Goal: Task Accomplishment & Management: Manage account settings

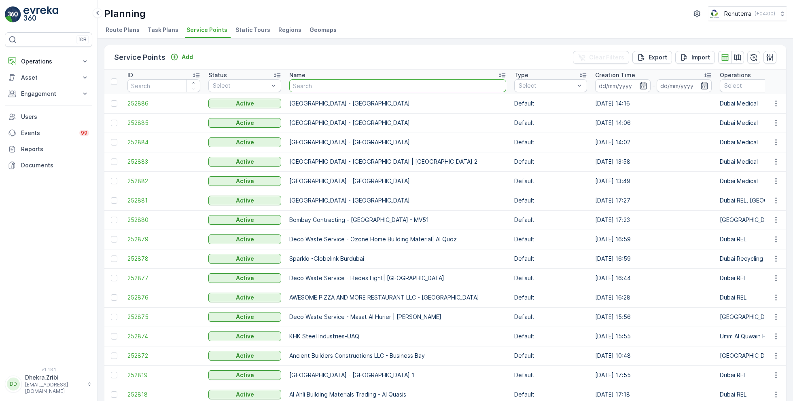
click at [316, 87] on input "text" at bounding box center [397, 85] width 217 height 13
type input "dec"
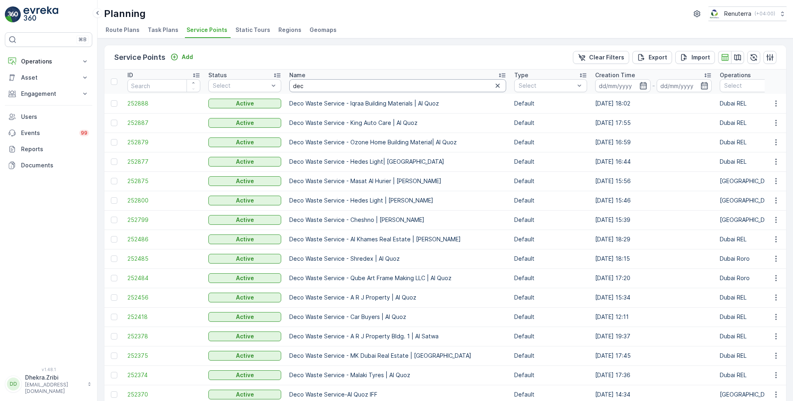
click at [345, 87] on input "dec" at bounding box center [397, 85] width 217 height 13
type input "deco waste"
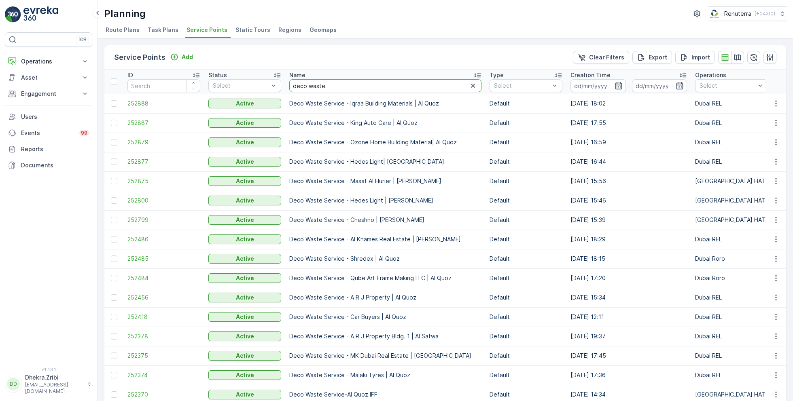
drag, startPoint x: 326, startPoint y: 89, endPoint x: 260, endPoint y: 78, distance: 67.2
type input "desert"
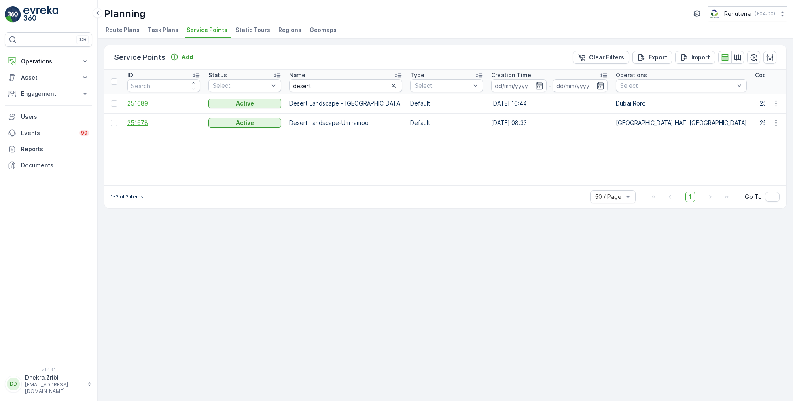
click at [141, 121] on span "251678" at bounding box center [163, 123] width 73 height 8
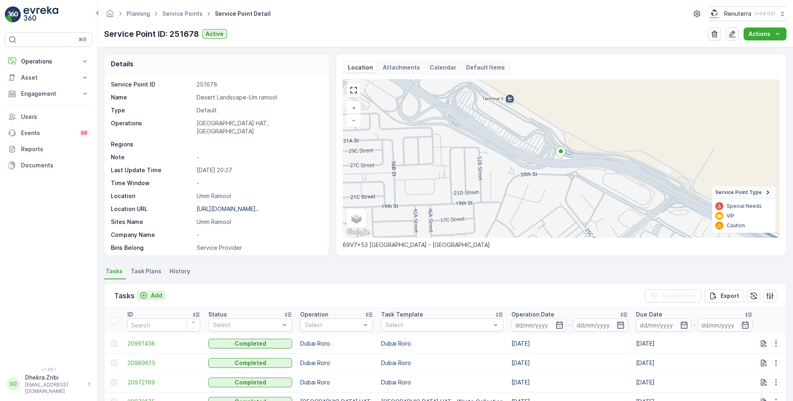
click at [156, 294] on p "Add" at bounding box center [156, 296] width 11 height 8
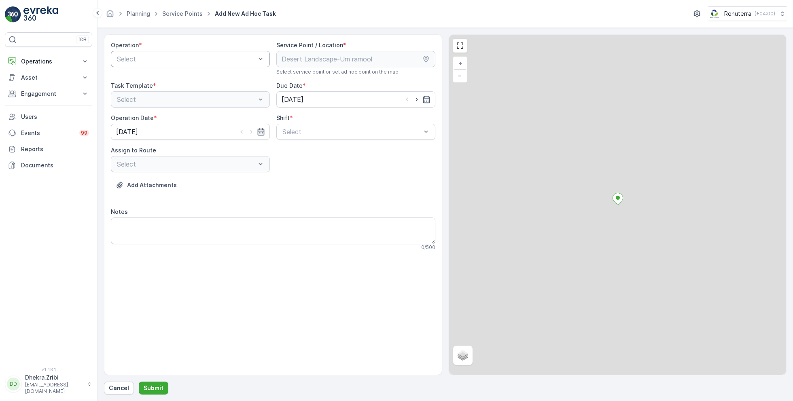
click at [207, 59] on div at bounding box center [186, 58] width 140 height 7
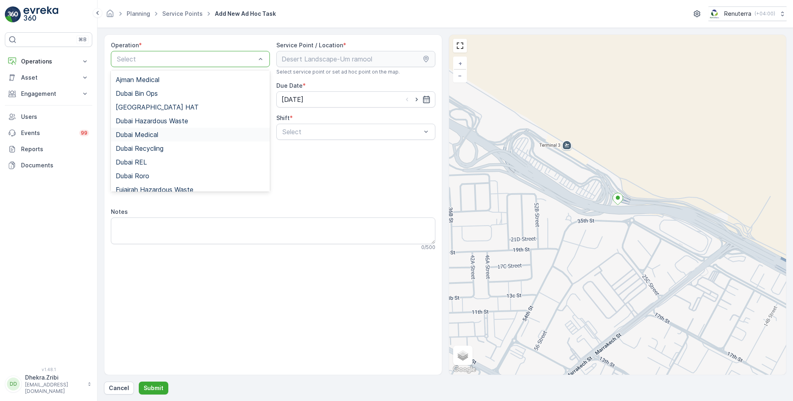
scroll to position [13, 0]
click at [155, 104] on div "[GEOGRAPHIC_DATA] HAT" at bounding box center [190, 106] width 149 height 7
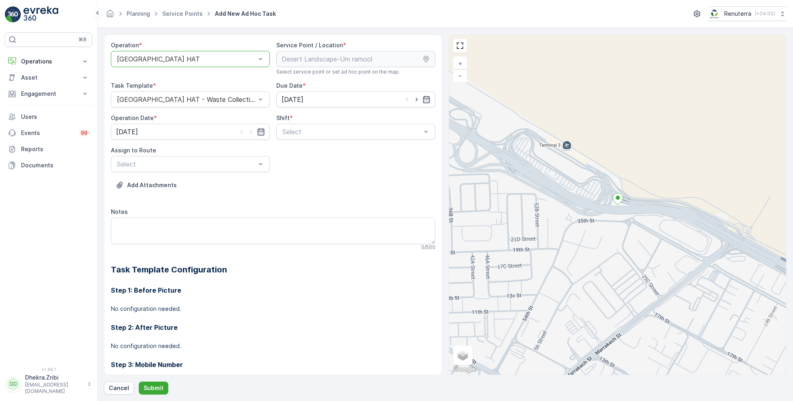
click at [218, 61] on div at bounding box center [186, 58] width 140 height 7
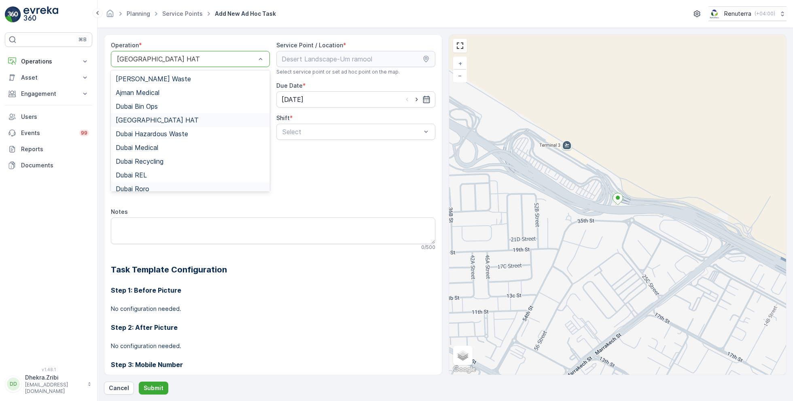
click at [154, 186] on div "Dubai Roro" at bounding box center [190, 188] width 149 height 7
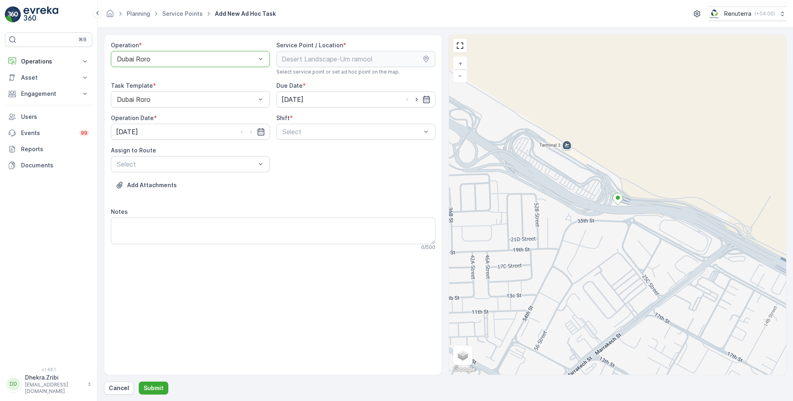
click at [422, 100] on icon "button" at bounding box center [426, 99] width 8 height 8
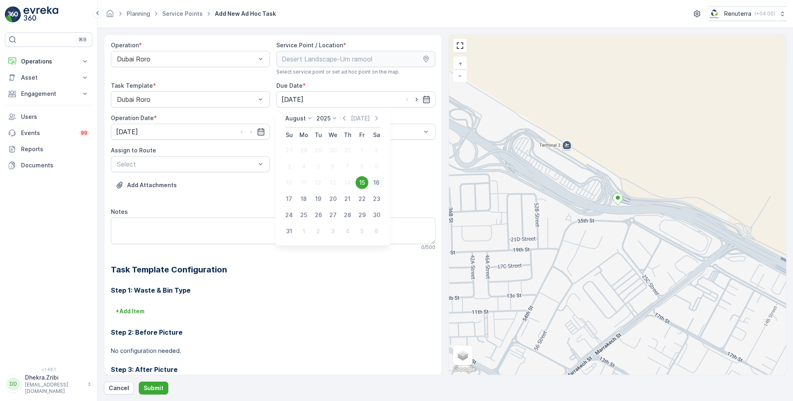
click at [379, 182] on div "16" at bounding box center [376, 182] width 13 height 13
type input "[DATE]"
click at [250, 130] on icon "button" at bounding box center [251, 132] width 2 height 4
type input "[DATE]"
click at [305, 128] on div at bounding box center [352, 131] width 140 height 7
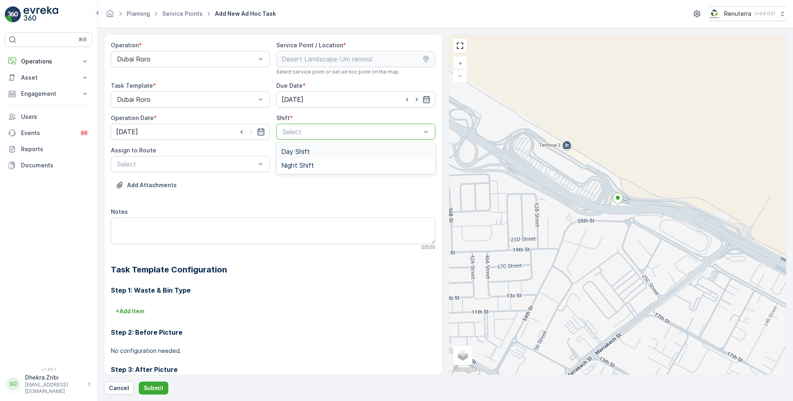
click at [291, 150] on span "Day Shift" at bounding box center [295, 151] width 29 height 7
click at [240, 157] on div "Select" at bounding box center [190, 164] width 159 height 16
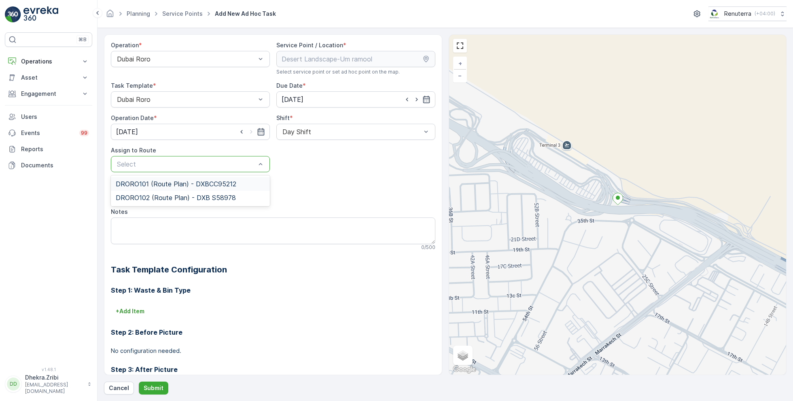
click at [188, 184] on span "DRORO101 (Route Plan) - DXBCC95212" at bounding box center [176, 183] width 121 height 7
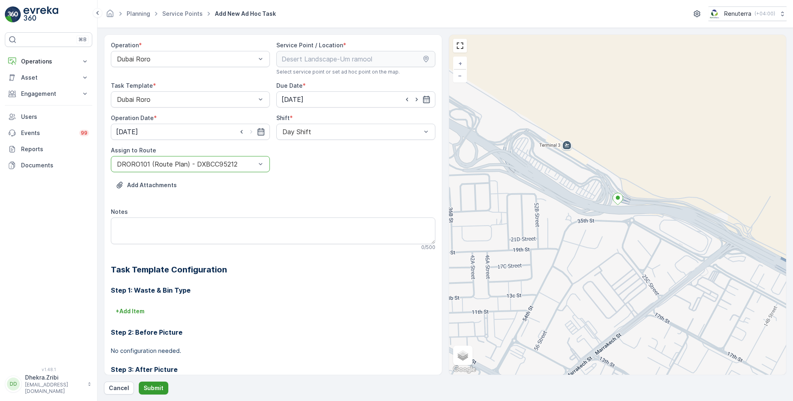
click at [152, 389] on p "Submit" at bounding box center [154, 388] width 20 height 8
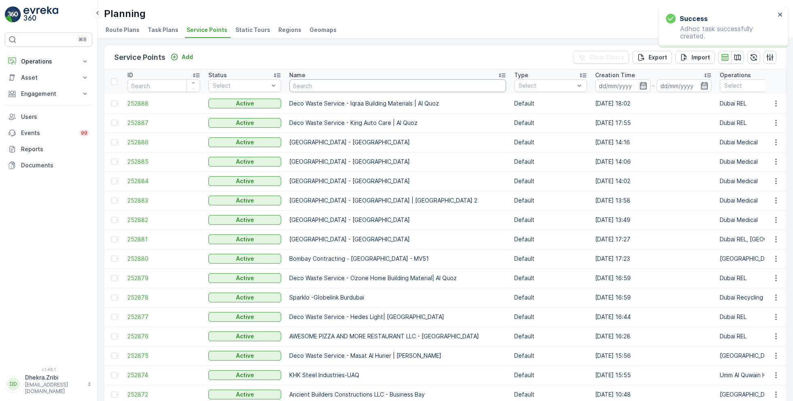
click at [336, 85] on input "text" at bounding box center [397, 85] width 217 height 13
type input "emira"
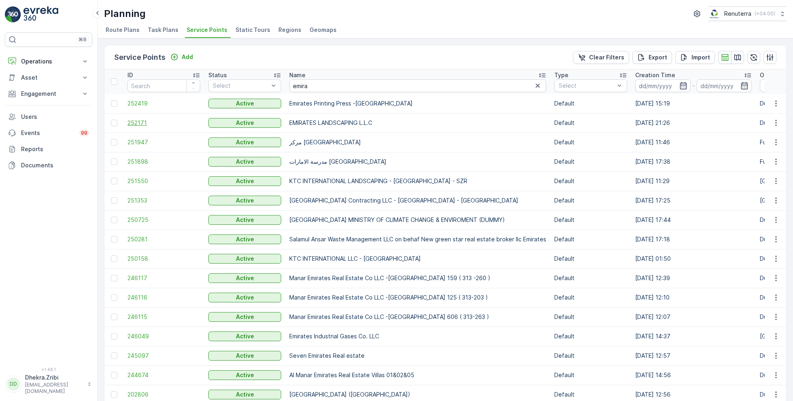
click at [146, 121] on span "252171" at bounding box center [163, 123] width 73 height 8
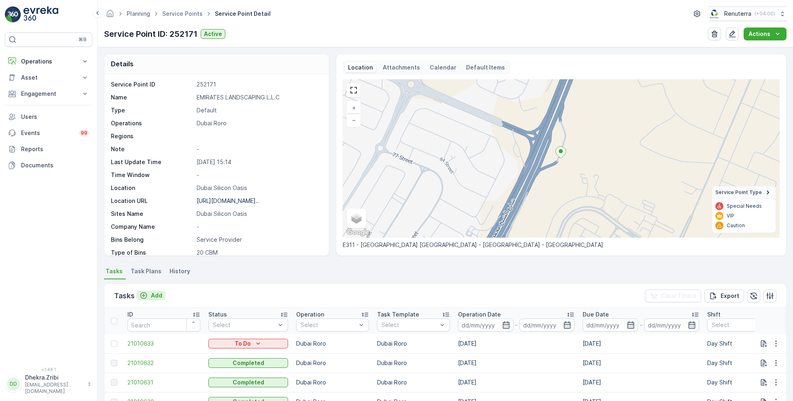
click at [153, 295] on p "Add" at bounding box center [156, 296] width 11 height 8
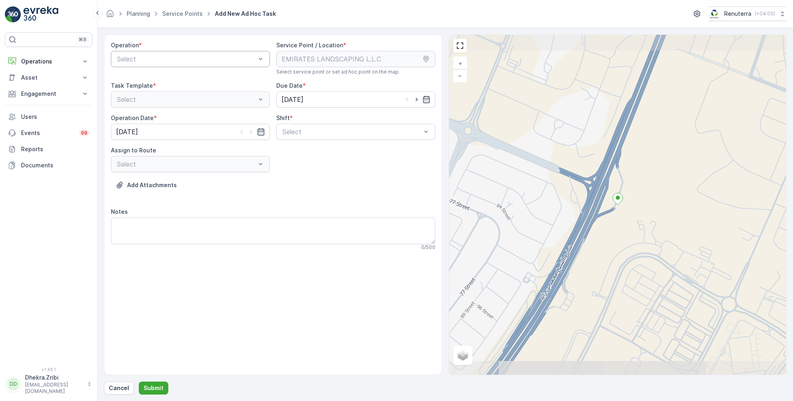
click at [219, 56] on div at bounding box center [186, 58] width 140 height 7
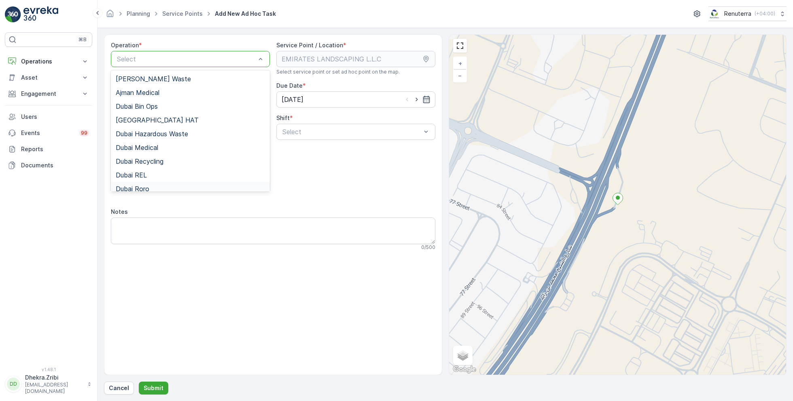
click at [150, 187] on div "Dubai Roro" at bounding box center [190, 188] width 149 height 7
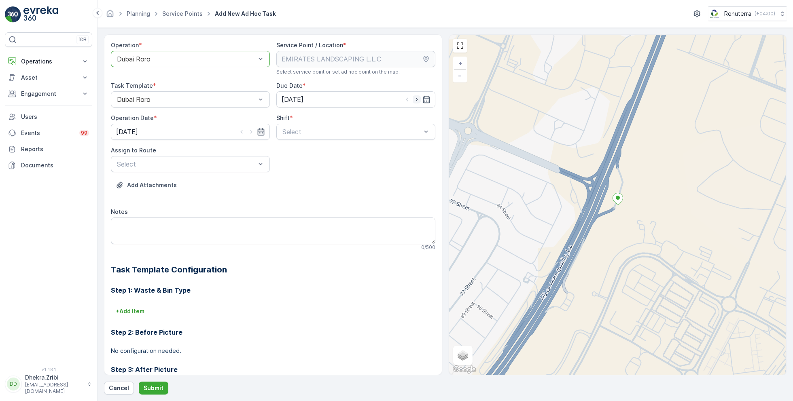
click at [414, 99] on icon "button" at bounding box center [417, 99] width 8 height 8
type input "[DATE]"
click at [248, 131] on icon "button" at bounding box center [251, 132] width 8 height 8
type input "[DATE]"
click at [308, 132] on div at bounding box center [352, 131] width 140 height 7
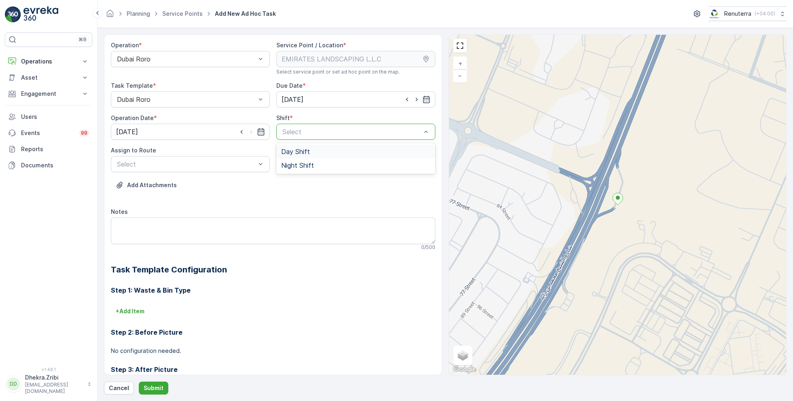
click at [301, 148] on span "Day Shift" at bounding box center [295, 151] width 29 height 7
click at [229, 163] on div at bounding box center [186, 164] width 140 height 7
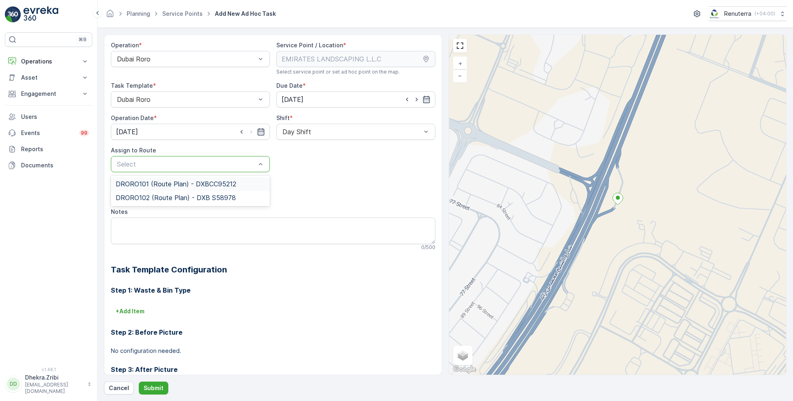
click at [180, 183] on span "DRORO101 (Route Plan) - DXBCC95212" at bounding box center [176, 183] width 121 height 7
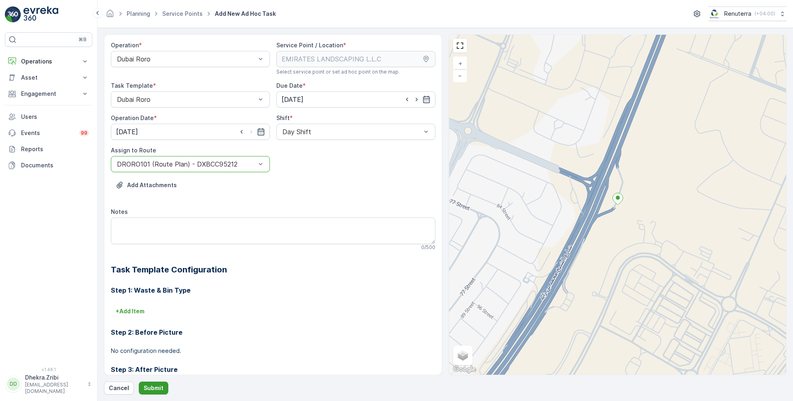
click at [154, 389] on p "Submit" at bounding box center [154, 388] width 20 height 8
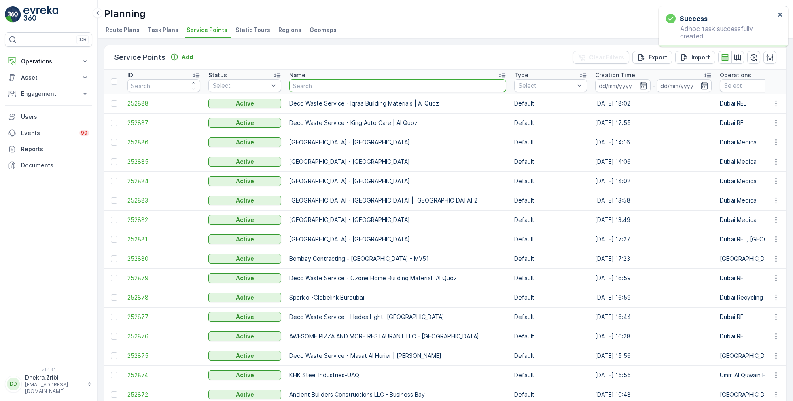
click at [322, 83] on input "text" at bounding box center [397, 85] width 217 height 13
paste input "Italian Planters L.L.C -R1082 – Wasl Village + Retail – [GEOGRAPHIC_DATA]"
type input "Italian Planters L.L.C -R1082 – Wasl Village + Retail – [GEOGRAPHIC_DATA]"
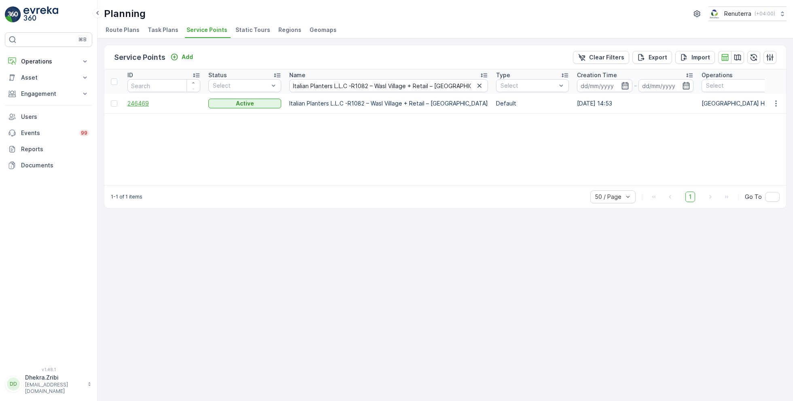
click at [147, 102] on span "246469" at bounding box center [163, 104] width 73 height 8
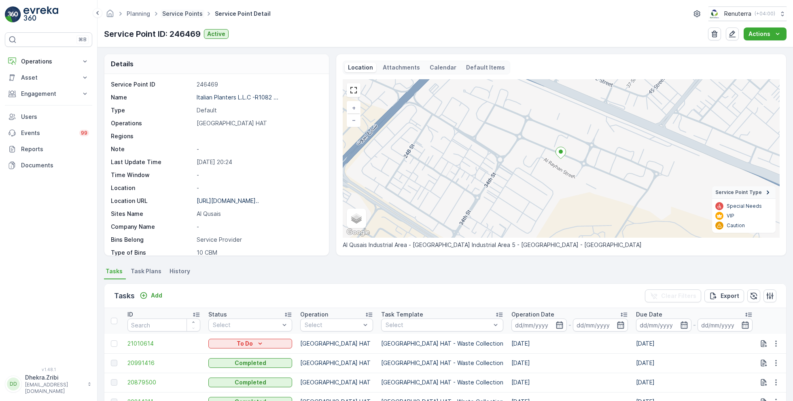
click at [186, 12] on link "Service Points" at bounding box center [182, 13] width 40 height 7
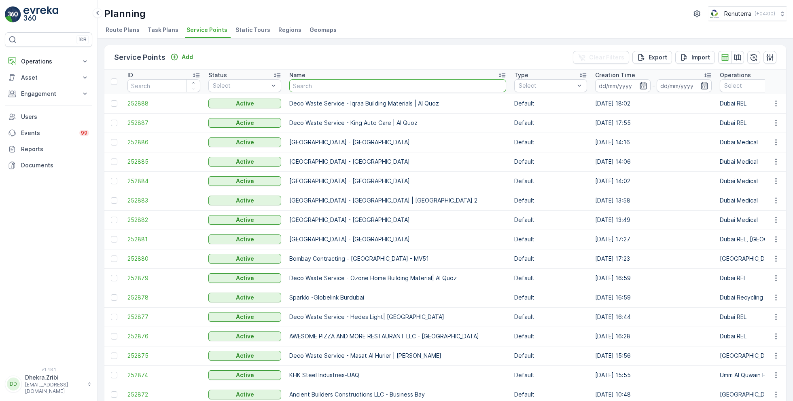
click at [357, 86] on input "text" at bounding box center [397, 85] width 217 height 13
paste input "GRANS CONTRACTING LLC - International City Phase(2)"
type input "GRANS CONTRACTING LLC - International City Phase(2)"
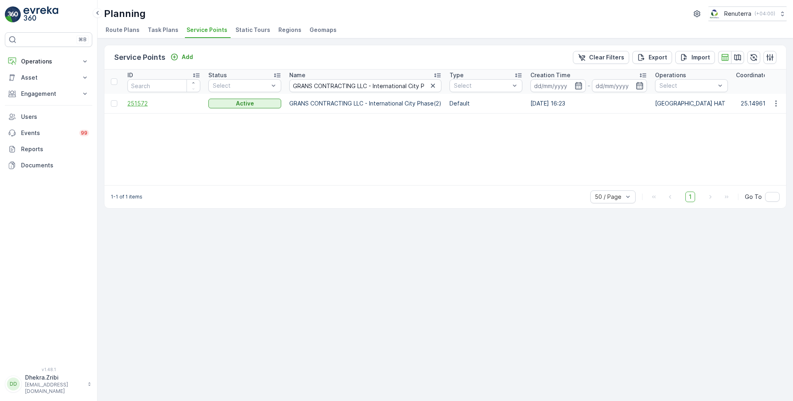
click at [146, 103] on span "251572" at bounding box center [163, 104] width 73 height 8
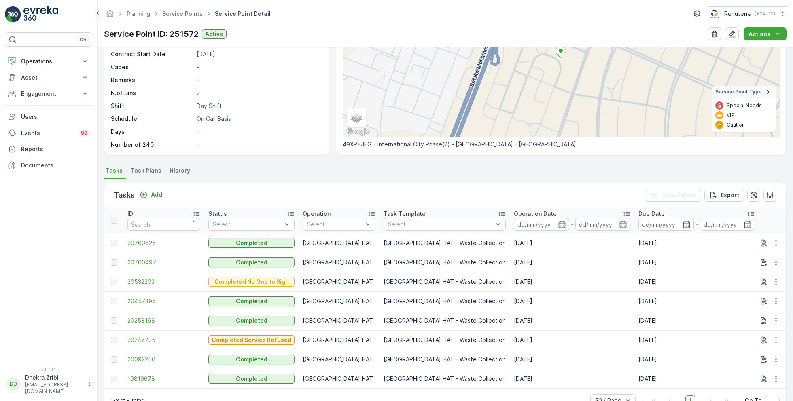
scroll to position [101, 0]
click at [158, 193] on p "Add" at bounding box center [156, 195] width 11 height 8
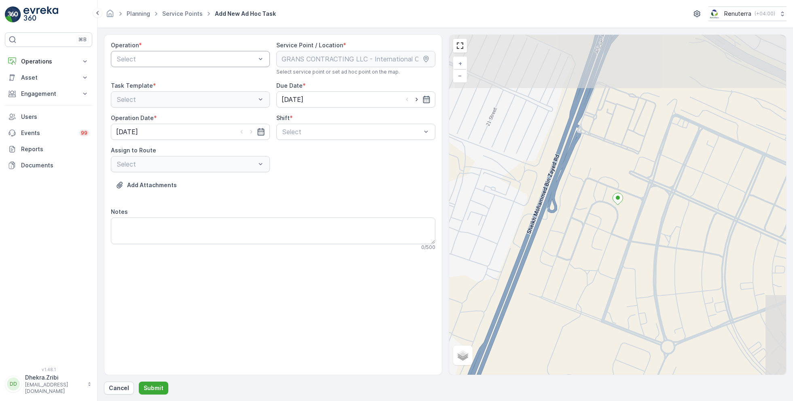
click at [238, 56] on div at bounding box center [186, 58] width 140 height 7
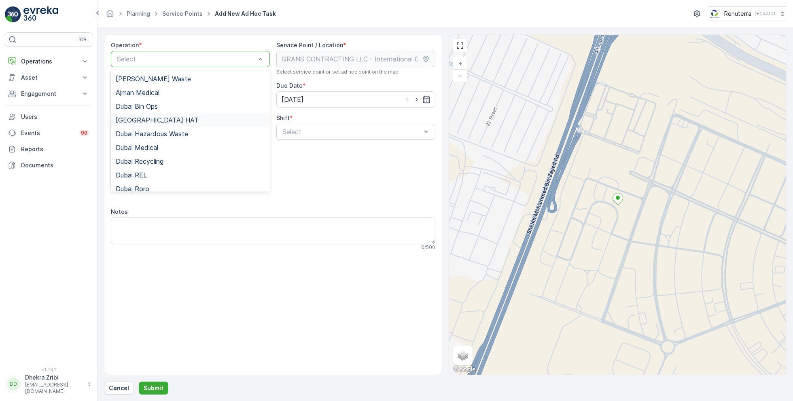
click at [153, 118] on div "[GEOGRAPHIC_DATA] HAT" at bounding box center [190, 119] width 149 height 7
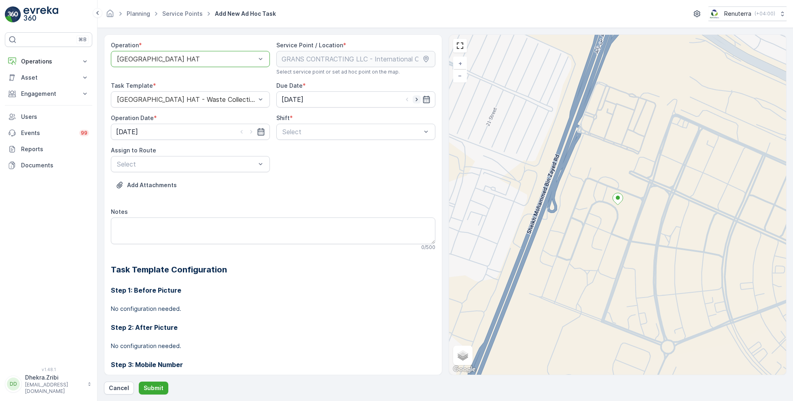
click at [416, 100] on icon "button" at bounding box center [417, 99] width 8 height 8
type input "[DATE]"
click at [250, 129] on icon "button" at bounding box center [251, 132] width 8 height 8
type input "[DATE]"
click at [317, 132] on div at bounding box center [352, 131] width 140 height 7
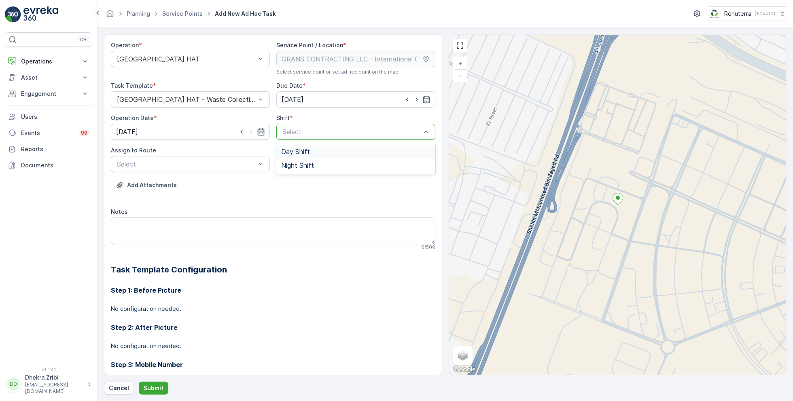
click at [296, 149] on span "Day Shift" at bounding box center [295, 151] width 29 height 7
click at [233, 161] on div at bounding box center [186, 164] width 140 height 7
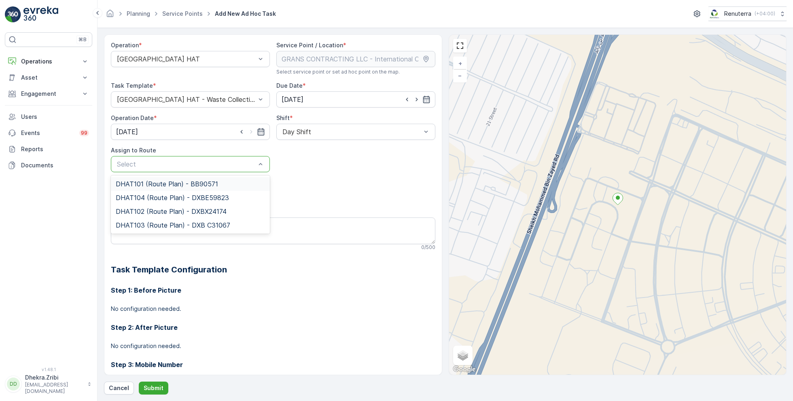
click at [169, 183] on span "DHAT101 (Route Plan) - BB90571" at bounding box center [167, 183] width 102 height 7
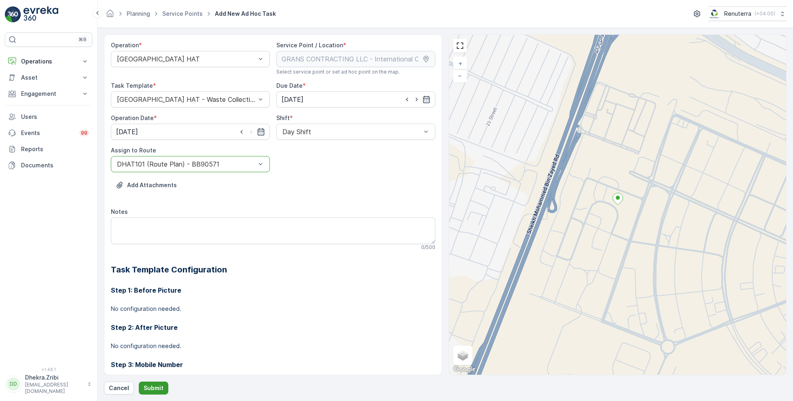
click at [152, 388] on p "Submit" at bounding box center [154, 388] width 20 height 8
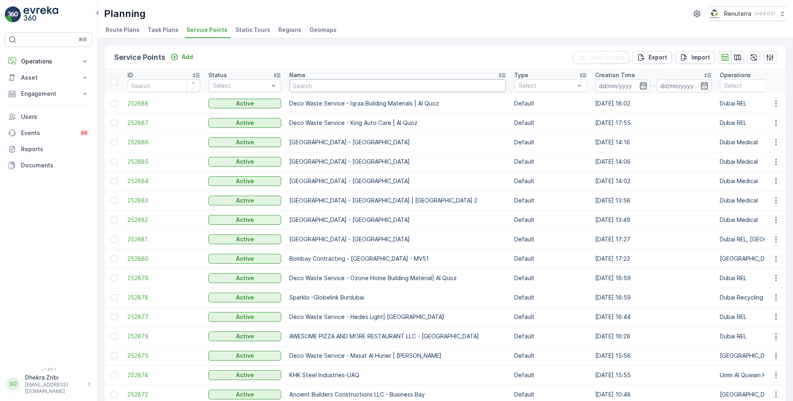
click at [324, 85] on input "text" at bounding box center [397, 85] width 217 height 13
paste input "[PERSON_NAME] BUILDING CONTRACTING L.L.C"
type input "[PERSON_NAME] BUILDING CONTRACTING L.L.C"
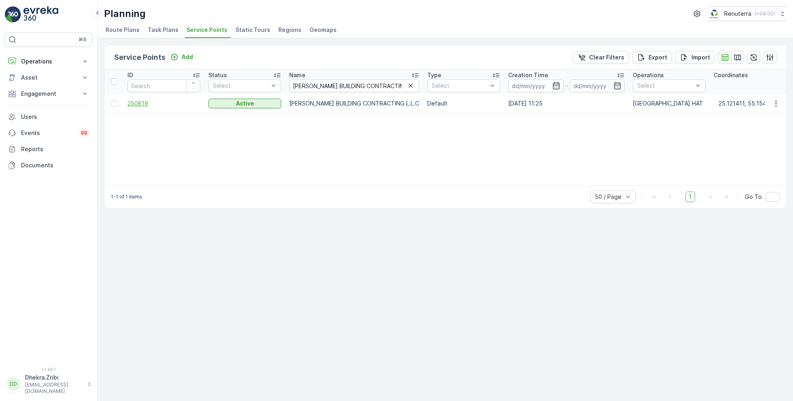
click at [145, 102] on span "250819" at bounding box center [163, 104] width 73 height 8
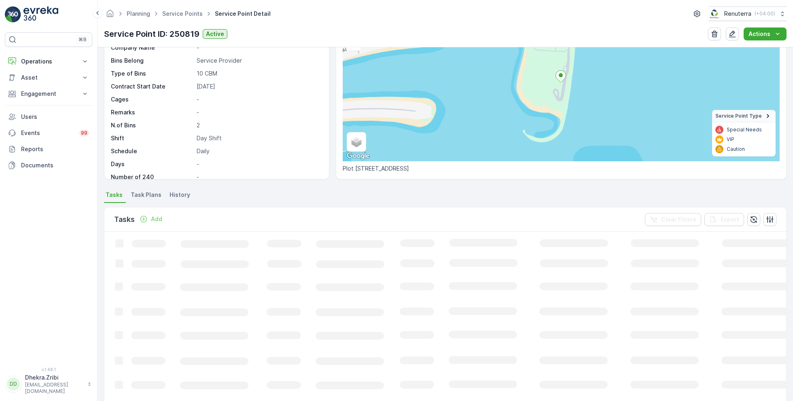
scroll to position [78, 0]
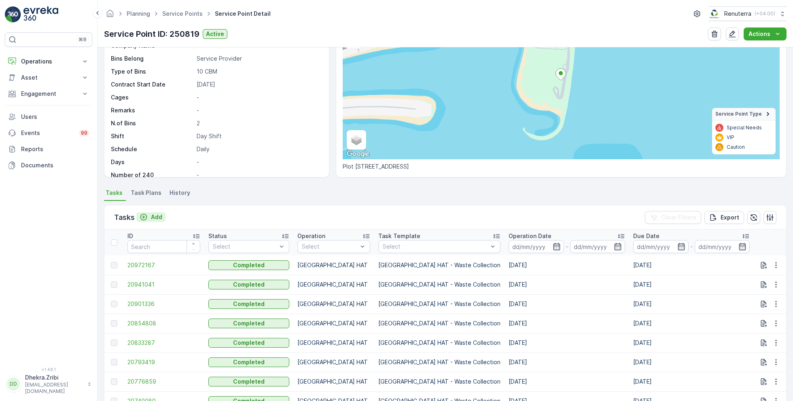
click at [155, 217] on p "Add" at bounding box center [156, 217] width 11 height 8
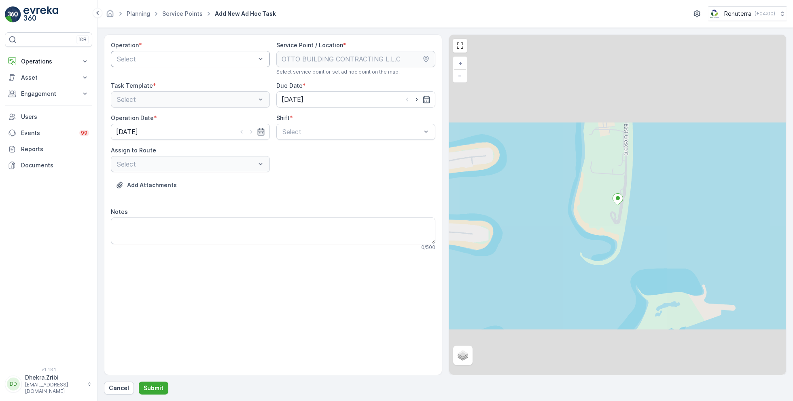
click at [192, 57] on div at bounding box center [186, 58] width 140 height 7
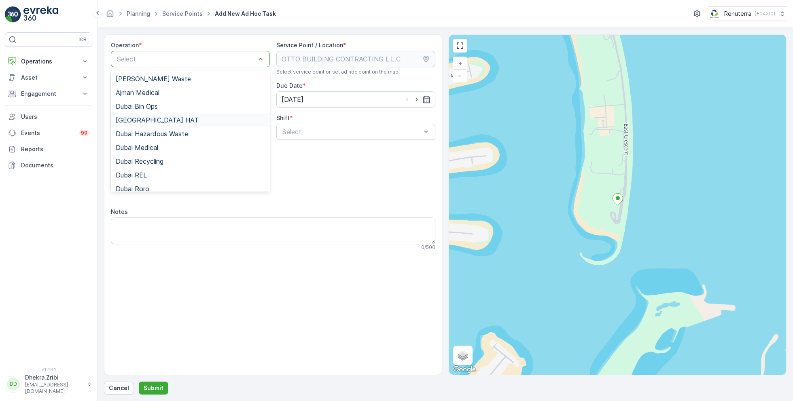
click at [148, 117] on div "[GEOGRAPHIC_DATA] HAT" at bounding box center [190, 119] width 149 height 7
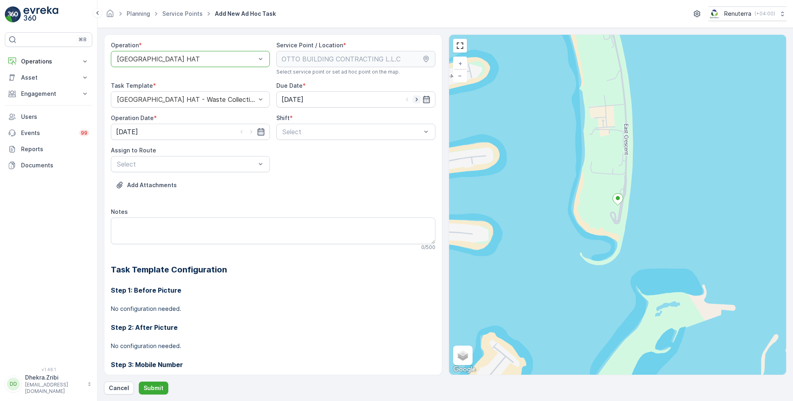
click at [415, 100] on icon "button" at bounding box center [417, 99] width 8 height 8
type input "[DATE]"
click at [251, 133] on icon "button" at bounding box center [251, 132] width 8 height 8
type input "[DATE]"
click at [294, 148] on span "Day Shift" at bounding box center [295, 151] width 29 height 7
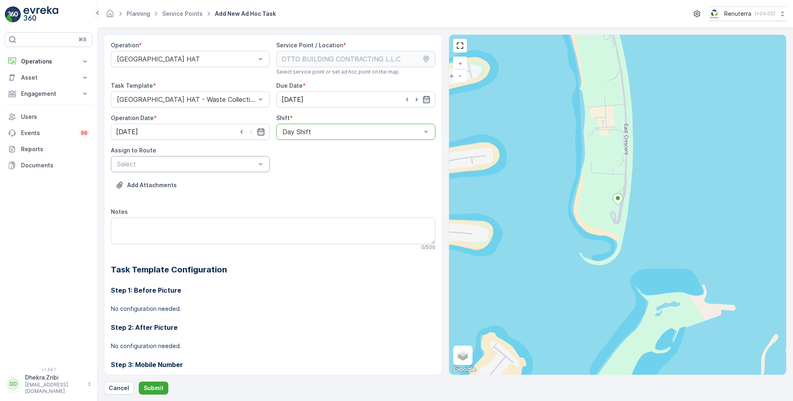
click at [242, 165] on div at bounding box center [186, 164] width 140 height 7
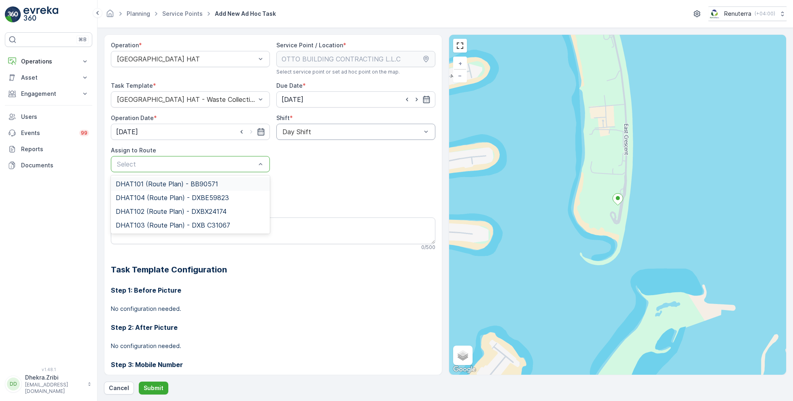
click at [173, 184] on span "DHAT101 (Route Plan) - BB90571" at bounding box center [167, 183] width 102 height 7
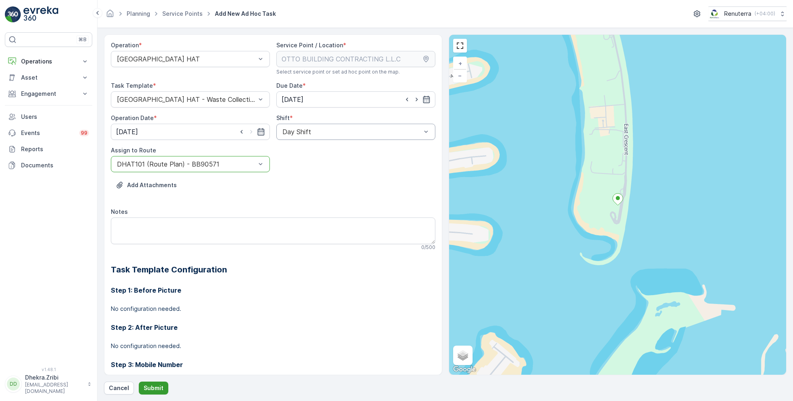
click at [148, 390] on p "Submit" at bounding box center [154, 388] width 20 height 8
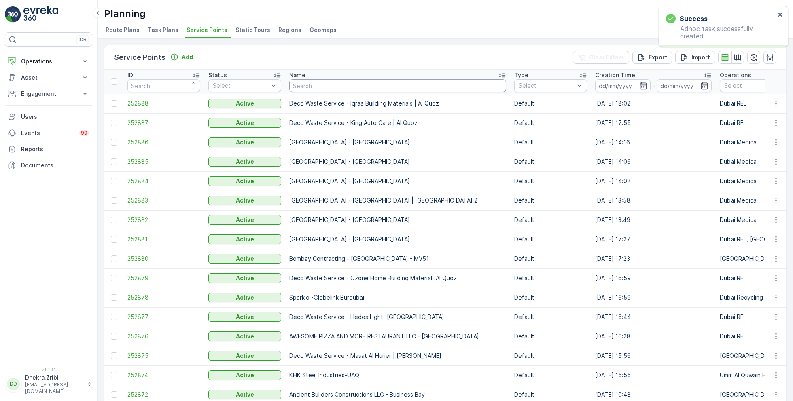
click at [340, 83] on input "text" at bounding box center [397, 85] width 217 height 13
paste input "Dupod Industires LLC"
type input "Dupod Industires LLC"
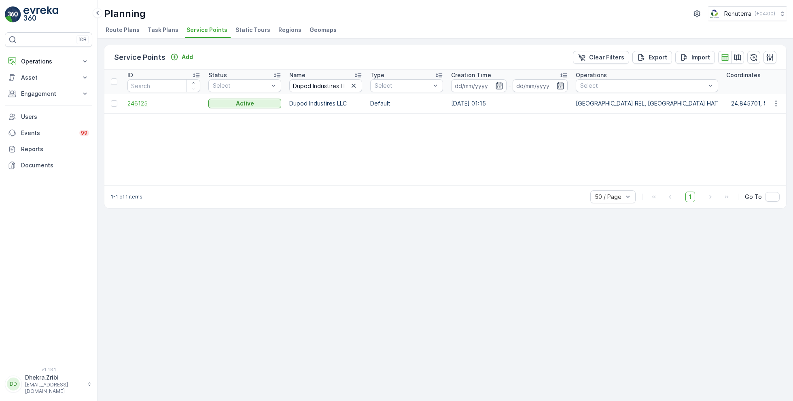
click at [143, 102] on span "246125" at bounding box center [163, 104] width 73 height 8
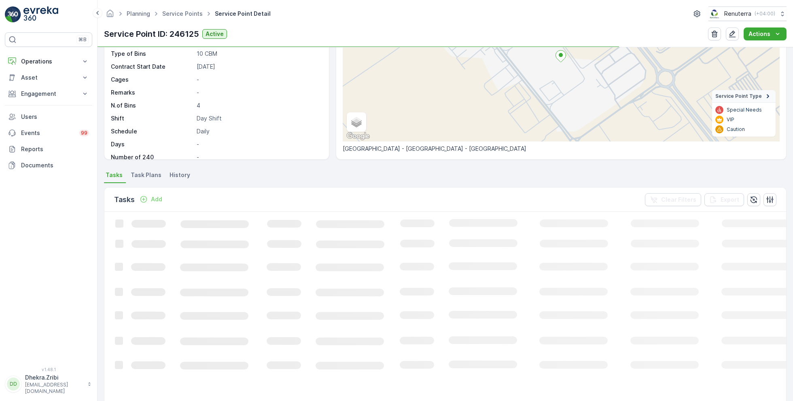
scroll to position [98, 0]
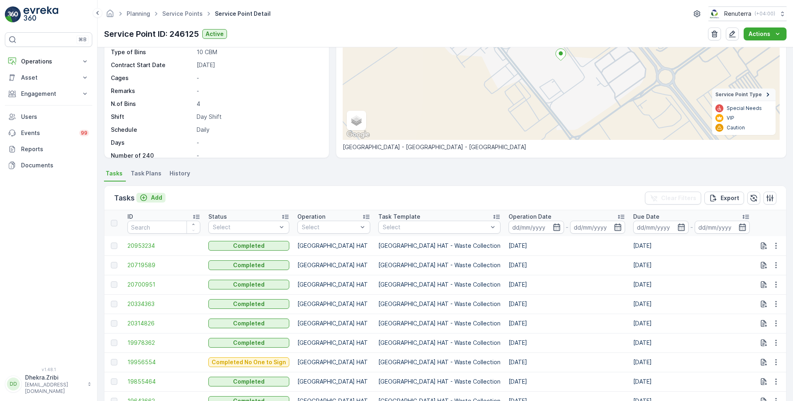
click at [154, 196] on p "Add" at bounding box center [156, 198] width 11 height 8
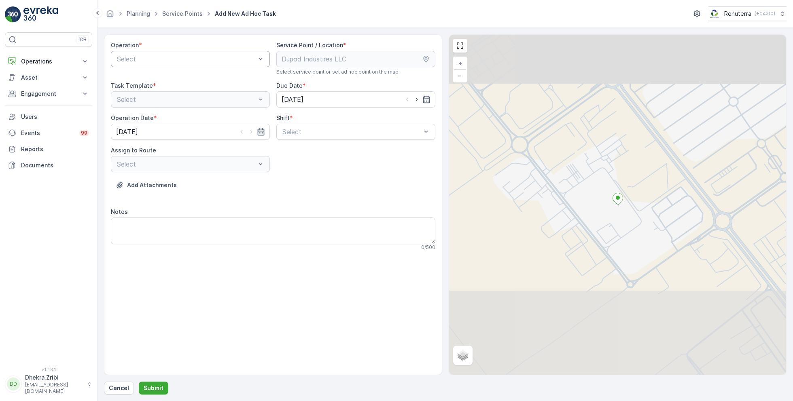
click at [212, 56] on div at bounding box center [186, 58] width 140 height 7
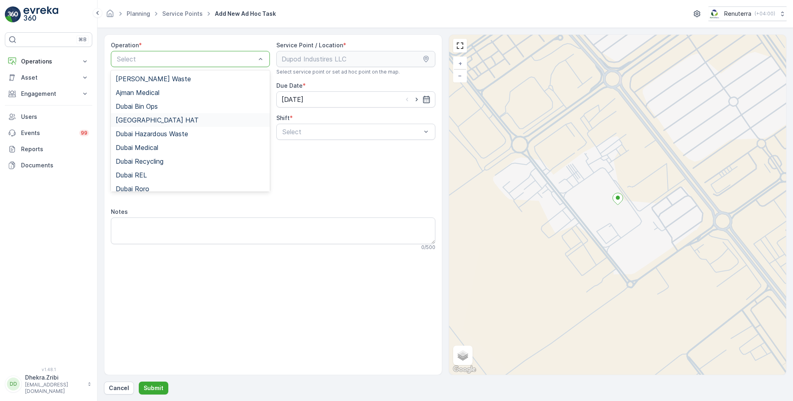
click at [161, 116] on div "[GEOGRAPHIC_DATA] HAT" at bounding box center [190, 119] width 149 height 7
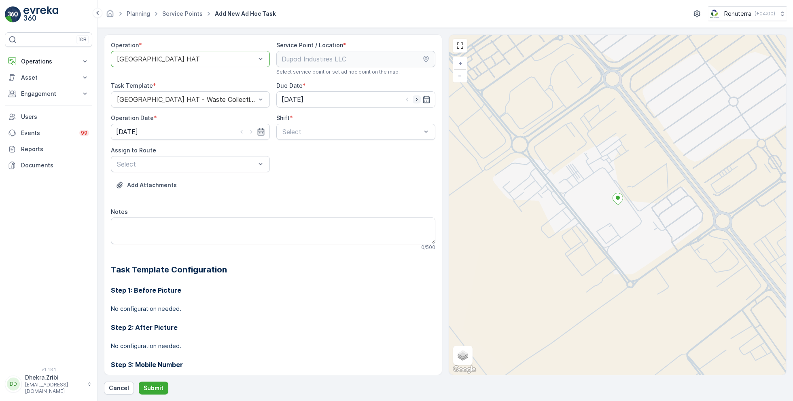
click at [415, 97] on icon "button" at bounding box center [417, 99] width 8 height 8
type input "[DATE]"
click at [254, 132] on icon "button" at bounding box center [251, 132] width 8 height 8
type input "[DATE]"
click at [288, 152] on span "Day Shift" at bounding box center [295, 151] width 29 height 7
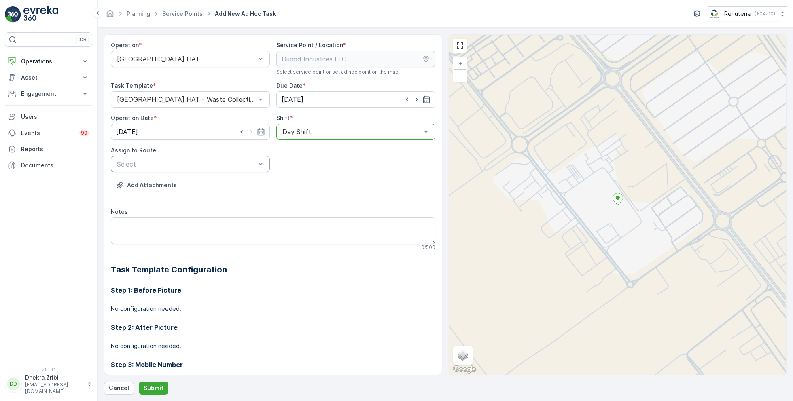
click at [230, 163] on div at bounding box center [186, 164] width 140 height 7
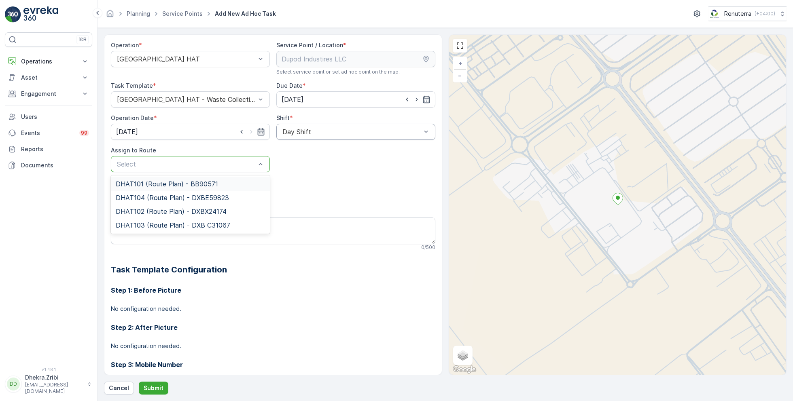
click at [167, 186] on span "DHAT101 (Route Plan) - BB90571" at bounding box center [167, 183] width 102 height 7
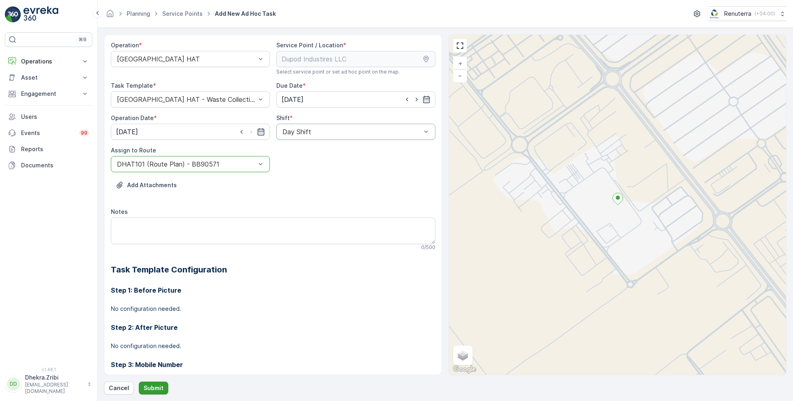
click at [155, 383] on button "Submit" at bounding box center [154, 388] width 30 height 13
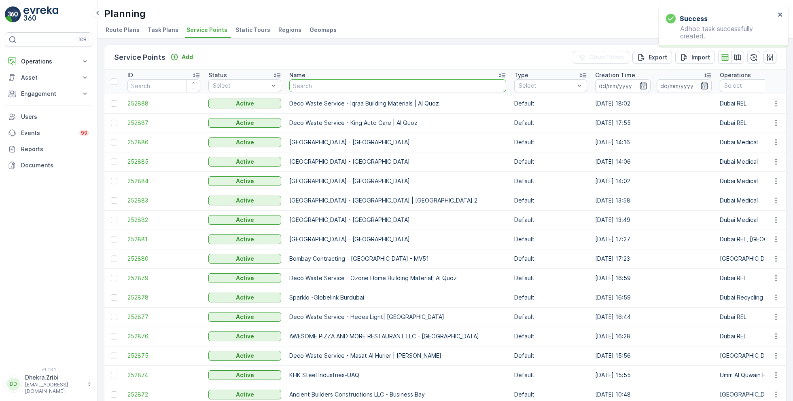
click at [325, 87] on input "text" at bounding box center [397, 85] width 217 height 13
paste input "Dubox precast products industrial LLC"
type input "Dubox precast products industrial LLC"
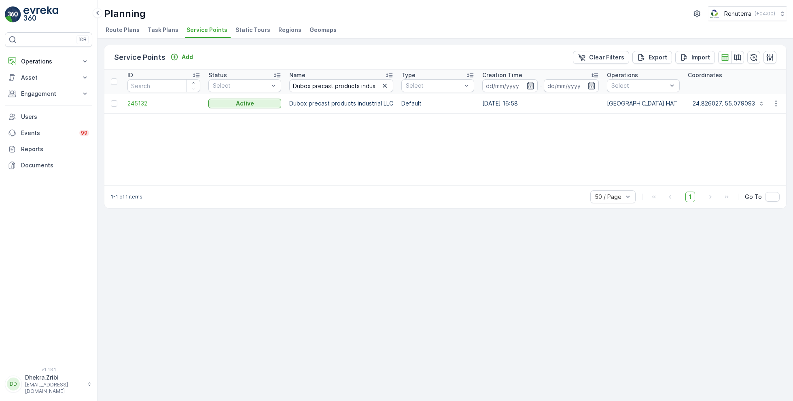
click at [143, 101] on span "245132" at bounding box center [163, 104] width 73 height 8
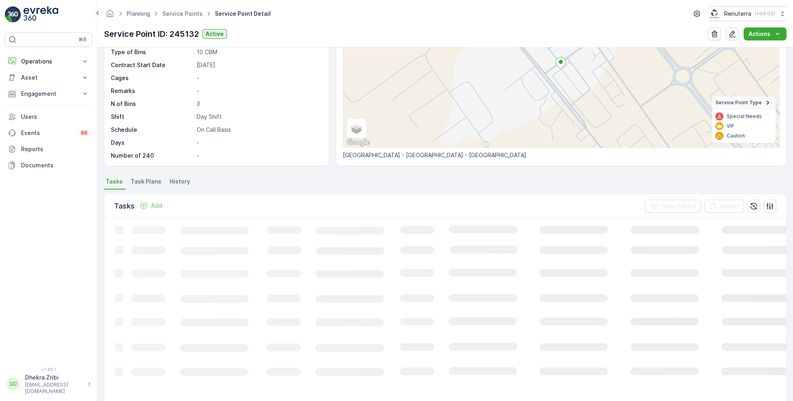
scroll to position [91, 0]
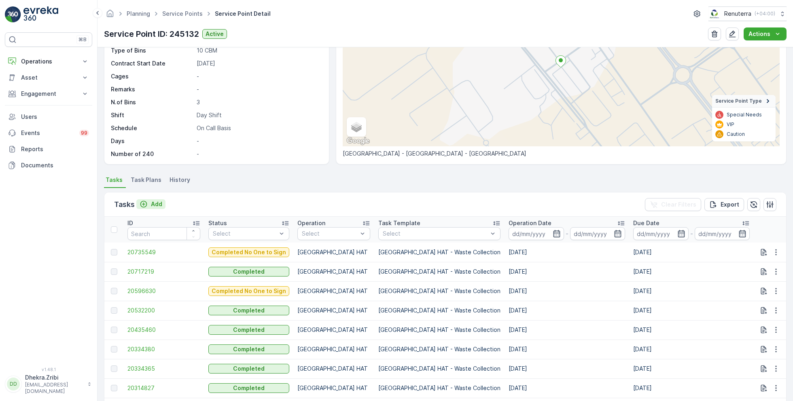
click at [159, 201] on p "Add" at bounding box center [156, 204] width 11 height 8
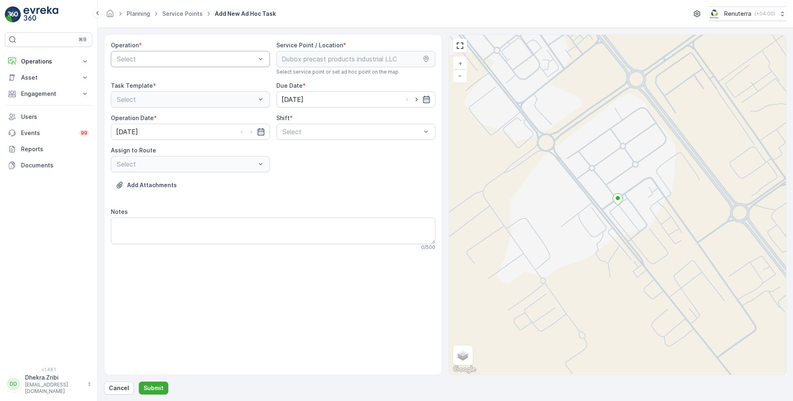
click at [198, 59] on div at bounding box center [186, 58] width 140 height 7
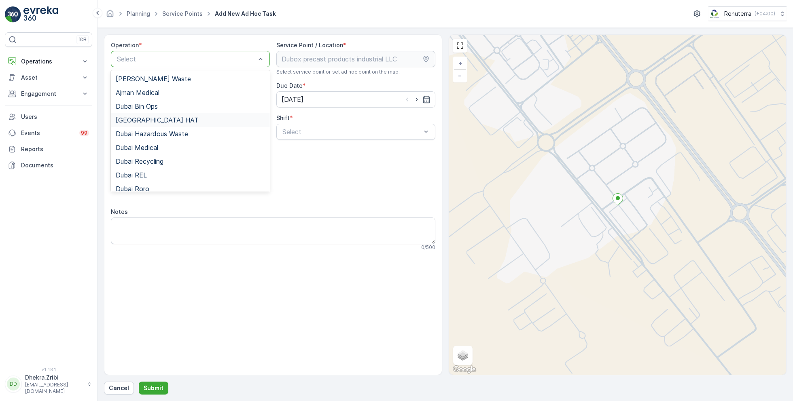
click at [150, 117] on div "[GEOGRAPHIC_DATA] HAT" at bounding box center [190, 119] width 149 height 7
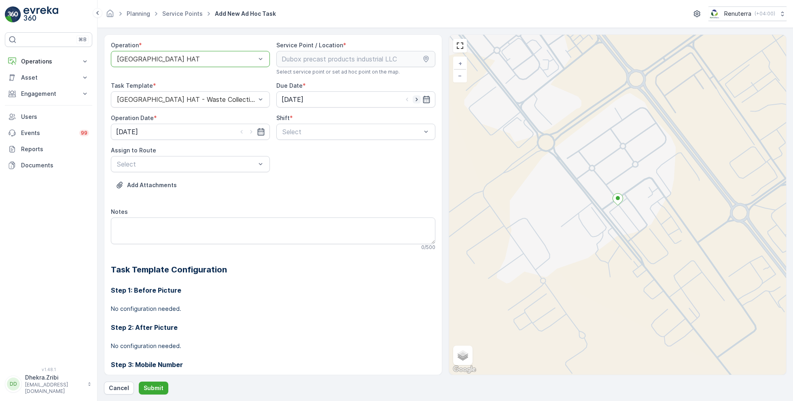
click at [417, 97] on icon "button" at bounding box center [417, 99] width 8 height 8
type input "[DATE]"
click at [251, 130] on icon "button" at bounding box center [251, 132] width 8 height 8
type input "[DATE]"
click at [316, 130] on div at bounding box center [352, 131] width 140 height 7
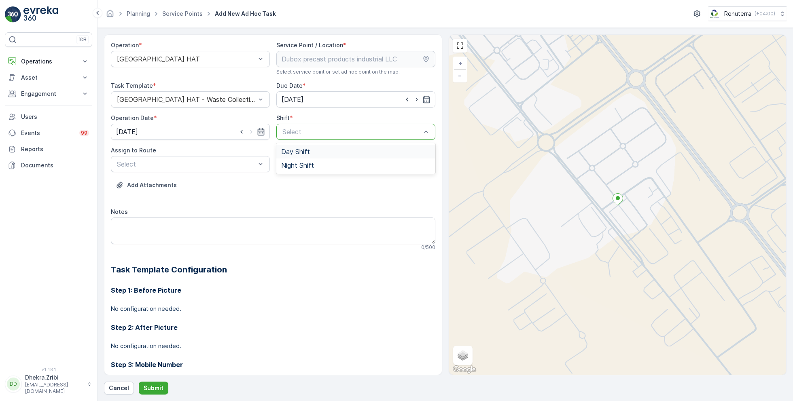
click at [299, 150] on span "Day Shift" at bounding box center [295, 151] width 29 height 7
click at [206, 162] on div at bounding box center [186, 164] width 140 height 7
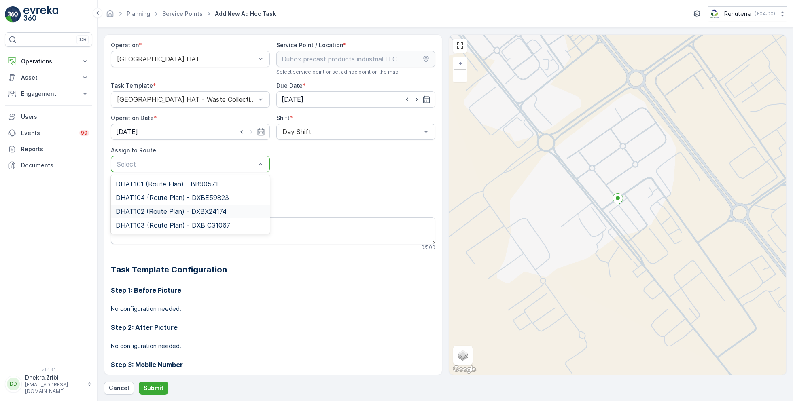
click at [162, 210] on span "DHAT102 (Route Plan) - DXBX24174" at bounding box center [171, 211] width 111 height 7
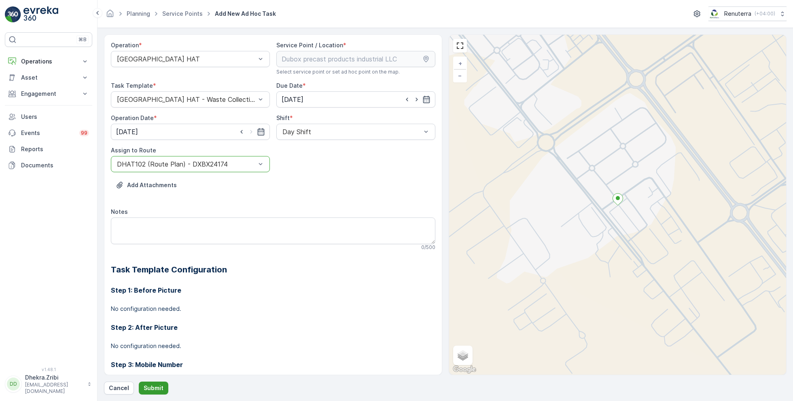
click at [155, 384] on p "Submit" at bounding box center [154, 388] width 20 height 8
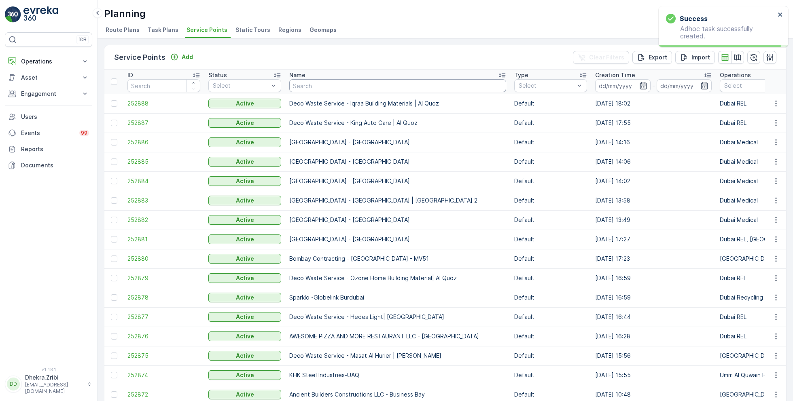
click at [330, 87] on input "text" at bounding box center [397, 85] width 217 height 13
paste input "MAQAD BUILDING CONTRACTING L.L.C - B32 VILLA | [PERSON_NAME]"
type input "MAQAD BUILDING CONTRACTING L.L.C - B32 VILLA | [PERSON_NAME]"
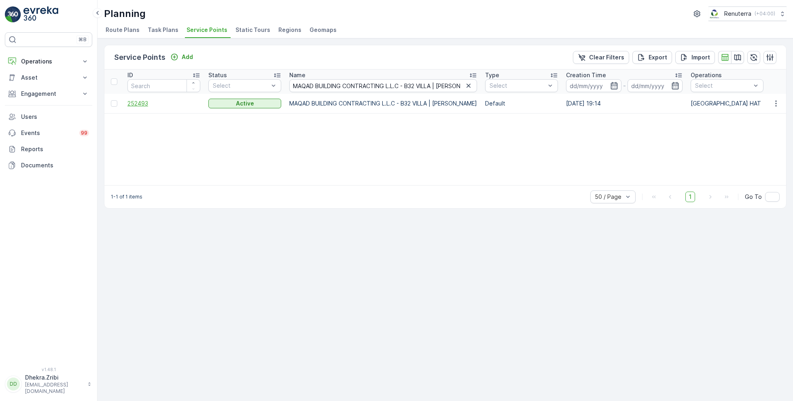
click at [143, 104] on span "252493" at bounding box center [163, 104] width 73 height 8
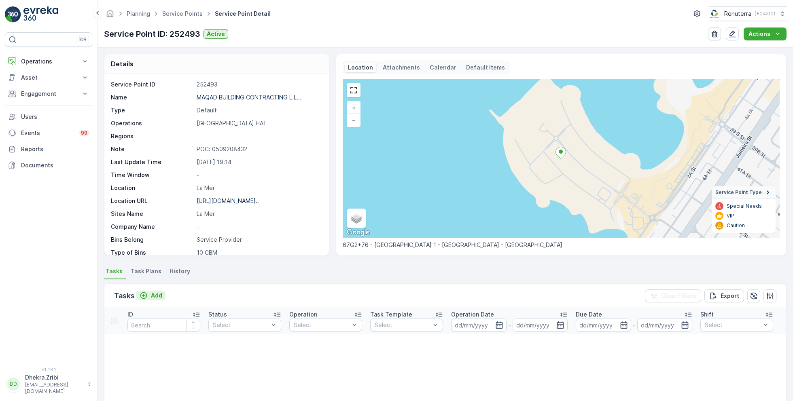
click at [157, 295] on p "Add" at bounding box center [156, 296] width 11 height 8
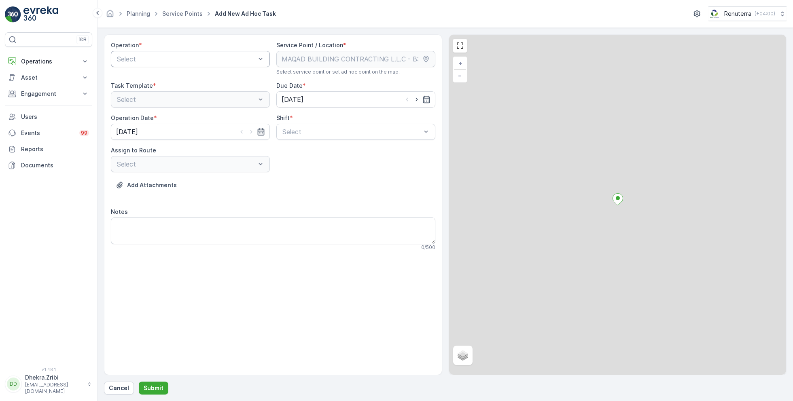
click at [220, 61] on div at bounding box center [186, 58] width 140 height 7
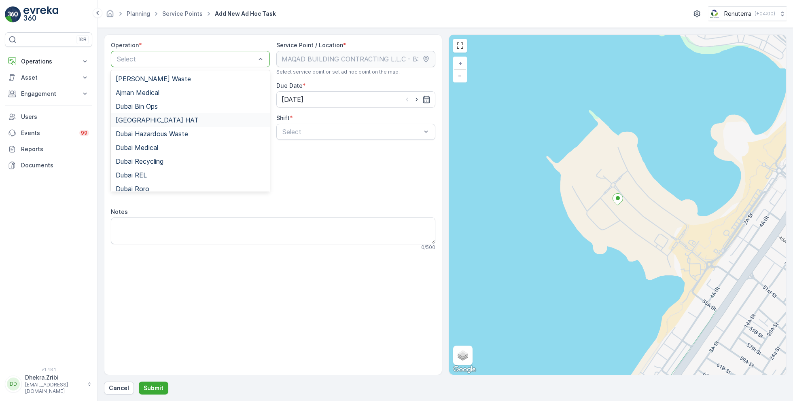
click at [152, 121] on div "[GEOGRAPHIC_DATA] HAT" at bounding box center [190, 119] width 149 height 7
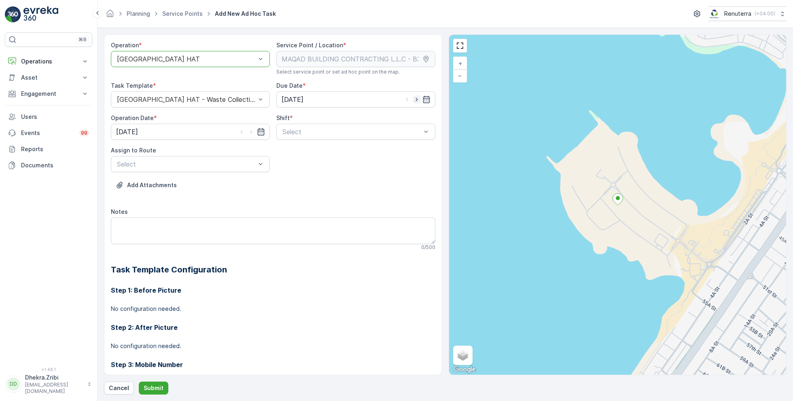
click at [417, 101] on icon "button" at bounding box center [417, 99] width 8 height 8
type input "[DATE]"
click at [250, 134] on icon "button" at bounding box center [251, 132] width 8 height 8
type input "[DATE]"
click at [292, 149] on span "Day Shift" at bounding box center [295, 151] width 29 height 7
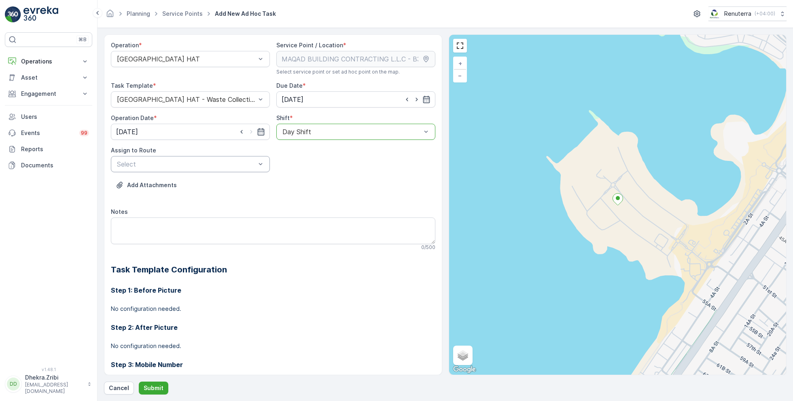
click at [227, 163] on div at bounding box center [186, 164] width 140 height 7
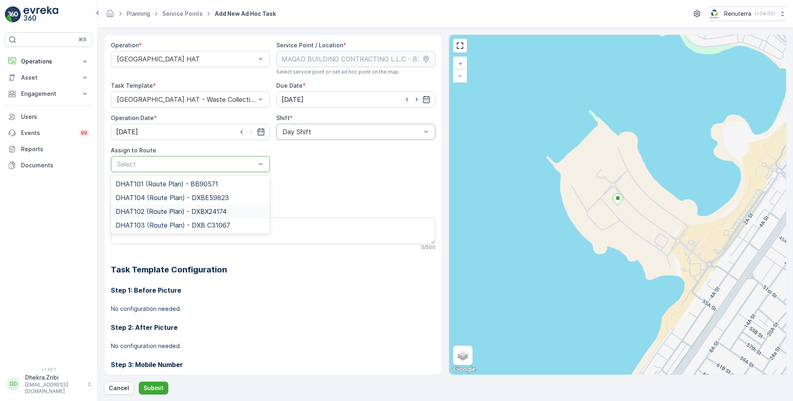
click at [153, 213] on span "DHAT102 (Route Plan) - DXBX24174" at bounding box center [171, 211] width 111 height 7
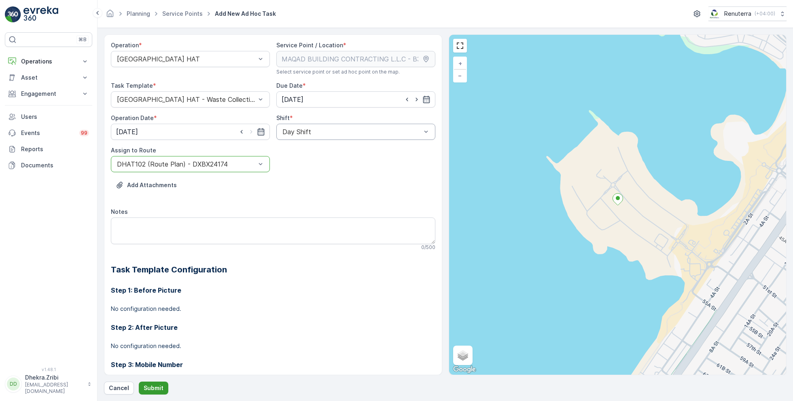
click at [145, 390] on p "Submit" at bounding box center [154, 388] width 20 height 8
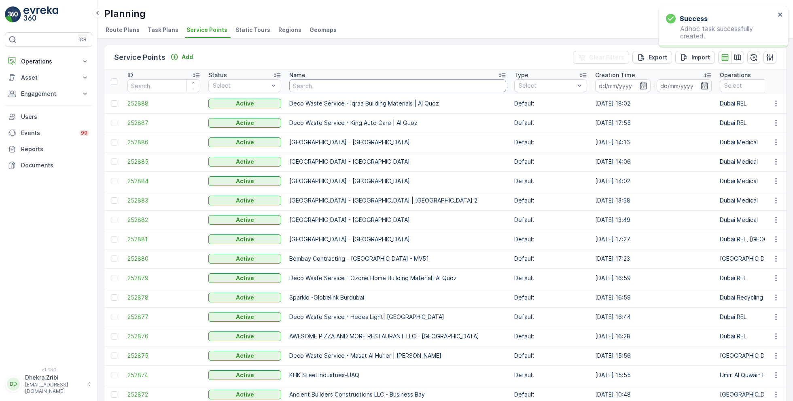
click at [318, 84] on input "text" at bounding box center [397, 85] width 217 height 13
paste input "MAQAD BUILDING CONTRACTING L.L.C - Villa B-03 | Peral Jumeriah"
type input "MAQAD BUILDING CONTRACTING L.L.C - Villa B-03 | Peral Jumeriah"
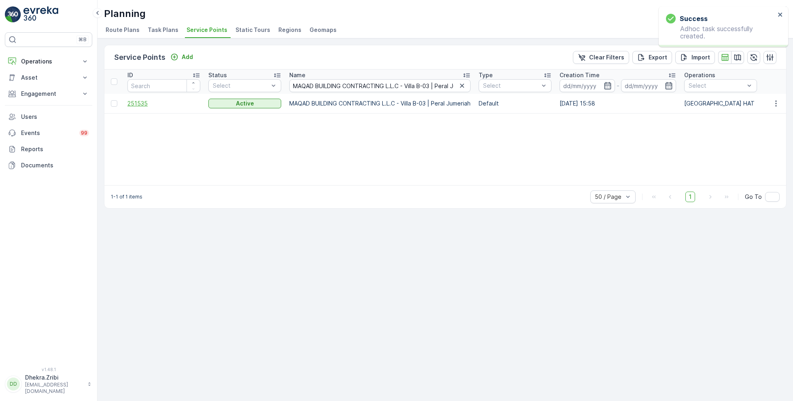
click at [146, 105] on span "251535" at bounding box center [163, 104] width 73 height 8
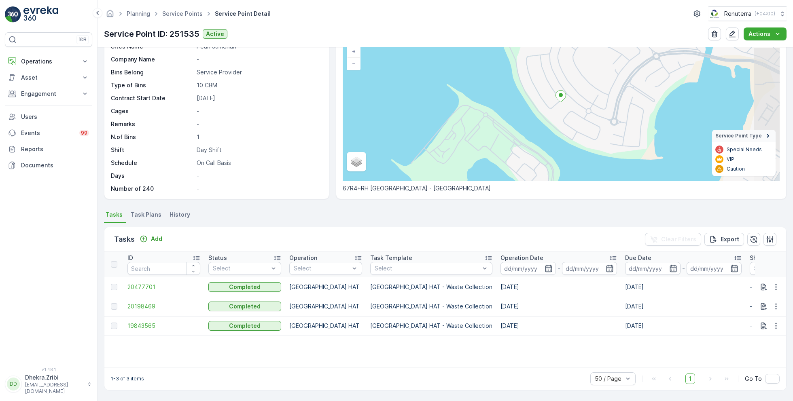
scroll to position [56, 0]
click at [153, 237] on p "Add" at bounding box center [156, 240] width 11 height 8
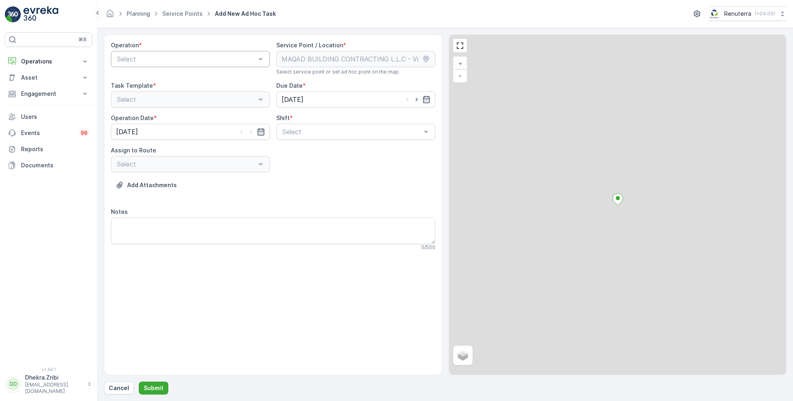
click at [194, 63] on div "Select" at bounding box center [190, 59] width 159 height 16
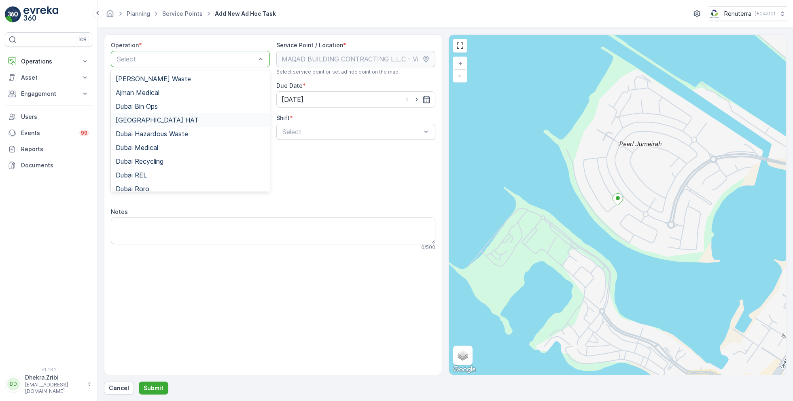
click at [152, 119] on div "[GEOGRAPHIC_DATA] HAT" at bounding box center [190, 119] width 149 height 7
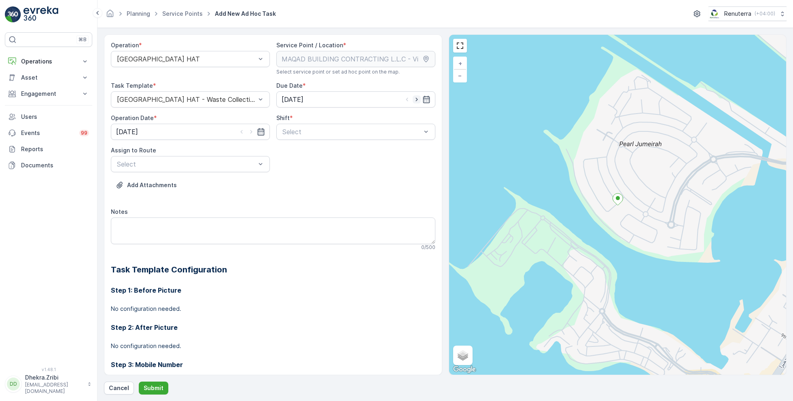
click at [415, 98] on icon "button" at bounding box center [416, 100] width 2 height 4
type input "[DATE]"
click at [250, 131] on icon "button" at bounding box center [251, 132] width 2 height 4
type input "[DATE]"
click at [315, 134] on div at bounding box center [352, 131] width 140 height 7
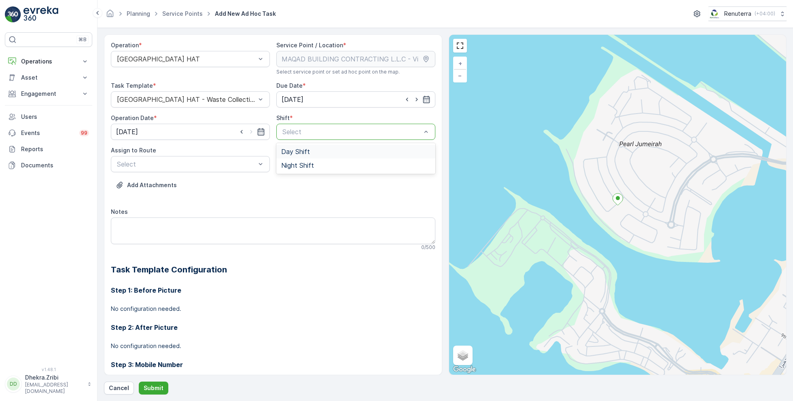
click at [298, 153] on span "Day Shift" at bounding box center [295, 151] width 29 height 7
click at [220, 166] on div at bounding box center [186, 164] width 140 height 7
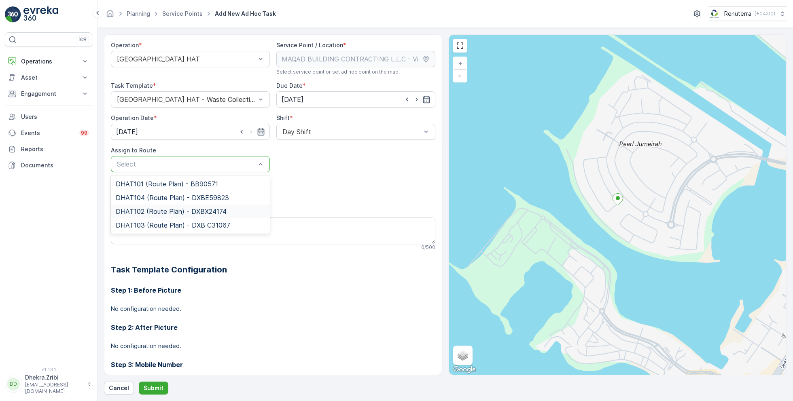
click at [155, 213] on span "DHAT102 (Route Plan) - DXBX24174" at bounding box center [171, 211] width 111 height 7
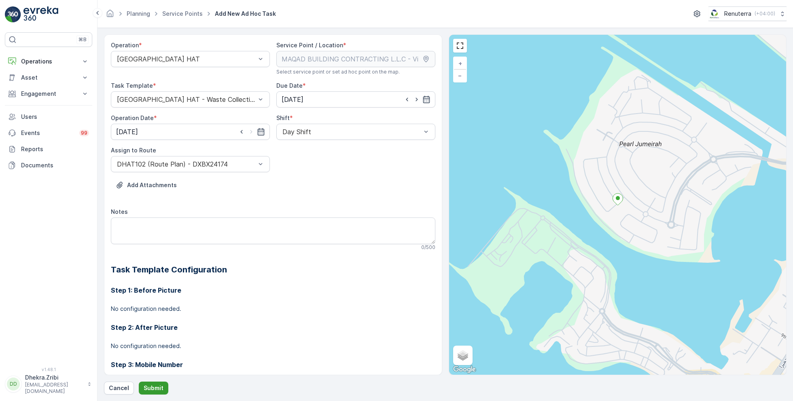
click at [156, 388] on p "Submit" at bounding box center [154, 388] width 20 height 8
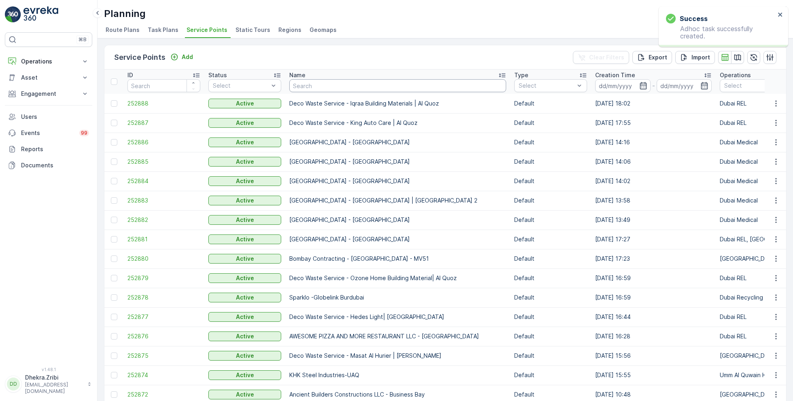
click at [313, 82] on input "text" at bounding box center [397, 85] width 217 height 13
paste input "SOBHA CONSTRUCTIONS LLC-SeaHaven"
type input "SOBHA CONSTRUCTIONS LLC-SeaHaven"
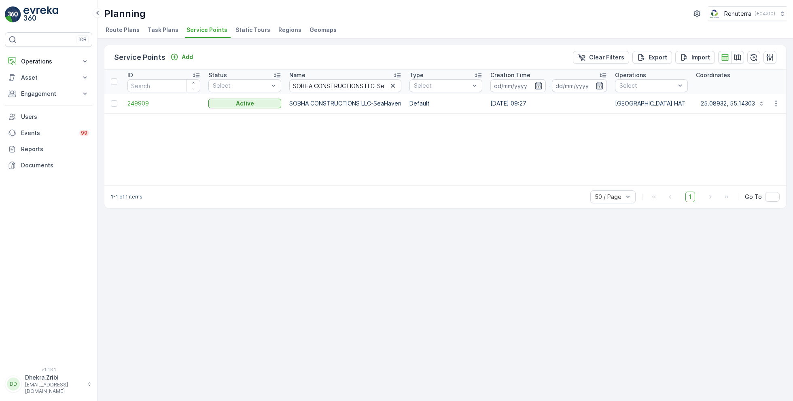
click at [142, 106] on span "249909" at bounding box center [163, 104] width 73 height 8
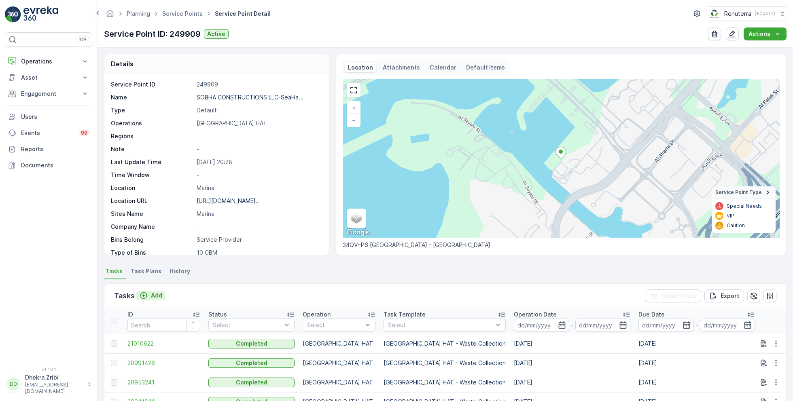
click at [155, 296] on p "Add" at bounding box center [156, 296] width 11 height 8
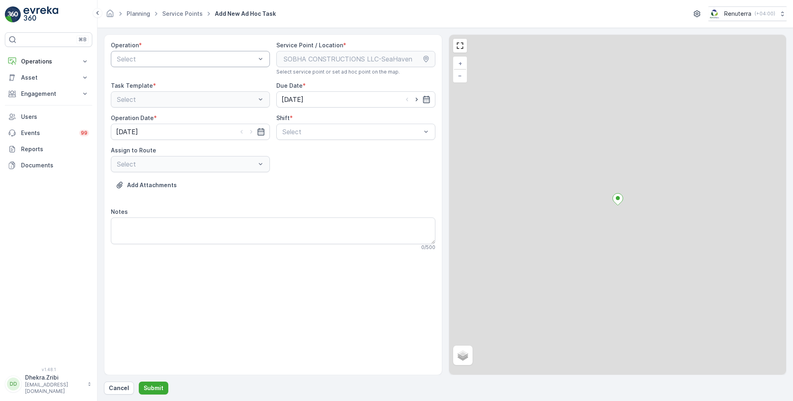
click at [200, 52] on div "Select" at bounding box center [190, 59] width 159 height 16
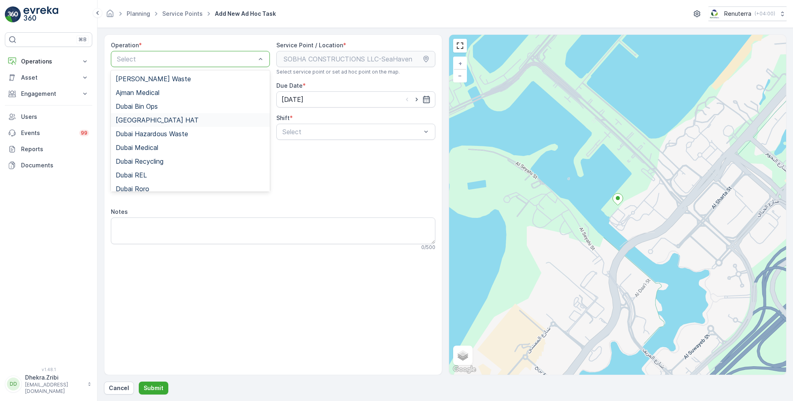
click at [152, 117] on div "[GEOGRAPHIC_DATA] HAT" at bounding box center [190, 119] width 149 height 7
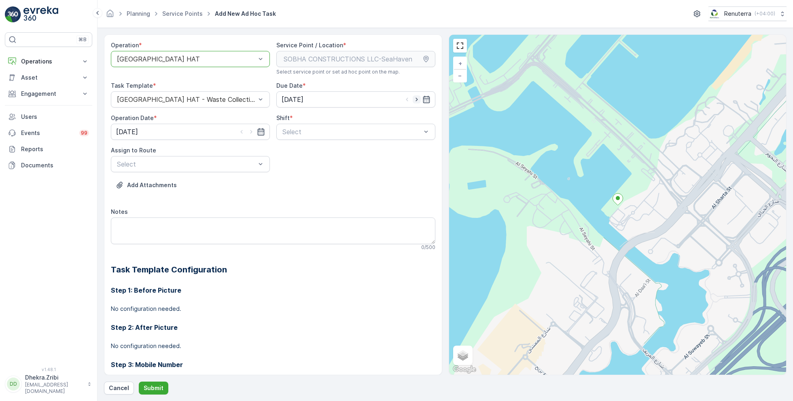
click at [416, 101] on icon "button" at bounding box center [417, 99] width 8 height 8
type input "[DATE]"
click at [252, 133] on icon "button" at bounding box center [251, 132] width 8 height 8
type input "[DATE]"
click at [315, 134] on div at bounding box center [352, 131] width 140 height 7
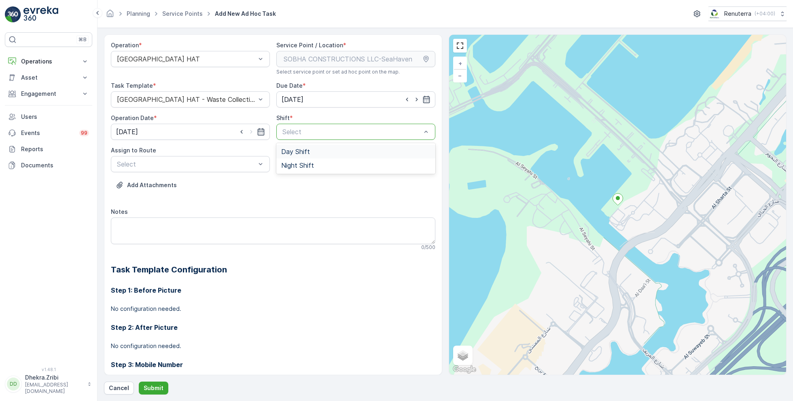
click at [294, 153] on span "Day Shift" at bounding box center [295, 151] width 29 height 7
click at [222, 157] on div "Select" at bounding box center [190, 164] width 159 height 16
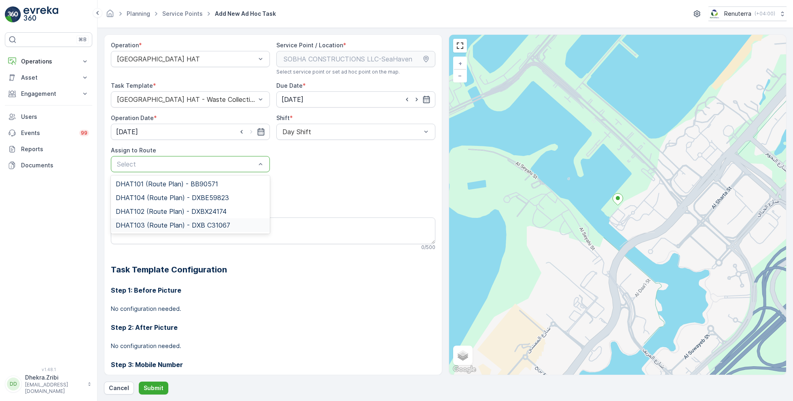
click at [151, 222] on span "DHAT103 (Route Plan) - DXB C31067" at bounding box center [173, 225] width 114 height 7
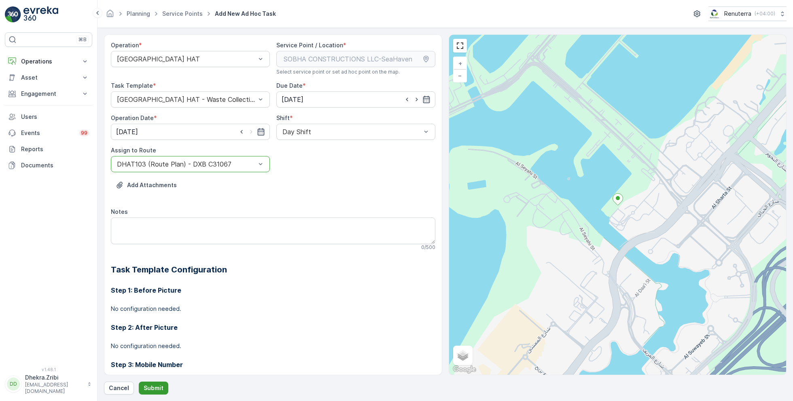
click at [150, 393] on button "Submit" at bounding box center [154, 388] width 30 height 13
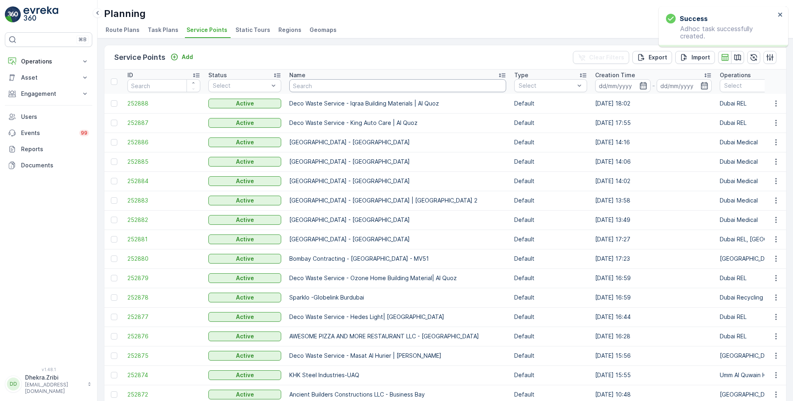
click at [315, 87] on input "text" at bounding box center [397, 85] width 217 height 13
paste input "DELTA AL WADI CONTRACTING (L.L.C)"
type input "DELTA AL WADI CONTRACTING (L.L.C)"
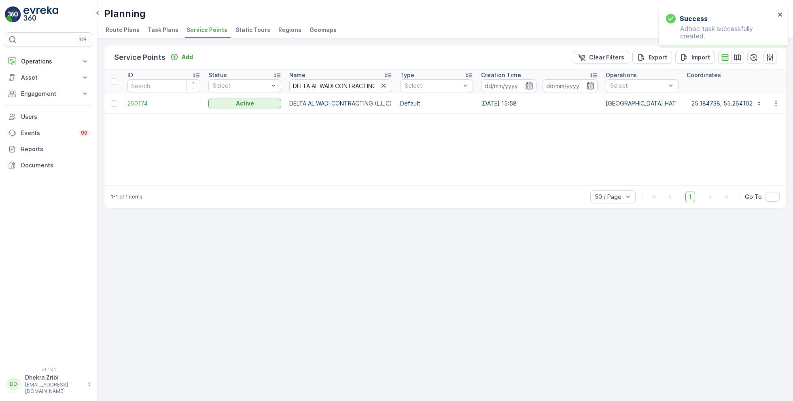
click at [140, 105] on span "250174" at bounding box center [163, 104] width 73 height 8
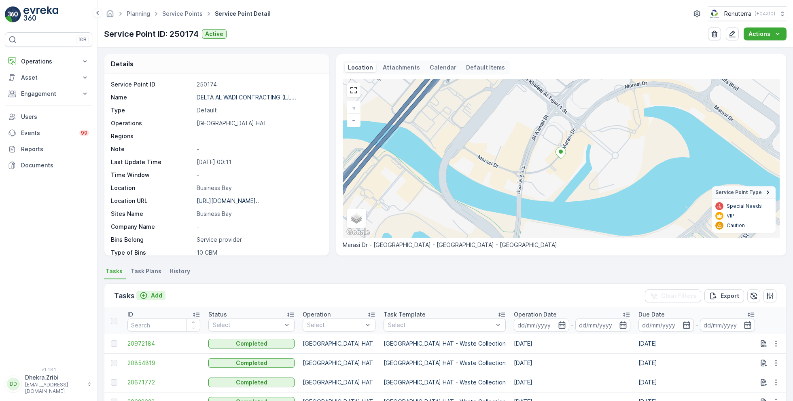
click at [159, 293] on p "Add" at bounding box center [156, 296] width 11 height 8
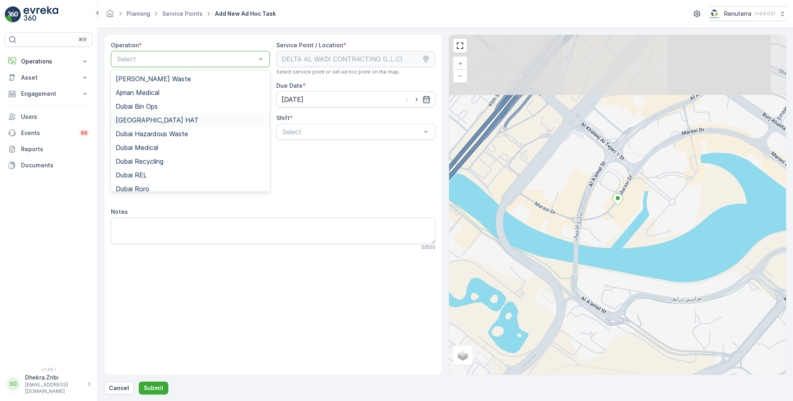
click at [151, 120] on div "[GEOGRAPHIC_DATA] HAT" at bounding box center [190, 119] width 149 height 7
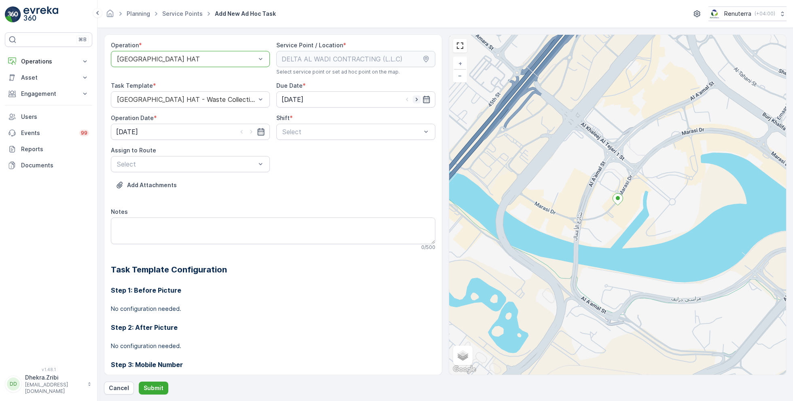
click at [415, 99] on icon "button" at bounding box center [417, 99] width 8 height 8
type input "[DATE]"
click at [254, 129] on div at bounding box center [251, 132] width 28 height 8
click at [251, 129] on icon "button" at bounding box center [251, 132] width 8 height 8
type input "[DATE]"
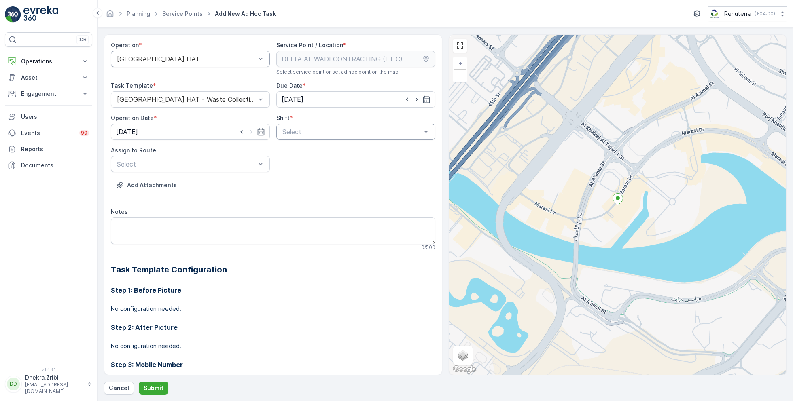
click at [328, 130] on div at bounding box center [352, 131] width 140 height 7
click at [297, 153] on span "Day Shift" at bounding box center [295, 151] width 29 height 7
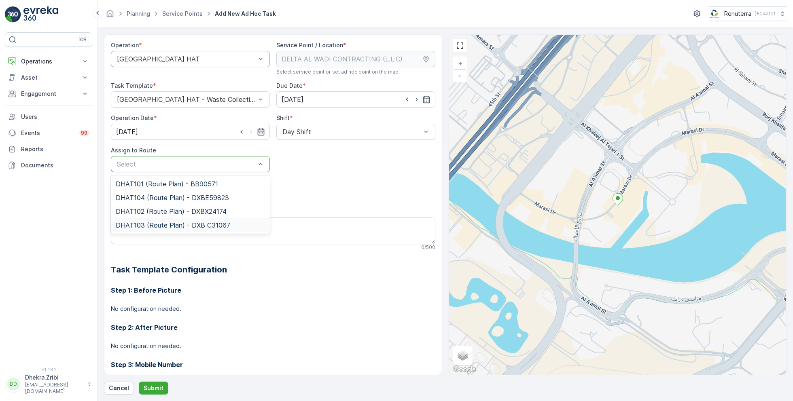
click at [159, 223] on span "DHAT103 (Route Plan) - DXB C31067" at bounding box center [173, 225] width 114 height 7
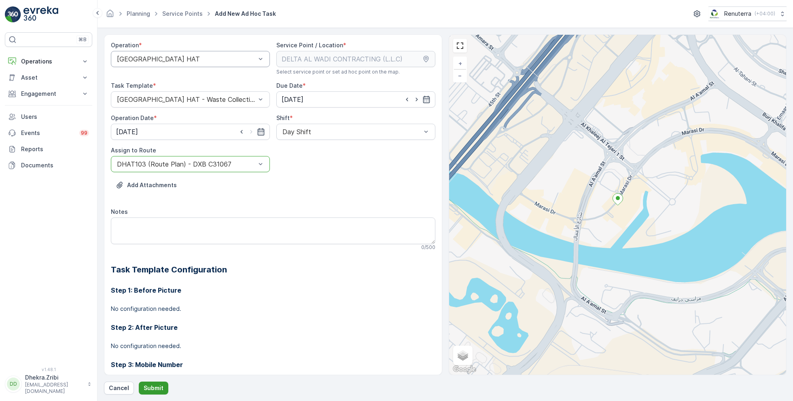
click at [155, 388] on p "Submit" at bounding box center [154, 388] width 20 height 8
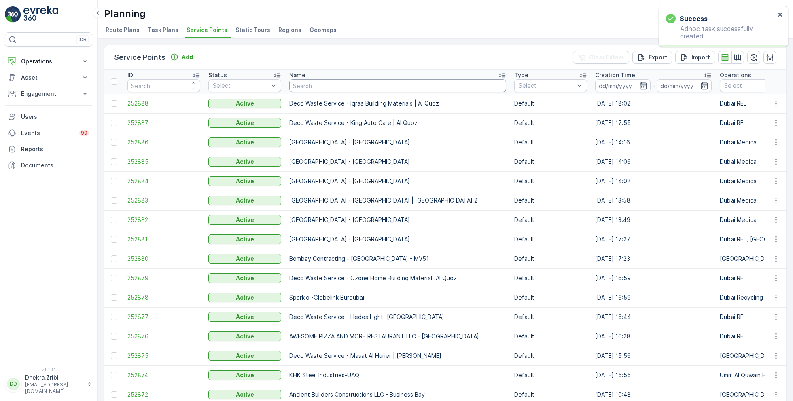
click at [308, 87] on input "text" at bounding box center [397, 85] width 217 height 13
paste input "Bombay Contracting -LV-51"
type input "Bombay Contracting -LV-51"
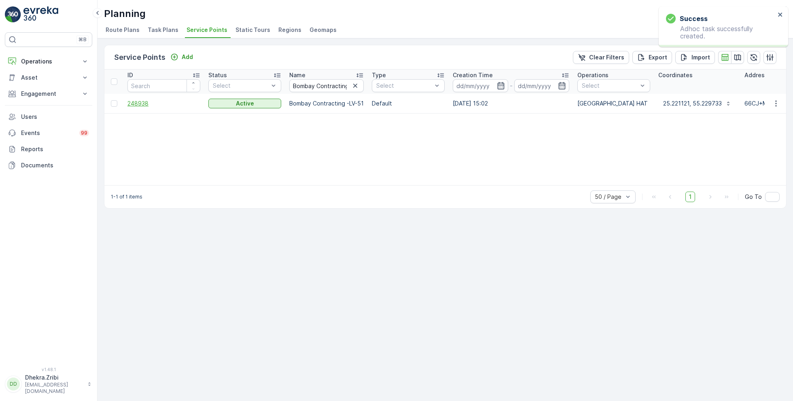
click at [140, 103] on span "248938" at bounding box center [163, 104] width 73 height 8
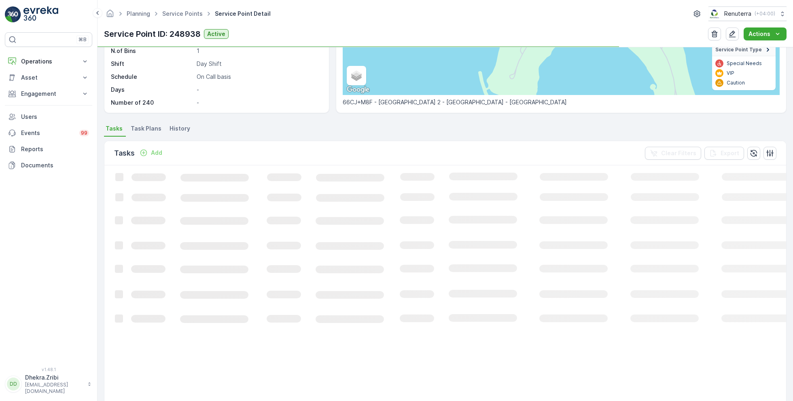
scroll to position [164, 0]
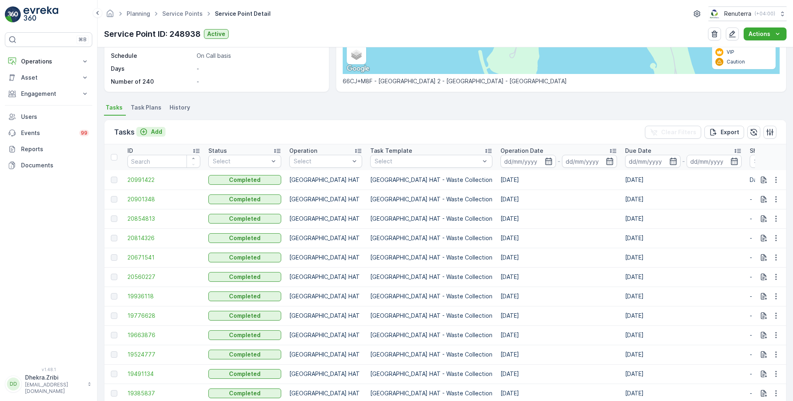
click at [156, 132] on p "Add" at bounding box center [156, 132] width 11 height 8
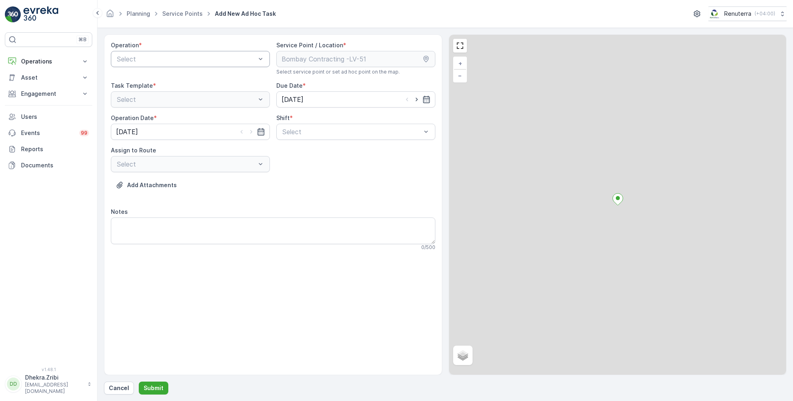
click at [181, 58] on div at bounding box center [186, 58] width 140 height 7
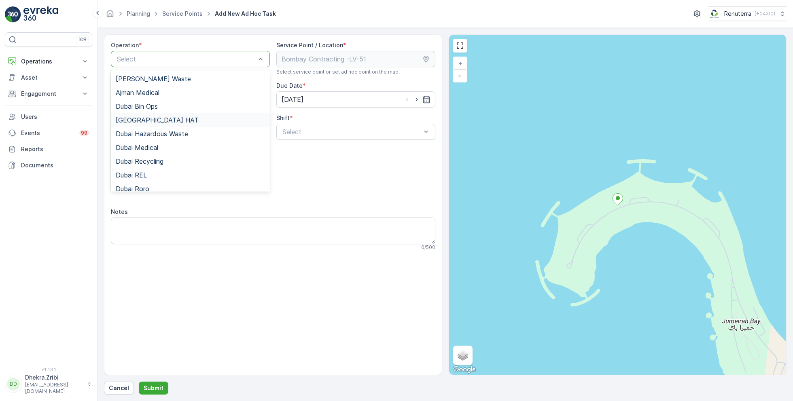
click at [144, 116] on span "[GEOGRAPHIC_DATA] HAT" at bounding box center [157, 119] width 83 height 7
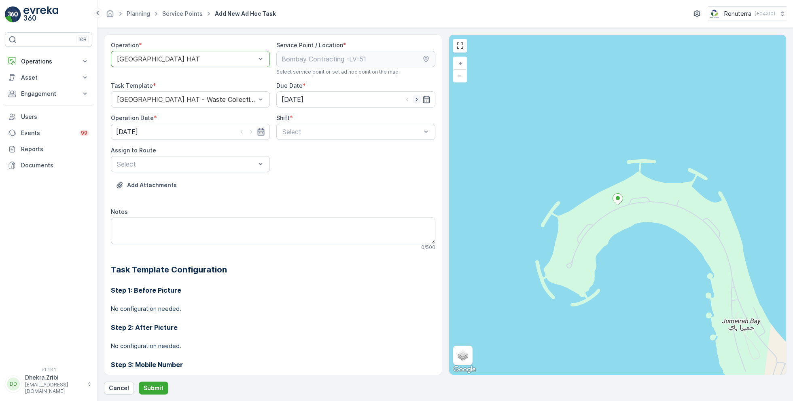
click at [415, 100] on icon "button" at bounding box center [417, 99] width 8 height 8
type input "[DATE]"
click at [252, 130] on icon "button" at bounding box center [251, 132] width 8 height 8
type input "[DATE]"
click at [306, 146] on div "Day Shift" at bounding box center [355, 152] width 159 height 14
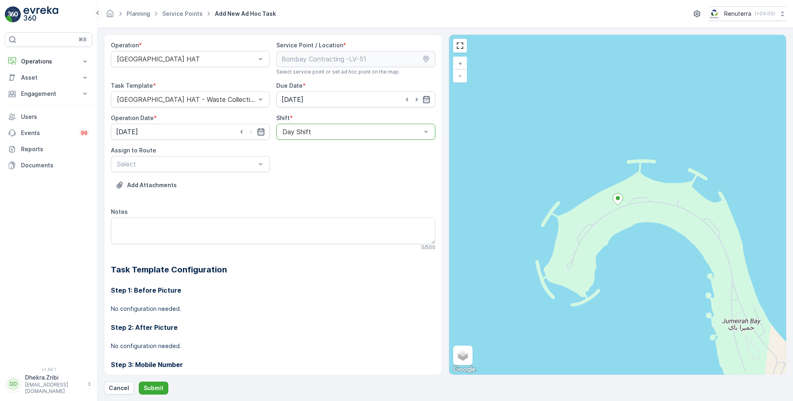
click at [240, 153] on div "Assign to Route" at bounding box center [190, 150] width 159 height 8
click at [221, 161] on div at bounding box center [186, 164] width 140 height 7
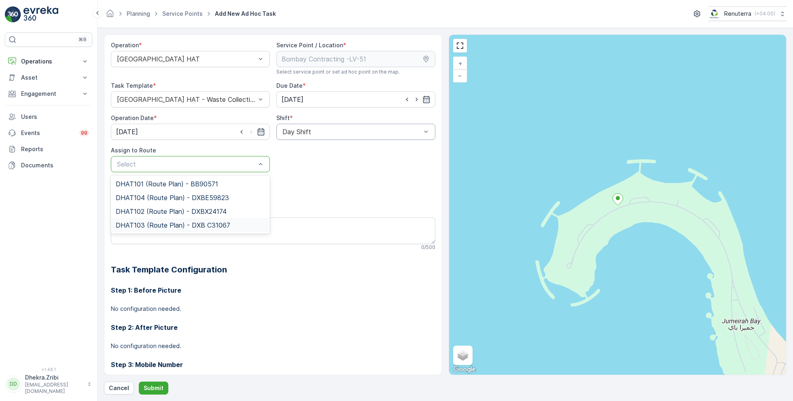
click at [161, 222] on span "DHAT103 (Route Plan) - DXB C31067" at bounding box center [173, 225] width 114 height 7
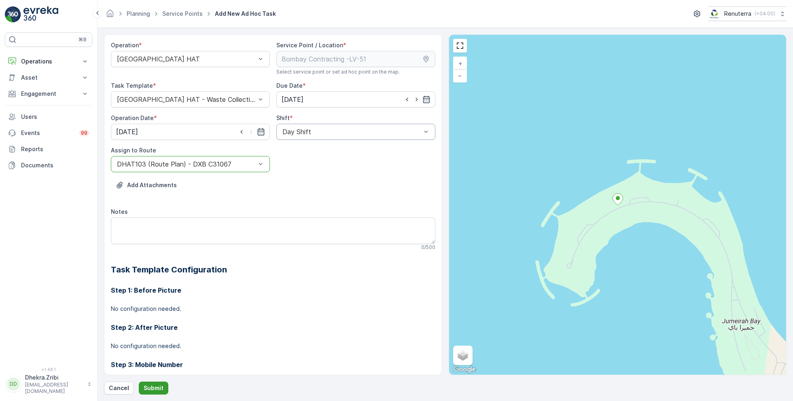
click at [153, 384] on button "Submit" at bounding box center [154, 388] width 30 height 13
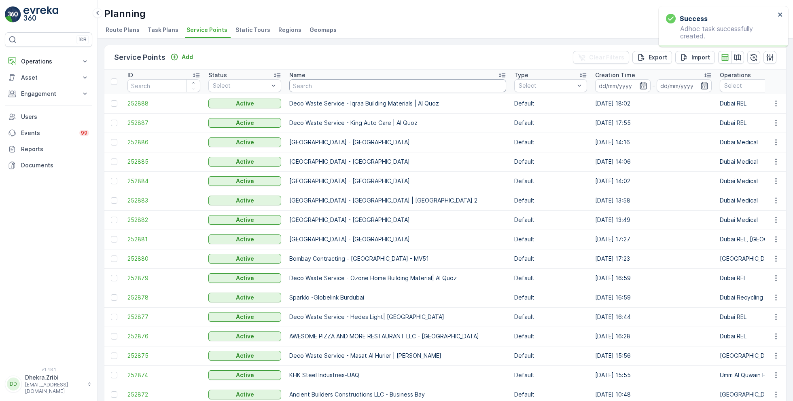
click at [343, 87] on input "text" at bounding box center [397, 85] width 217 height 13
paste input "Bombay Contracting-[PERSON_NAME] A05"
type input "Bombay Contracting-[PERSON_NAME] A05"
click at [343, 87] on input "Bombay Contracting-[PERSON_NAME] A05" at bounding box center [397, 85] width 217 height 13
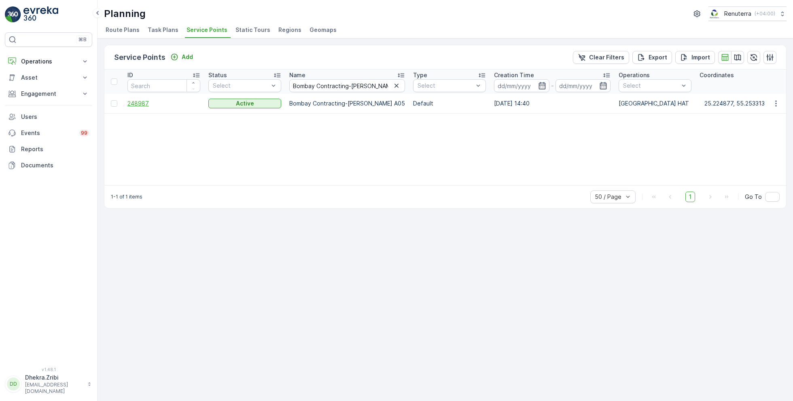
click at [147, 102] on span "248987" at bounding box center [163, 104] width 73 height 8
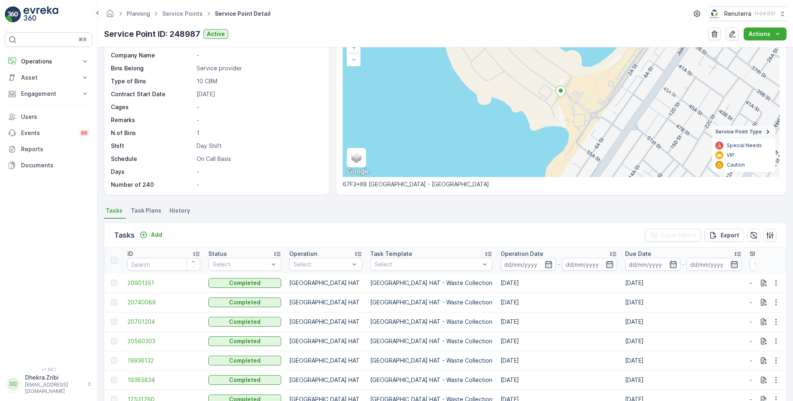
scroll to position [62, 0]
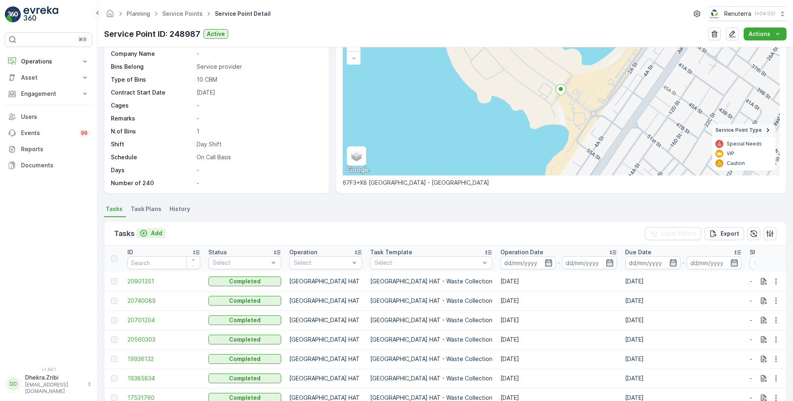
click at [155, 233] on p "Add" at bounding box center [156, 233] width 11 height 8
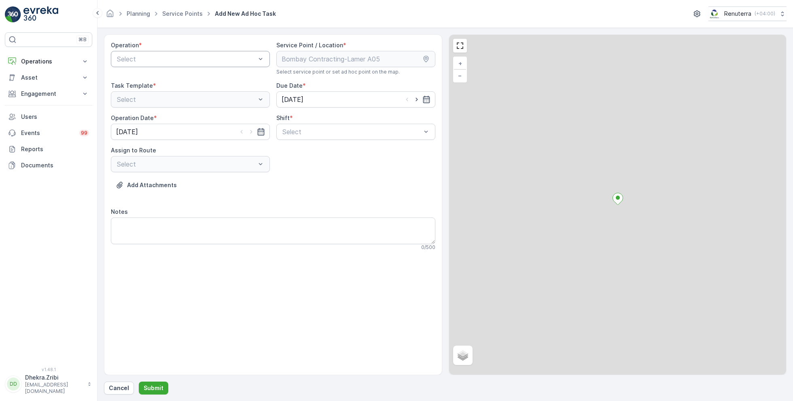
click at [187, 55] on div at bounding box center [186, 58] width 140 height 7
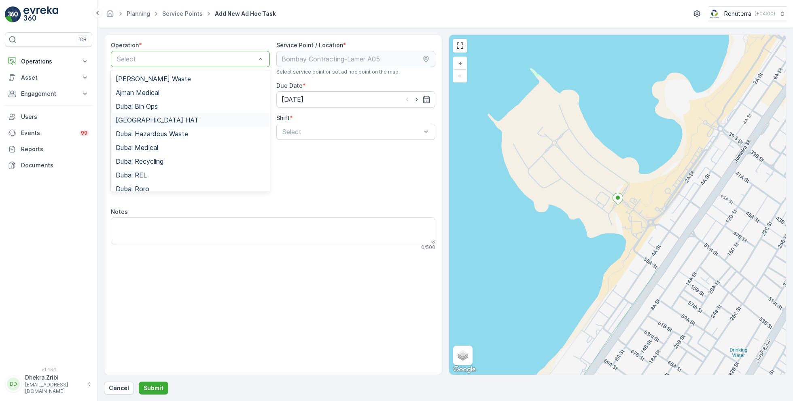
click at [155, 122] on div "[GEOGRAPHIC_DATA] HAT" at bounding box center [190, 119] width 149 height 7
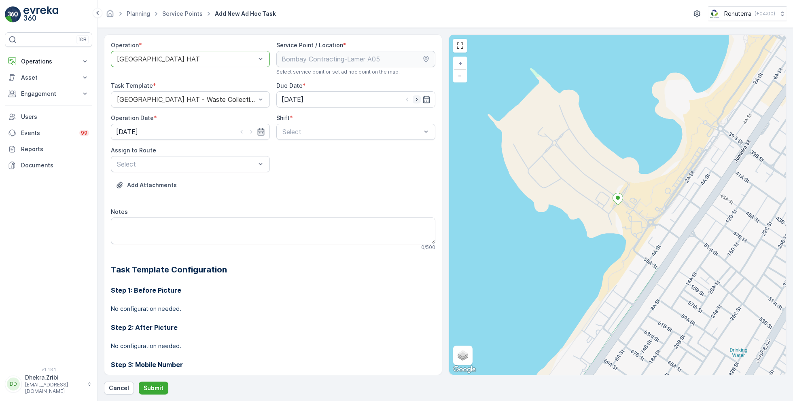
click at [413, 100] on icon "button" at bounding box center [417, 99] width 8 height 8
type input "[DATE]"
click at [250, 133] on icon "button" at bounding box center [251, 132] width 8 height 8
type input "[DATE]"
click at [322, 132] on div at bounding box center [352, 131] width 140 height 7
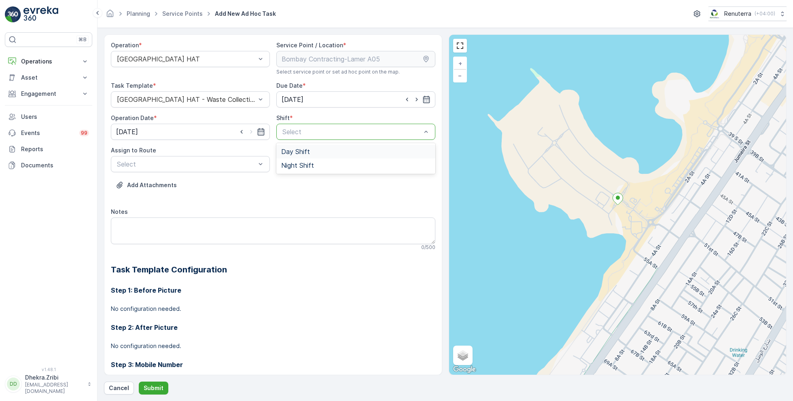
click at [299, 152] on span "Day Shift" at bounding box center [295, 151] width 29 height 7
click at [222, 169] on div "Select" at bounding box center [190, 164] width 159 height 16
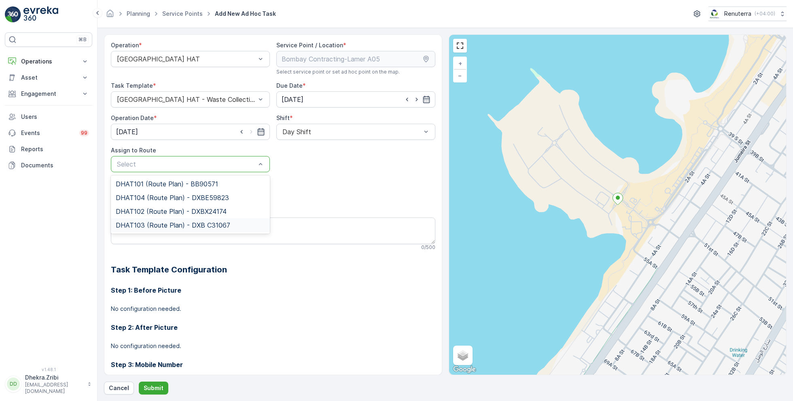
click at [162, 222] on span "DHAT103 (Route Plan) - DXB C31067" at bounding box center [173, 225] width 114 height 7
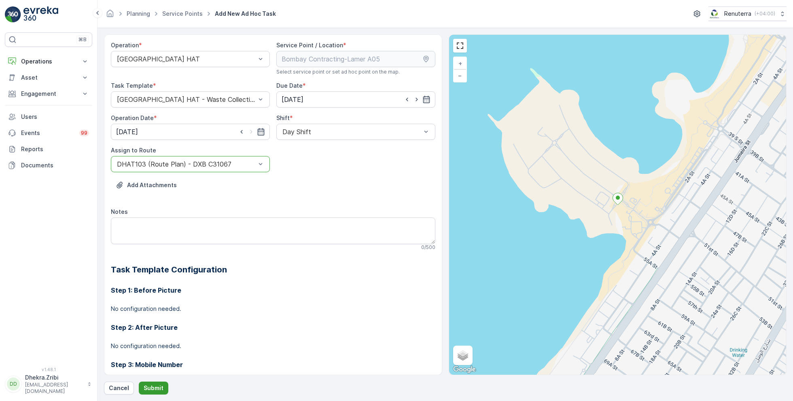
click at [152, 383] on button "Submit" at bounding box center [154, 388] width 30 height 13
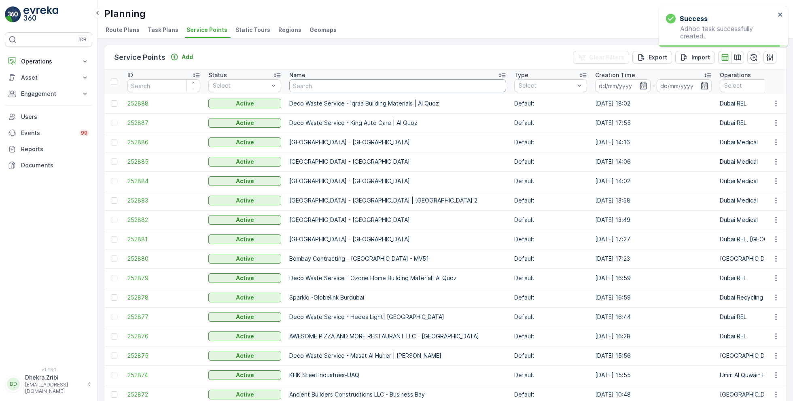
click at [317, 86] on input "text" at bounding box center [397, 85] width 217 height 13
paste input "Al Serh Al Kabeer Construction LLC - JVC"
type input "Al Serh Al Kabeer Construction LLC - JVC"
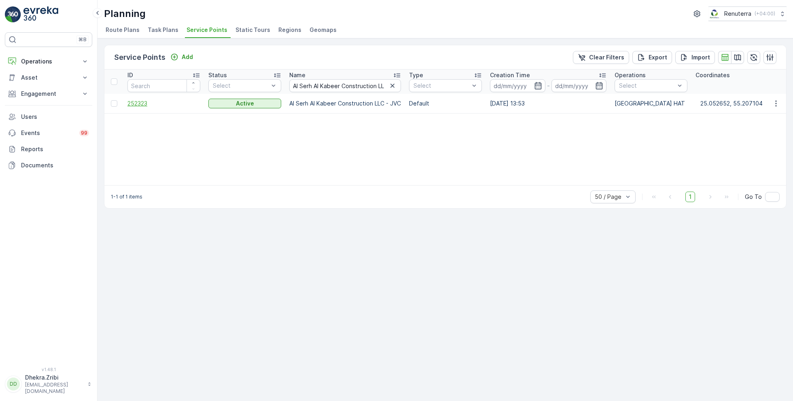
click at [141, 101] on span "252323" at bounding box center [163, 104] width 73 height 8
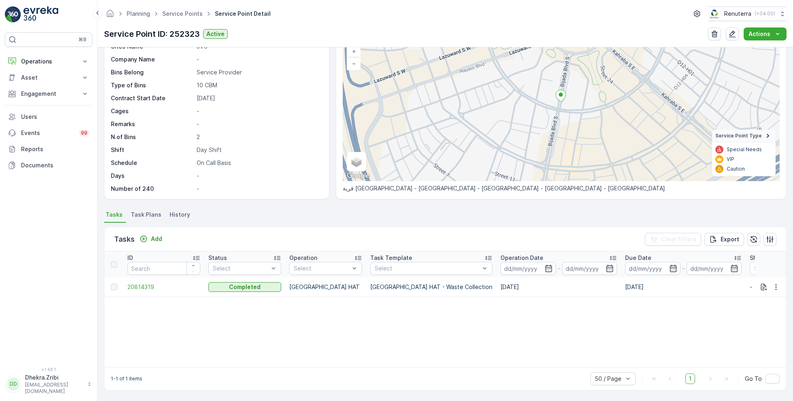
scroll to position [56, 0]
click at [155, 236] on p "Add" at bounding box center [156, 240] width 11 height 8
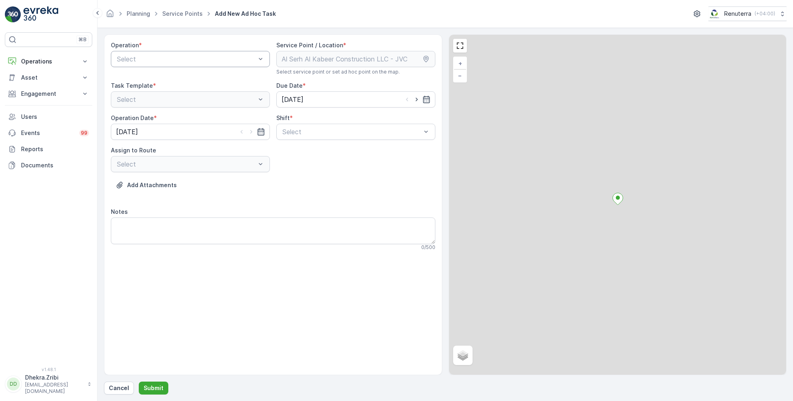
click at [213, 60] on div at bounding box center [186, 58] width 140 height 7
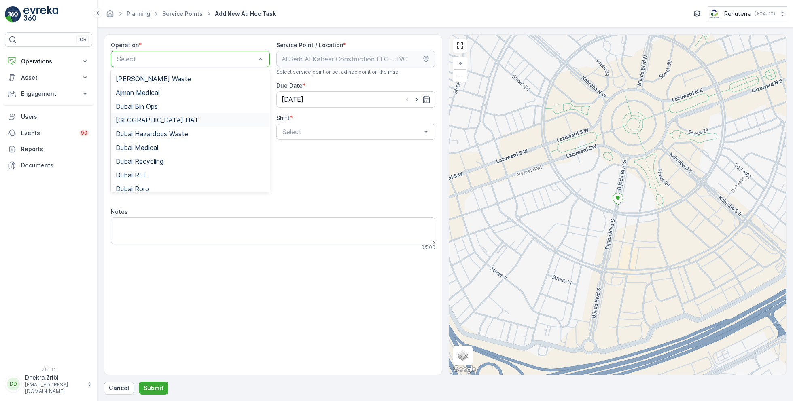
click at [166, 122] on div "[GEOGRAPHIC_DATA] HAT" at bounding box center [190, 119] width 149 height 7
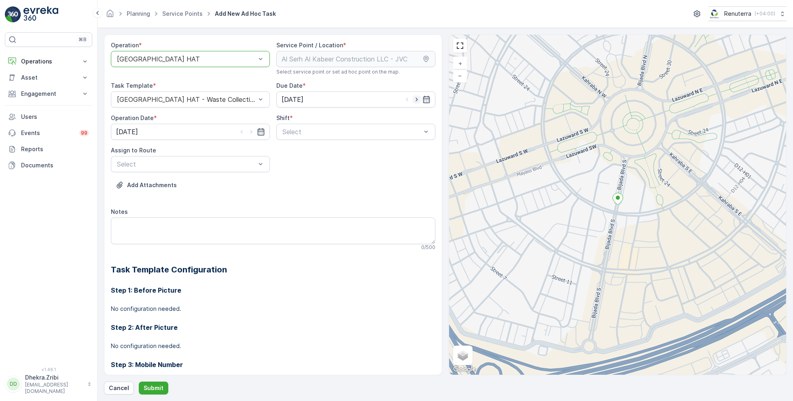
click at [413, 101] on icon "button" at bounding box center [417, 99] width 8 height 8
type input "[DATE]"
click at [250, 133] on icon "button" at bounding box center [251, 132] width 8 height 8
type input "[DATE]"
click at [320, 133] on div at bounding box center [352, 131] width 140 height 7
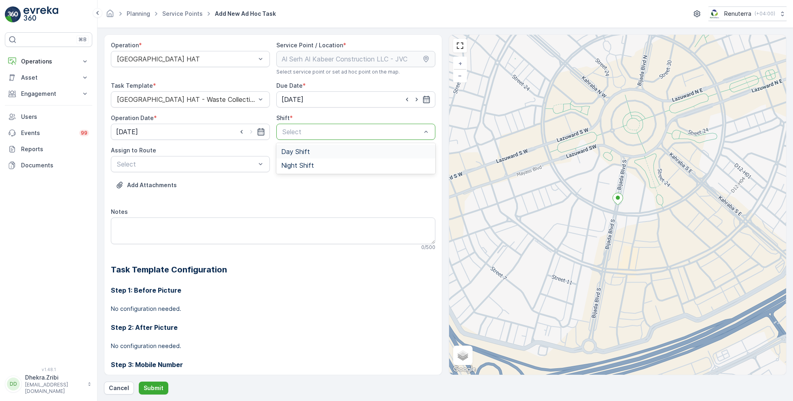
click at [296, 152] on span "Day Shift" at bounding box center [295, 151] width 29 height 7
click at [225, 164] on div at bounding box center [186, 164] width 140 height 7
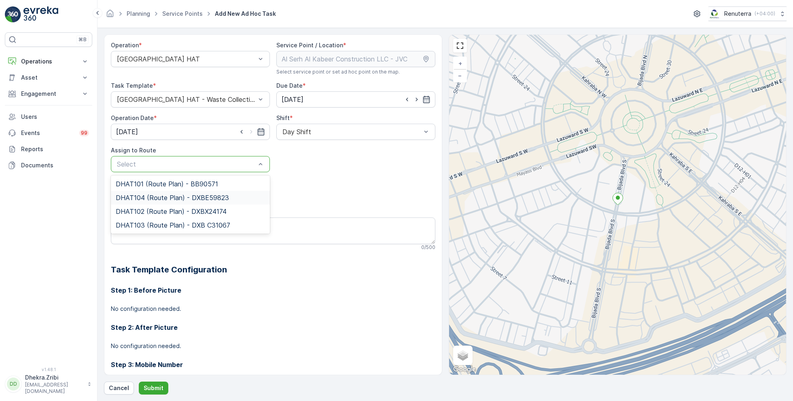
click at [158, 196] on span "DHAT104 (Route Plan) - DXBE59823" at bounding box center [172, 197] width 113 height 7
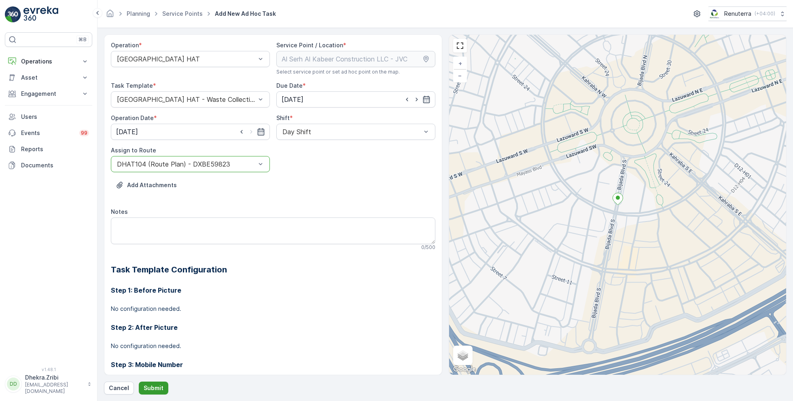
click at [153, 383] on button "Submit" at bounding box center [154, 388] width 30 height 13
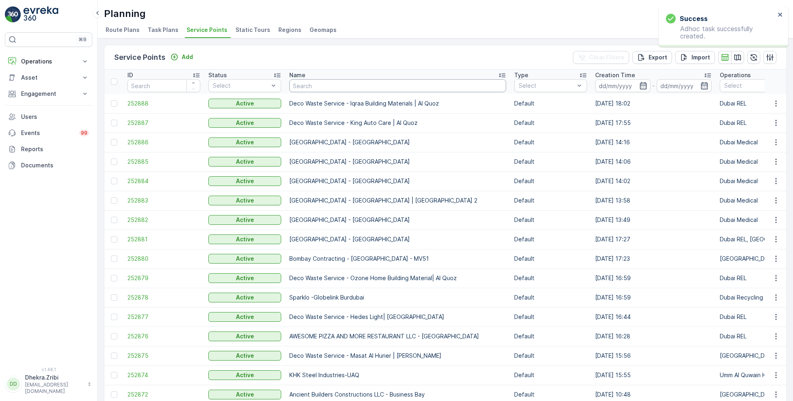
click at [333, 86] on input "text" at bounding box center [397, 85] width 217 height 13
paste input "[PERSON_NAME] [GEOGRAPHIC_DATA] [GEOGRAPHIC_DATA]"
type input "[PERSON_NAME] [GEOGRAPHIC_DATA] [GEOGRAPHIC_DATA]"
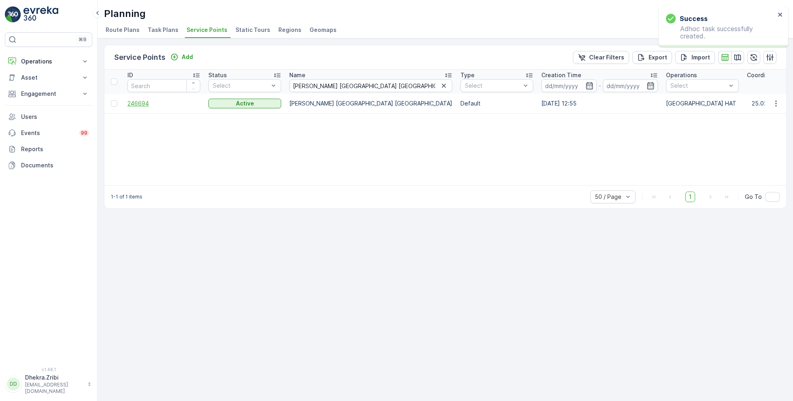
click at [146, 103] on span "246694" at bounding box center [163, 104] width 73 height 8
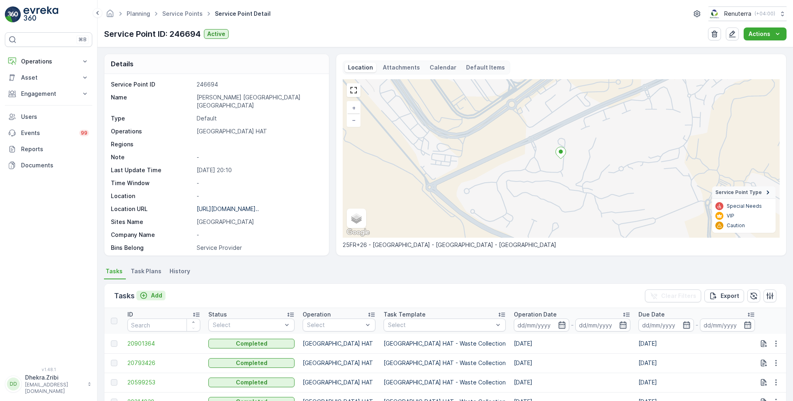
click at [155, 294] on p "Add" at bounding box center [156, 296] width 11 height 8
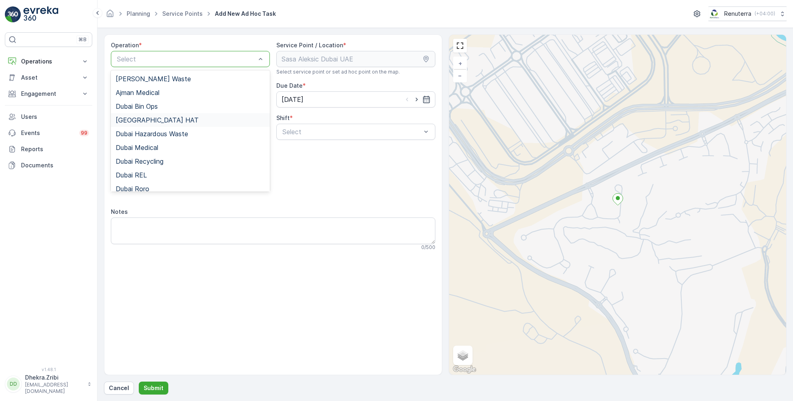
click at [146, 125] on div "[GEOGRAPHIC_DATA] HAT" at bounding box center [190, 120] width 159 height 14
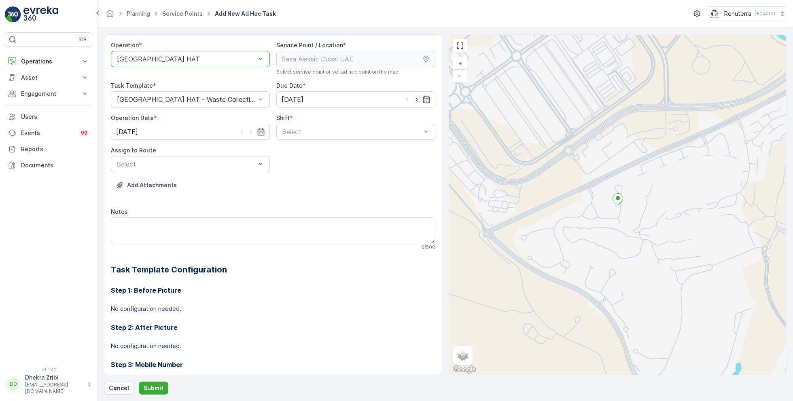
click at [416, 101] on icon "button" at bounding box center [417, 99] width 8 height 8
type input "[DATE]"
click at [251, 133] on icon "button" at bounding box center [251, 132] width 8 height 8
type input "[DATE]"
click at [304, 133] on div at bounding box center [352, 131] width 140 height 7
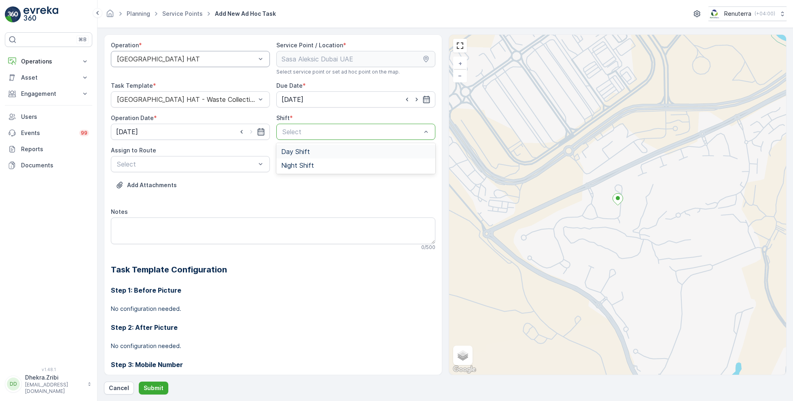
click at [294, 148] on span "Day Shift" at bounding box center [295, 151] width 29 height 7
click at [234, 152] on div "Assign to Route" at bounding box center [190, 150] width 159 height 8
click at [219, 163] on div at bounding box center [186, 164] width 140 height 7
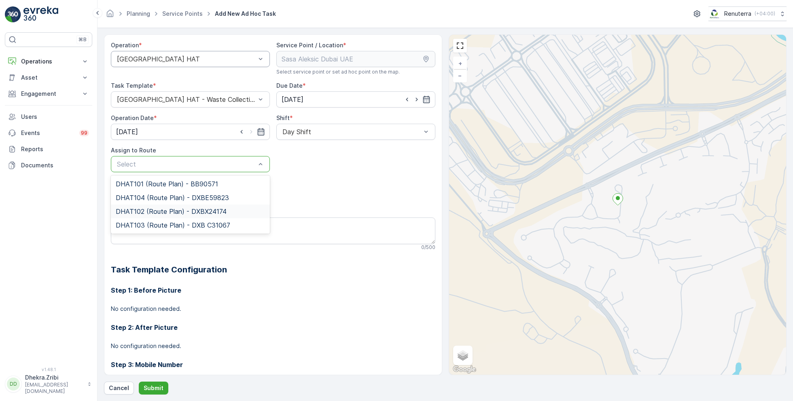
click at [158, 207] on div "DHAT102 (Route Plan) - DXBX24174" at bounding box center [190, 212] width 159 height 14
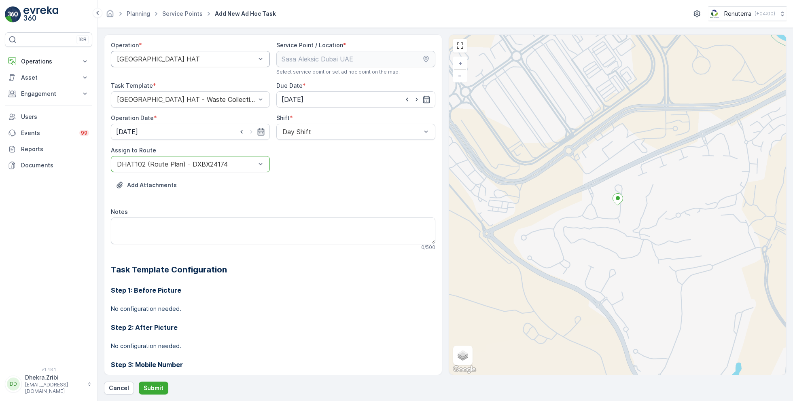
click at [173, 159] on div "DHAT102 (Route Plan) - DXBX24174" at bounding box center [190, 164] width 159 height 16
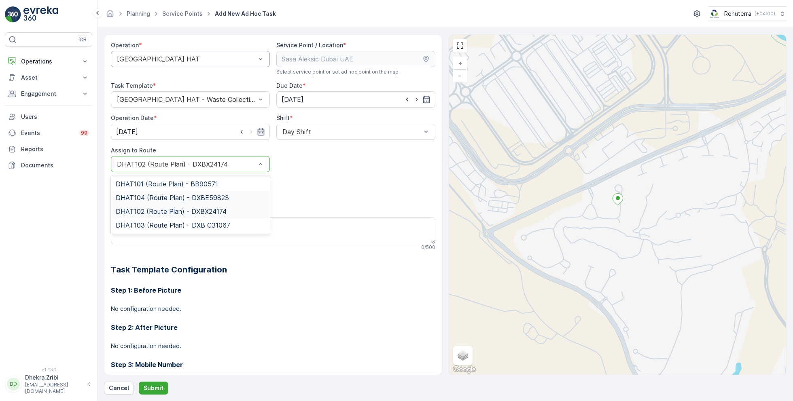
click at [149, 195] on span "DHAT104 (Route Plan) - DXBE59823" at bounding box center [172, 197] width 113 height 7
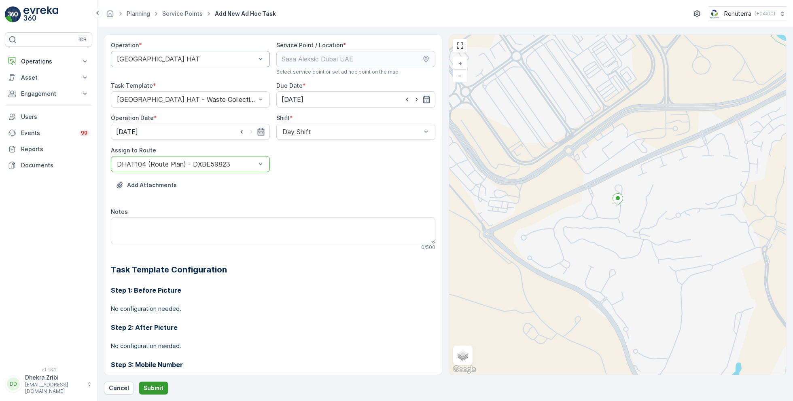
click at [148, 388] on p "Submit" at bounding box center [154, 388] width 20 height 8
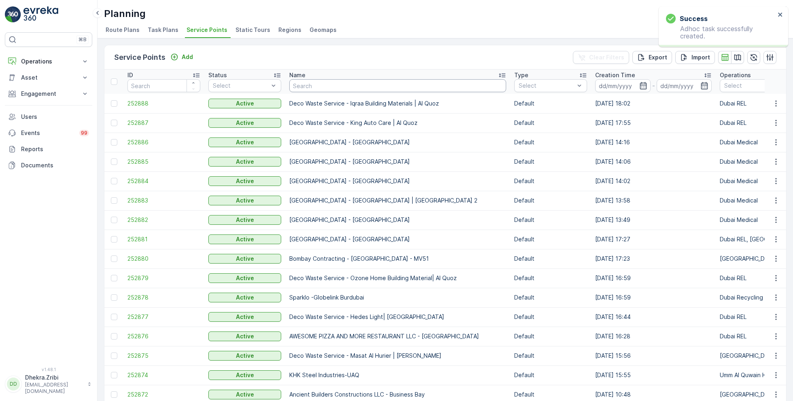
click at [313, 87] on input "text" at bounding box center [397, 85] width 217 height 13
paste input "ARABIAN CONSTRUCTION COMPANY L.L.C. - [GEOGRAPHIC_DATA]"
type input "ARABIAN CONSTRUCTION COMPANY L.L.C. - [GEOGRAPHIC_DATA]"
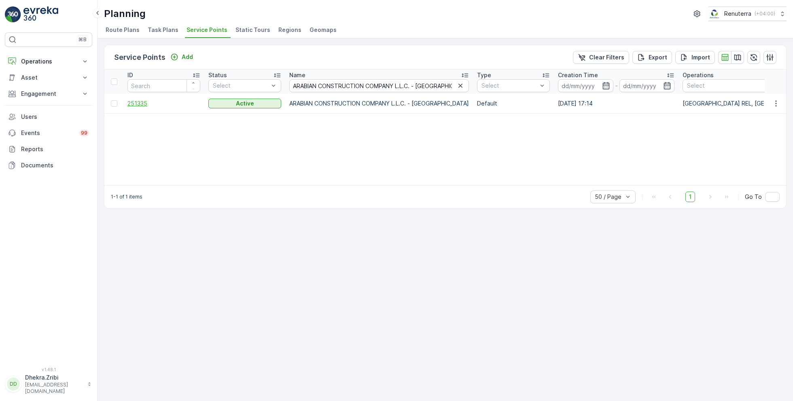
click at [139, 104] on span "251335" at bounding box center [163, 104] width 73 height 8
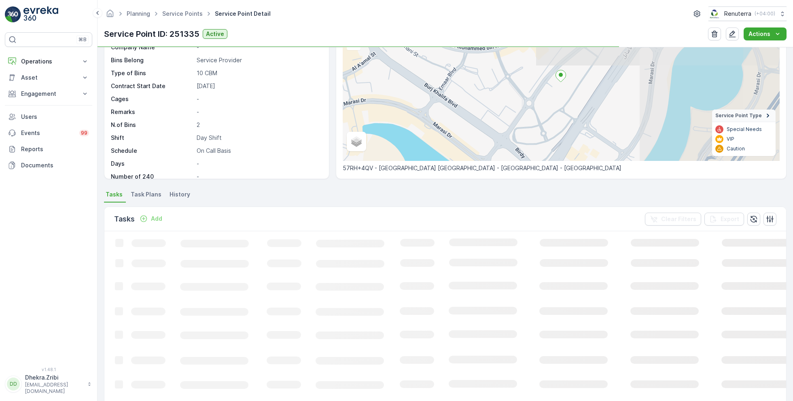
scroll to position [77, 0]
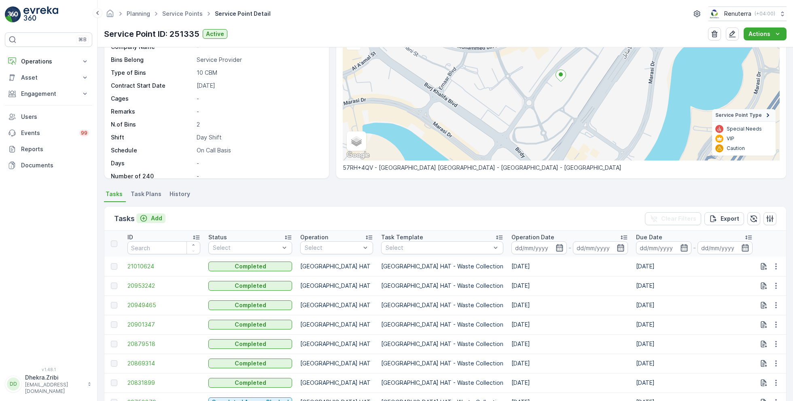
click at [157, 218] on p "Add" at bounding box center [156, 218] width 11 height 8
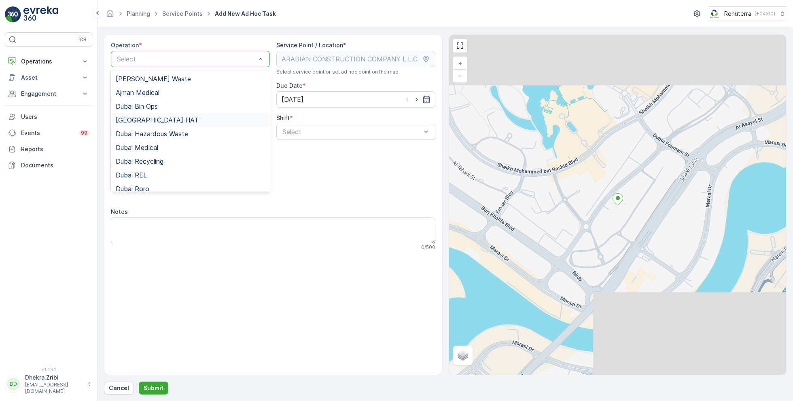
click at [150, 121] on div "[GEOGRAPHIC_DATA] HAT" at bounding box center [190, 119] width 149 height 7
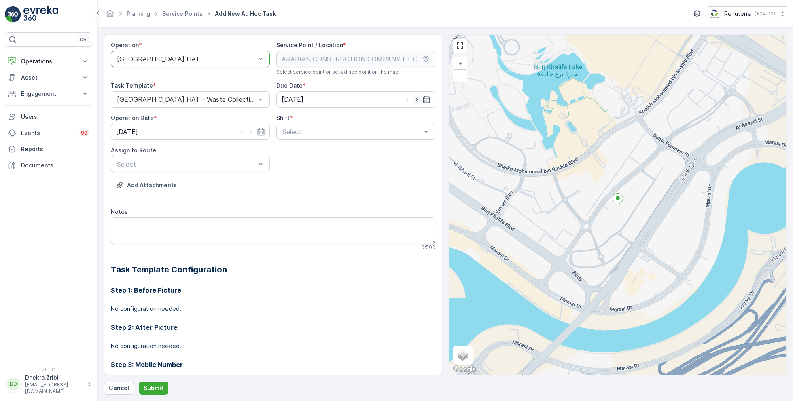
click at [413, 100] on icon "button" at bounding box center [417, 99] width 8 height 8
type input "[DATE]"
click at [250, 131] on icon "button" at bounding box center [251, 132] width 8 height 8
type input "[DATE]"
click at [290, 155] on div "Day Shift" at bounding box center [355, 152] width 159 height 14
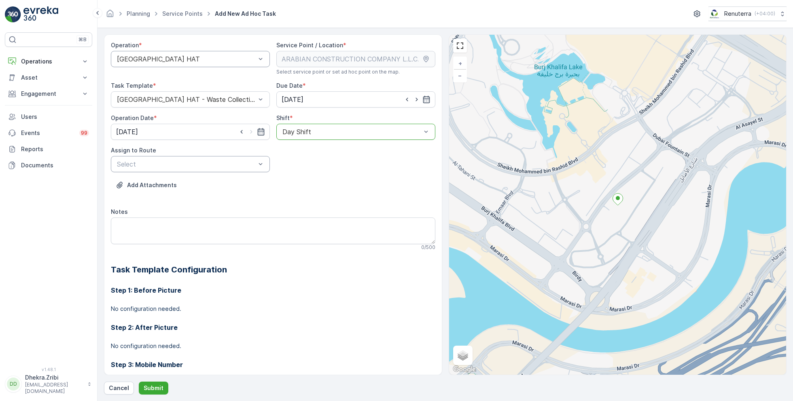
click at [233, 164] on div at bounding box center [186, 164] width 140 height 7
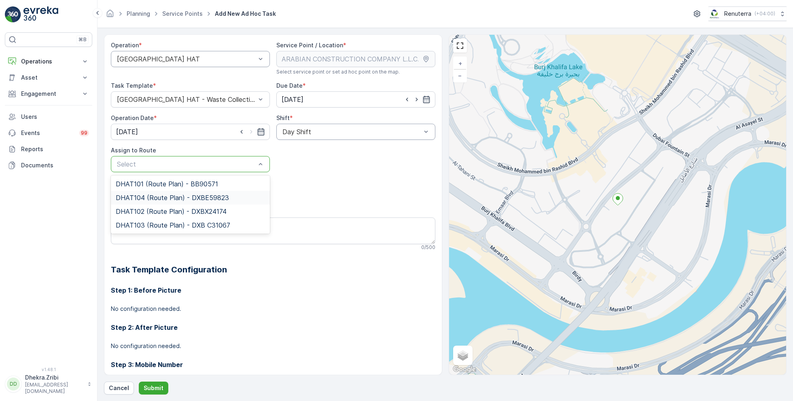
click at [155, 197] on span "DHAT104 (Route Plan) - DXBE59823" at bounding box center [172, 197] width 113 height 7
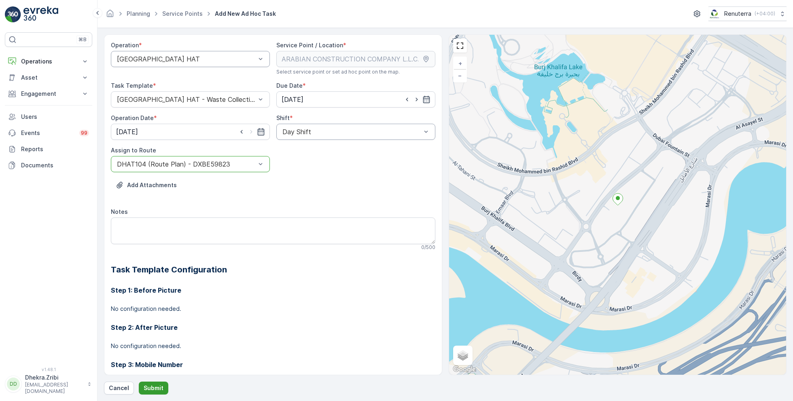
click at [152, 386] on p "Submit" at bounding box center [154, 388] width 20 height 8
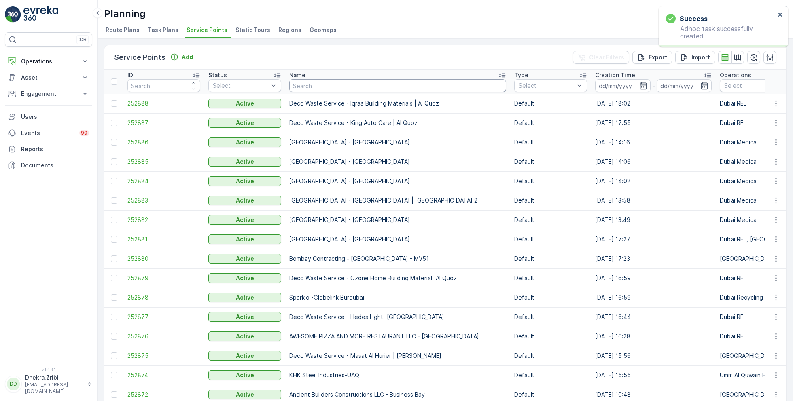
click at [331, 84] on input "text" at bounding box center [397, 85] width 217 height 13
paste input "Modern Building Contracting LLC"
type input "Modern Building Contracting LLC"
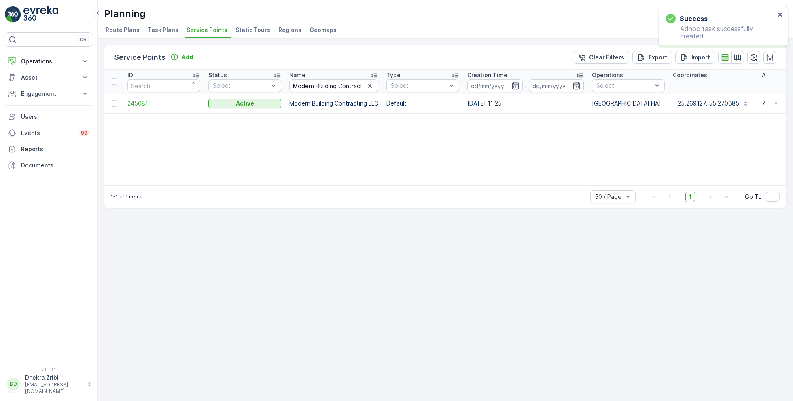
click at [142, 104] on span "245081" at bounding box center [163, 104] width 73 height 8
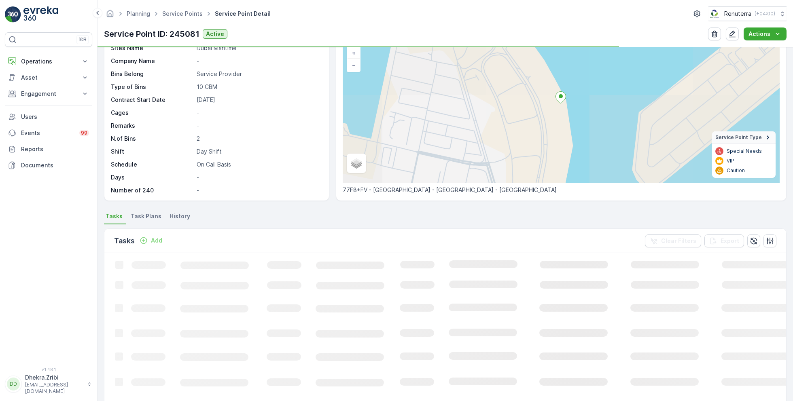
scroll to position [62, 0]
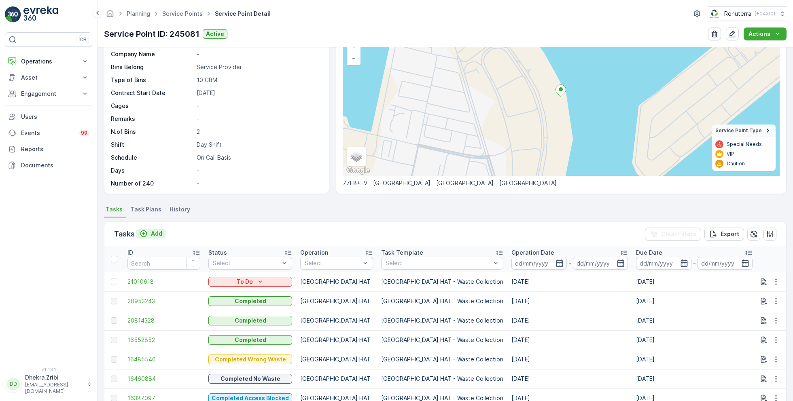
click at [158, 231] on p "Add" at bounding box center [156, 234] width 11 height 8
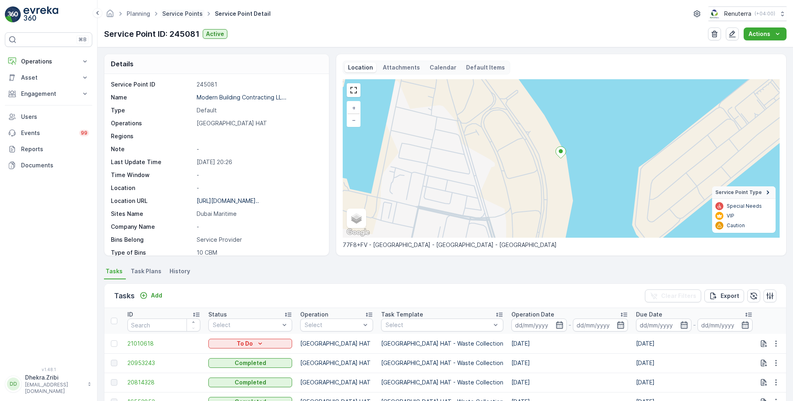
click at [193, 11] on link "Service Points" at bounding box center [182, 13] width 40 height 7
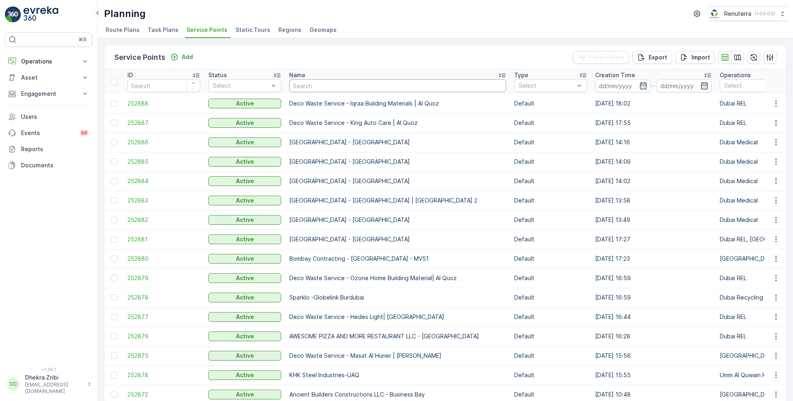
click at [354, 87] on input "text" at bounding box center [397, 85] width 217 height 13
paste input "Desert Landscape-Um ramool"
type input "Desert Landscape-Um ramool"
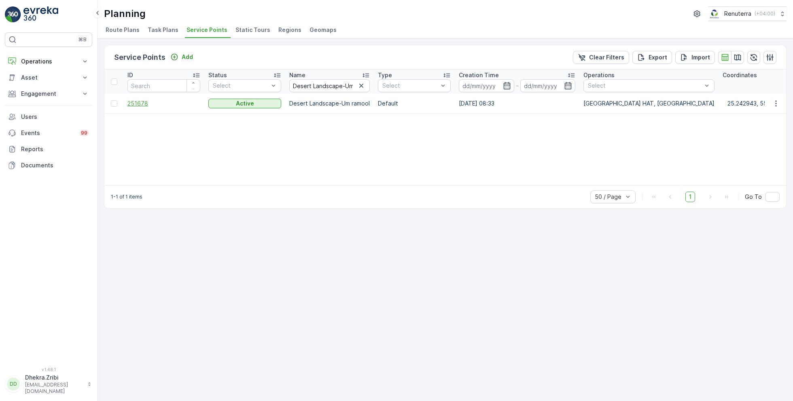
click at [142, 104] on span "251678" at bounding box center [163, 104] width 73 height 8
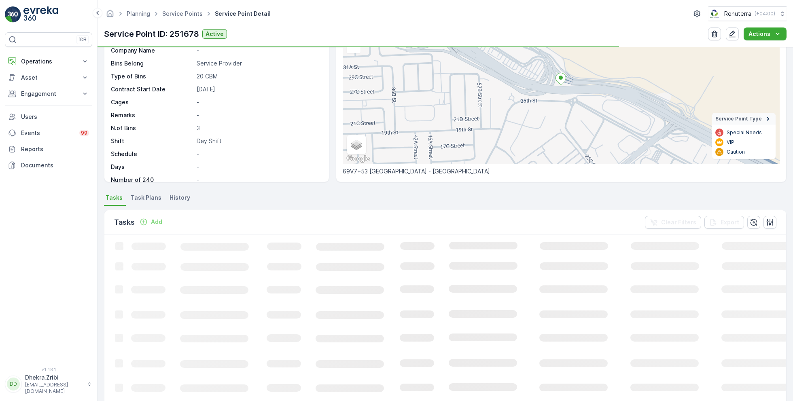
scroll to position [81, 0]
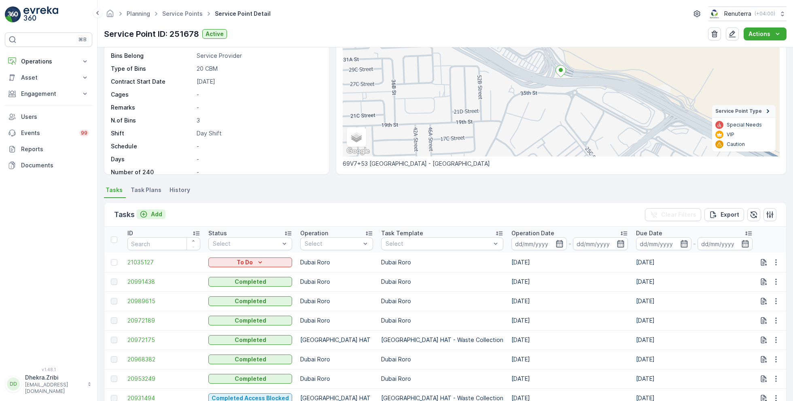
click at [155, 211] on p "Add" at bounding box center [156, 214] width 11 height 8
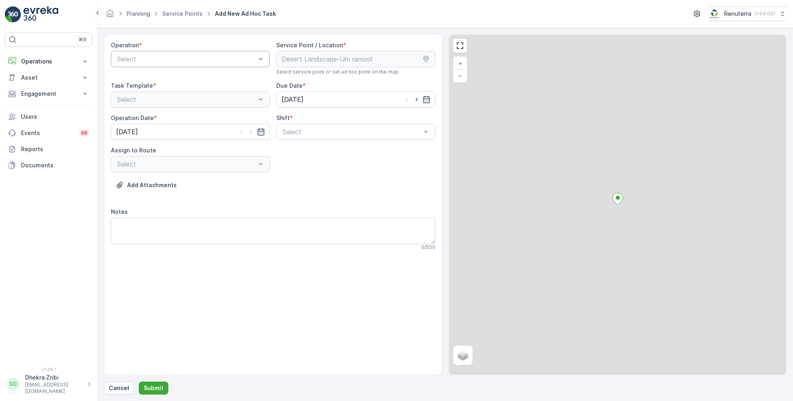
click at [203, 57] on div at bounding box center [186, 58] width 140 height 7
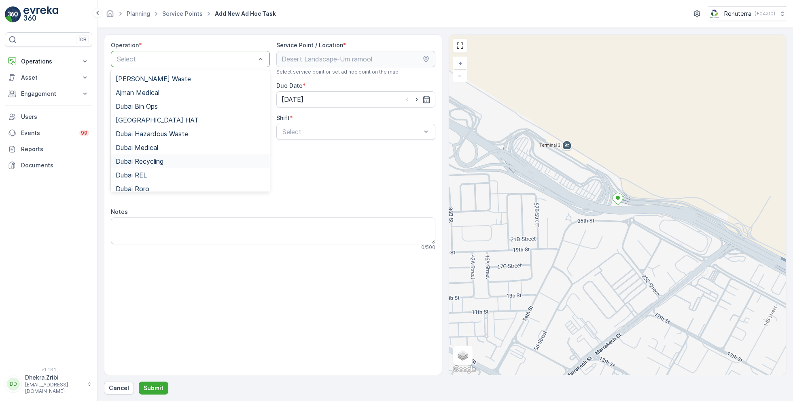
scroll to position [36, 0]
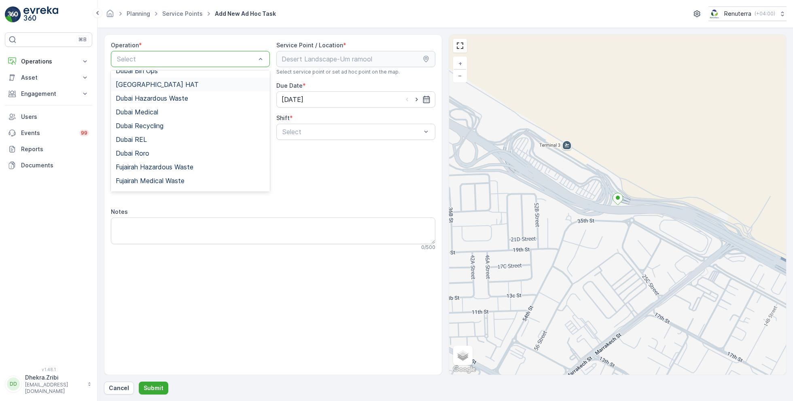
click at [152, 86] on div "[GEOGRAPHIC_DATA] HAT" at bounding box center [190, 84] width 149 height 7
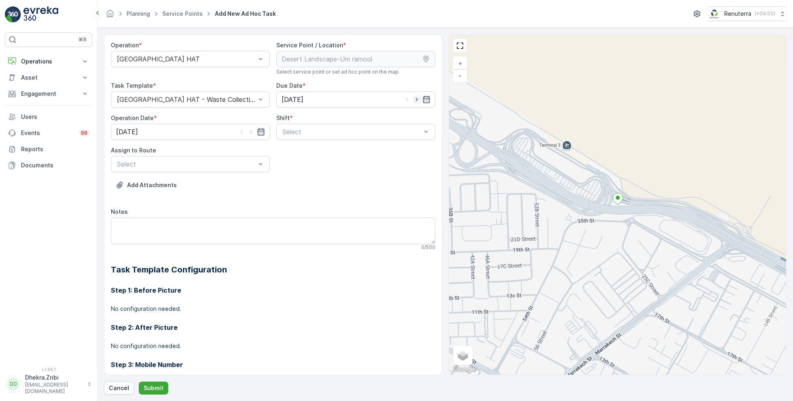
click at [416, 98] on icon "button" at bounding box center [417, 99] width 8 height 8
type input "[DATE]"
click at [251, 131] on icon "button" at bounding box center [251, 132] width 8 height 8
type input "[DATE]"
click at [321, 134] on div at bounding box center [352, 131] width 140 height 7
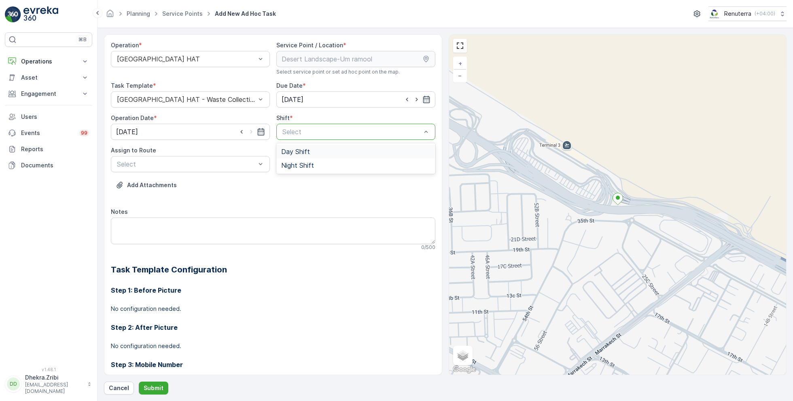
click at [299, 153] on span "Day Shift" at bounding box center [295, 151] width 29 height 7
click at [225, 163] on div at bounding box center [186, 164] width 140 height 7
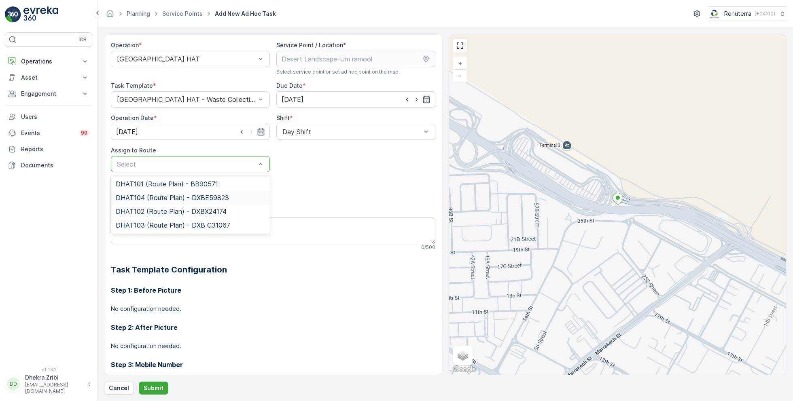
click at [150, 195] on span "DHAT104 (Route Plan) - DXBE59823" at bounding box center [172, 197] width 113 height 7
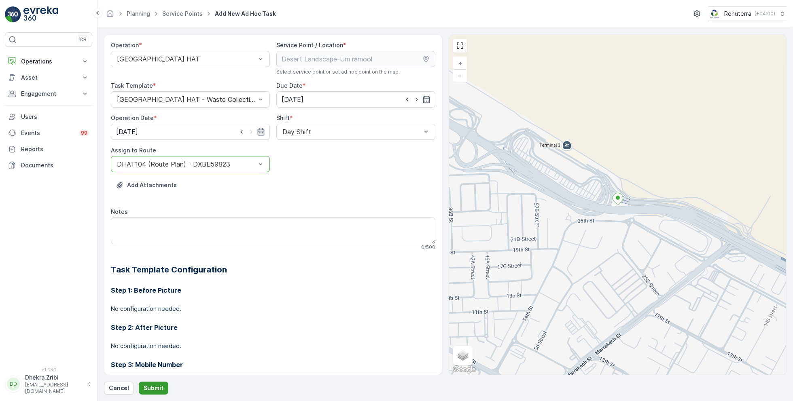
click at [155, 389] on p "Submit" at bounding box center [154, 388] width 20 height 8
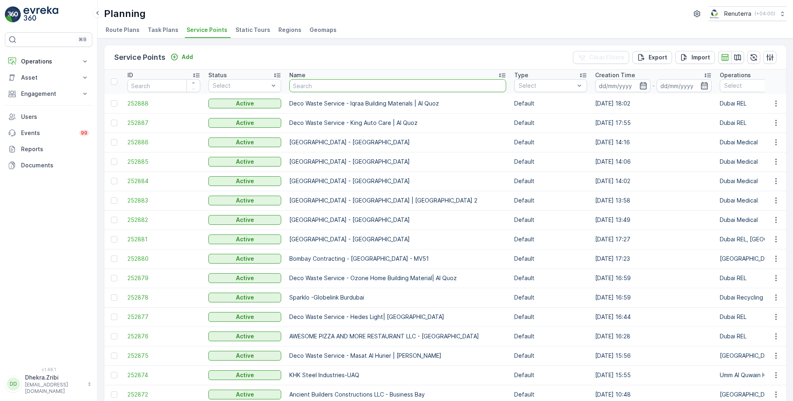
click at [301, 83] on input "text" at bounding box center [397, 85] width 217 height 13
type input "happy"
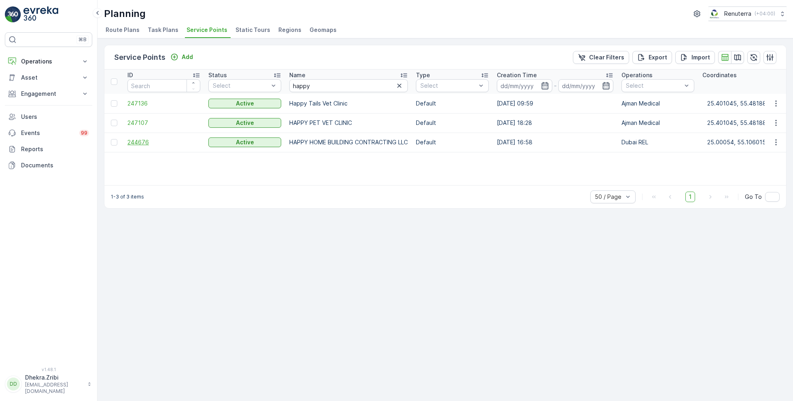
click at [141, 142] on span "244676" at bounding box center [163, 142] width 73 height 8
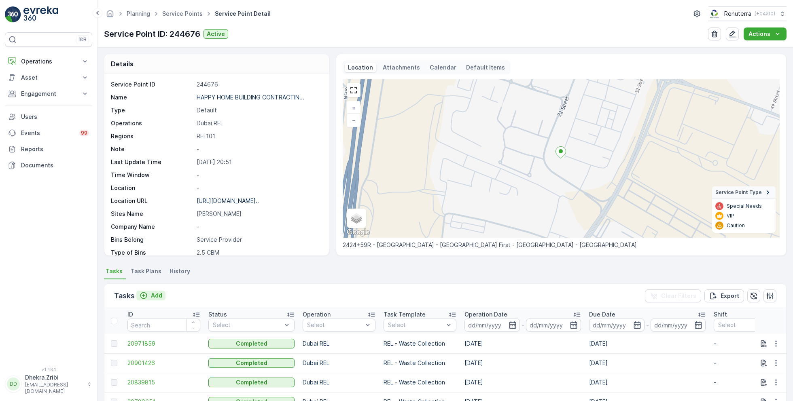
click at [158, 295] on p "Add" at bounding box center [156, 296] width 11 height 8
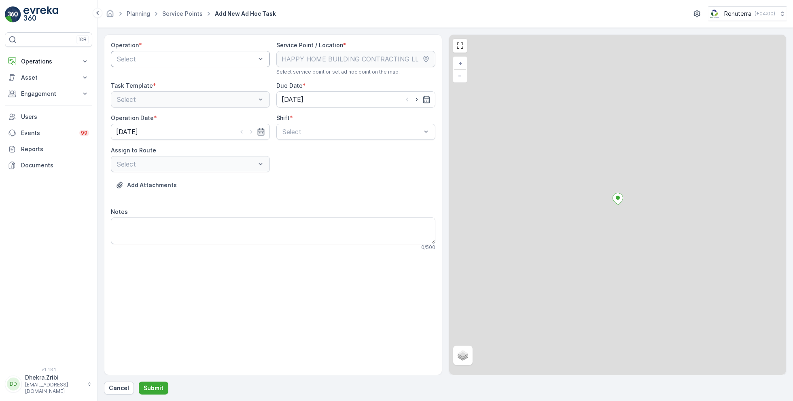
click at [201, 58] on div at bounding box center [186, 58] width 140 height 7
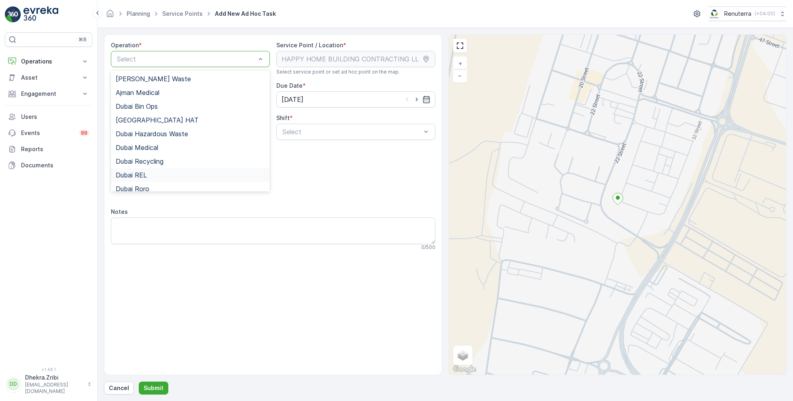
click at [150, 176] on div "Dubai REL" at bounding box center [190, 175] width 149 height 7
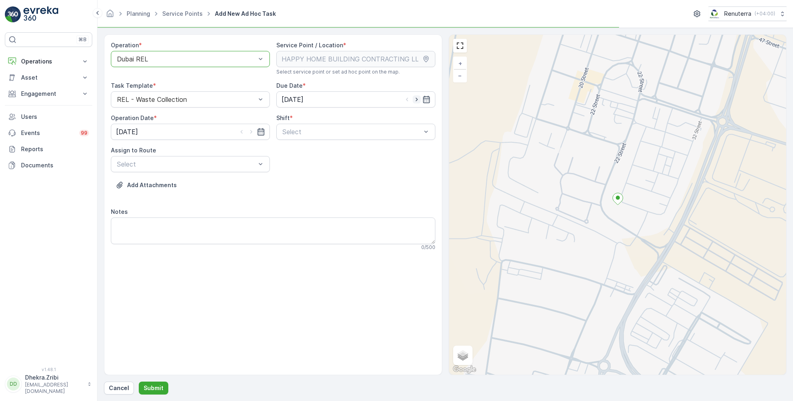
click at [417, 97] on icon "button" at bounding box center [417, 99] width 8 height 8
type input "[DATE]"
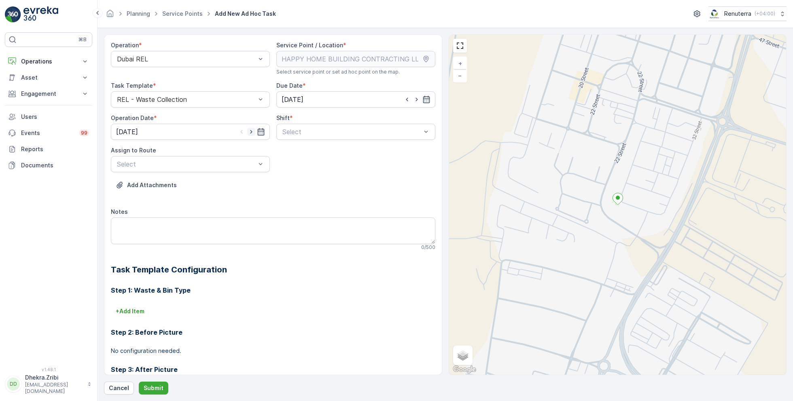
click at [250, 130] on icon "button" at bounding box center [251, 132] width 2 height 4
type input "[DATE]"
click at [306, 126] on div "Select" at bounding box center [355, 132] width 159 height 16
click at [288, 154] on span "Day Shift" at bounding box center [295, 151] width 29 height 7
click at [232, 164] on div at bounding box center [186, 164] width 140 height 7
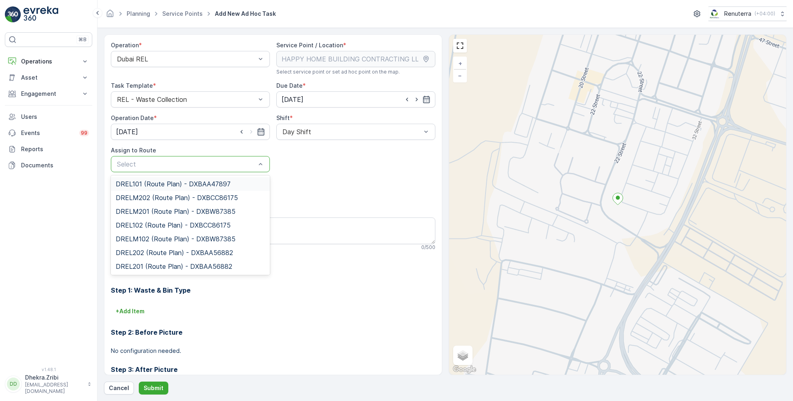
click at [180, 182] on span "DREL101 (Route Plan) - DXBAA47897" at bounding box center [173, 183] width 115 height 7
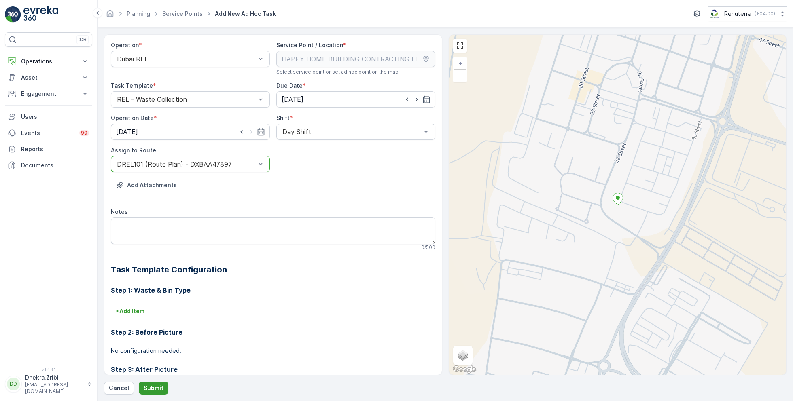
click at [152, 389] on p "Submit" at bounding box center [154, 388] width 20 height 8
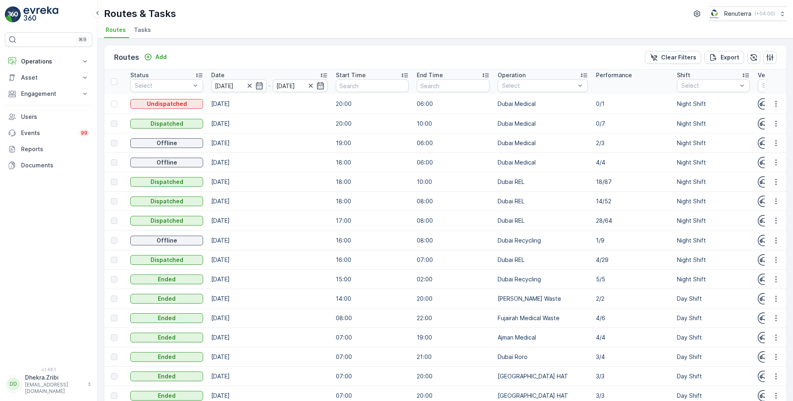
scroll to position [0, 172]
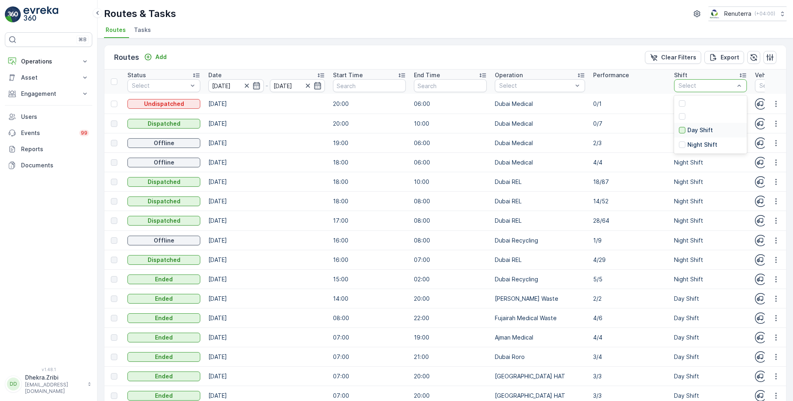
click at [679, 127] on div at bounding box center [682, 130] width 6 height 6
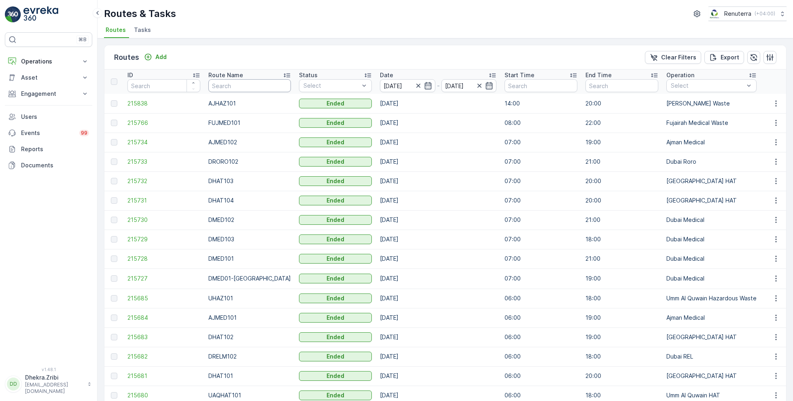
click at [254, 85] on input "text" at bounding box center [249, 85] width 83 height 13
type input "hat"
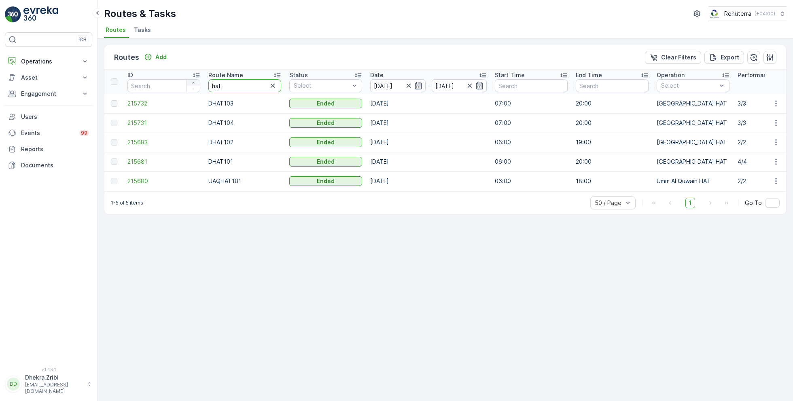
drag, startPoint x: 235, startPoint y: 89, endPoint x: 197, endPoint y: 85, distance: 37.8
type input "roro"
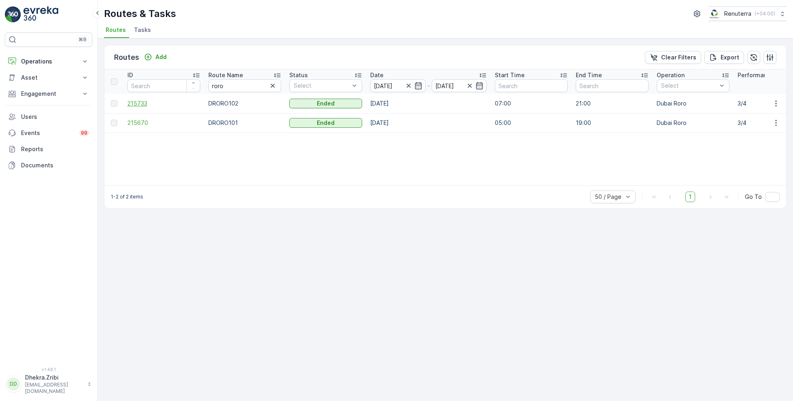
click at [142, 103] on span "215733" at bounding box center [163, 104] width 73 height 8
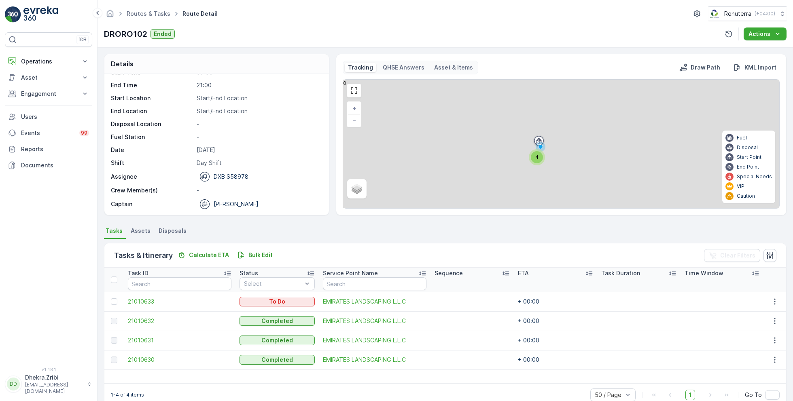
scroll to position [15, 0]
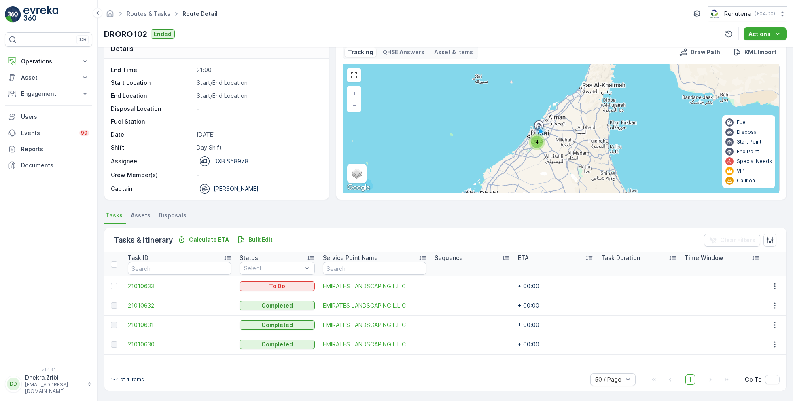
click at [145, 307] on span "21010632" at bounding box center [180, 306] width 104 height 8
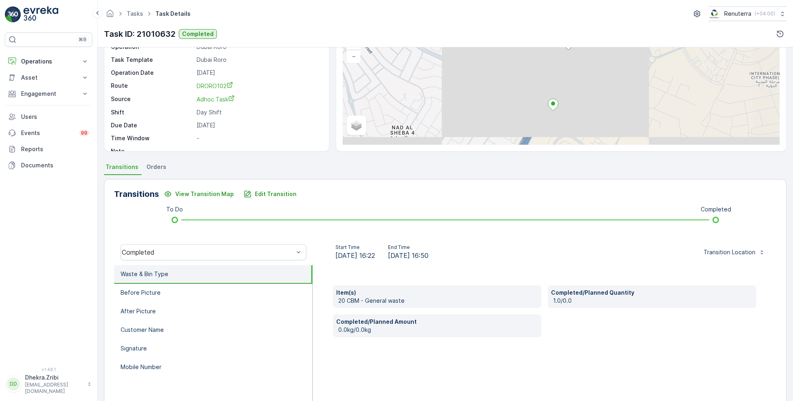
scroll to position [108, 0]
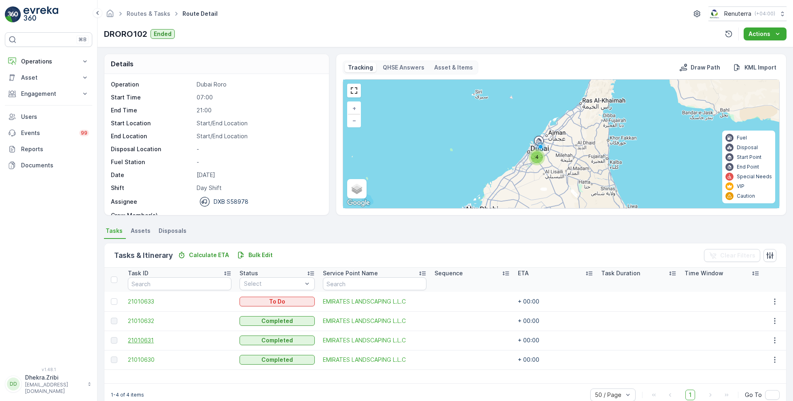
click at [147, 343] on span "21010631" at bounding box center [180, 341] width 104 height 8
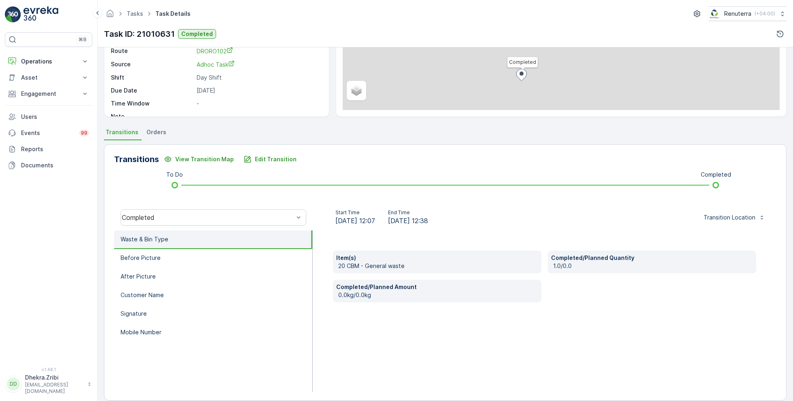
scroll to position [108, 0]
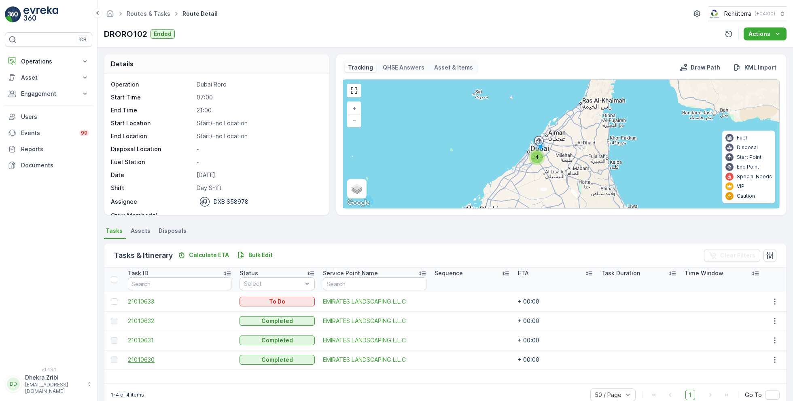
click at [150, 356] on span "21010630" at bounding box center [180, 360] width 104 height 8
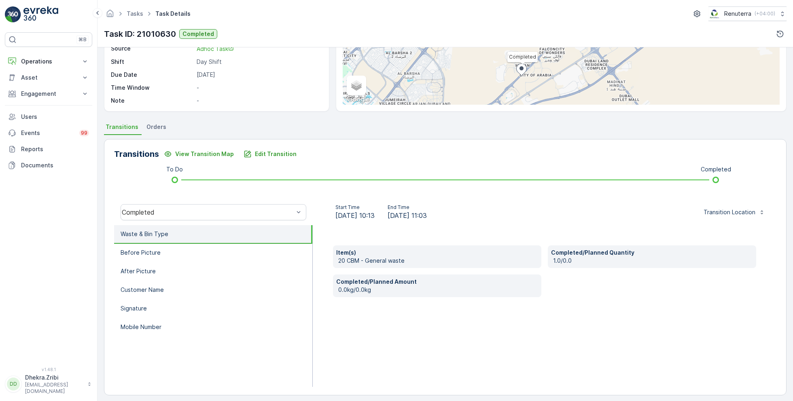
scroll to position [106, 0]
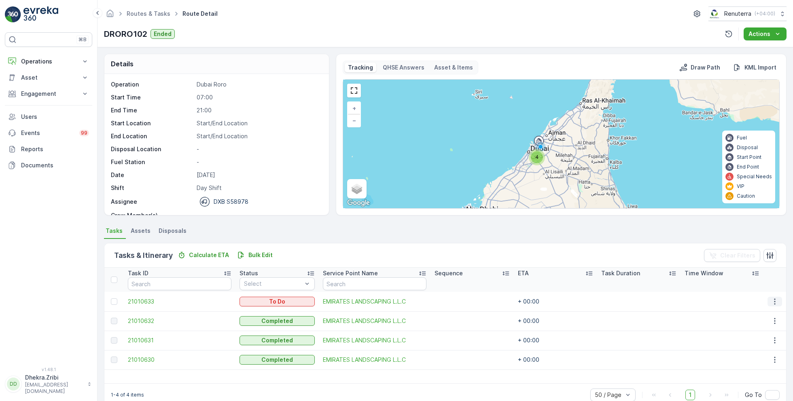
click at [774, 301] on icon "button" at bounding box center [774, 302] width 1 height 6
click at [752, 339] on span "Change Route" at bounding box center [754, 336] width 39 height 8
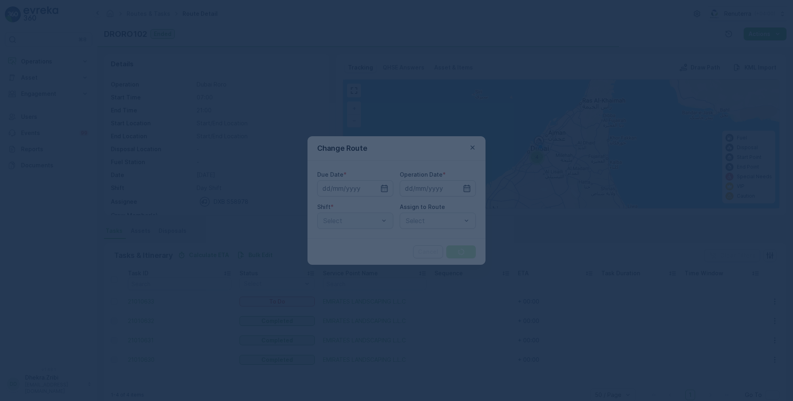
type input "15.08.2025"
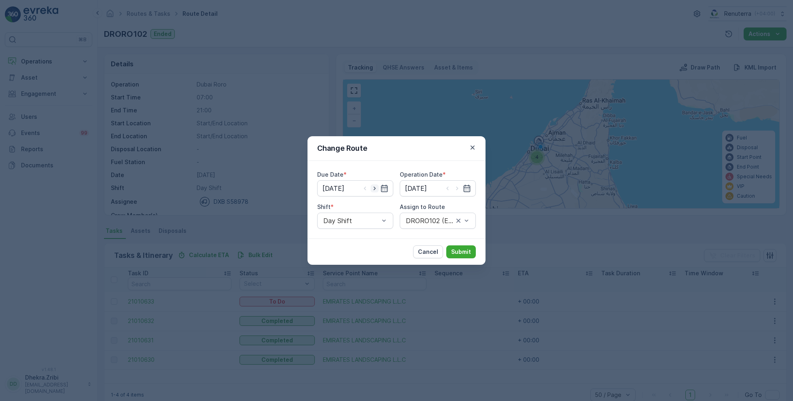
click at [375, 188] on icon "button" at bounding box center [374, 189] width 2 height 4
type input "[DATE]"
click at [458, 189] on icon "button" at bounding box center [457, 188] width 8 height 8
type input "[DATE]"
click at [432, 220] on div at bounding box center [433, 220] width 57 height 7
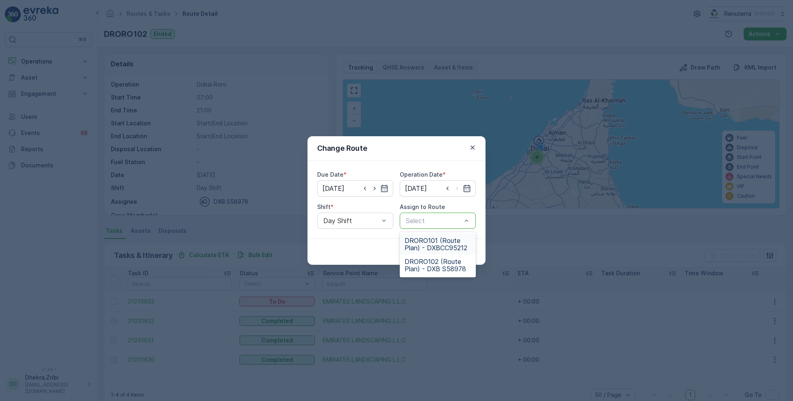
click at [426, 242] on span "DRORO101 (Route Plan) - DXBCC95212" at bounding box center [437, 244] width 66 height 15
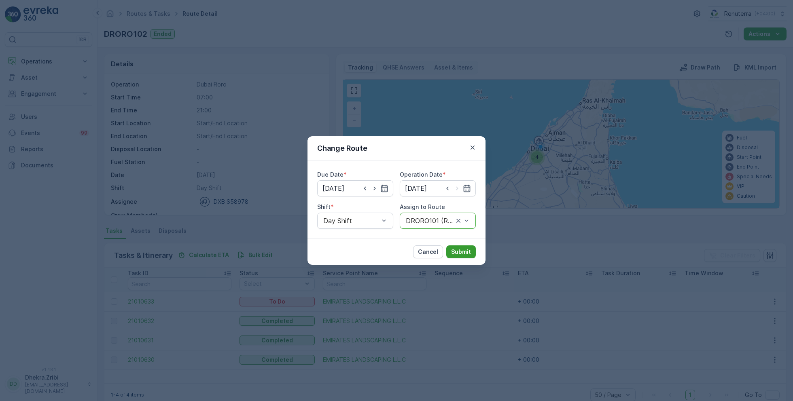
click at [455, 250] on p "Submit" at bounding box center [461, 252] width 20 height 8
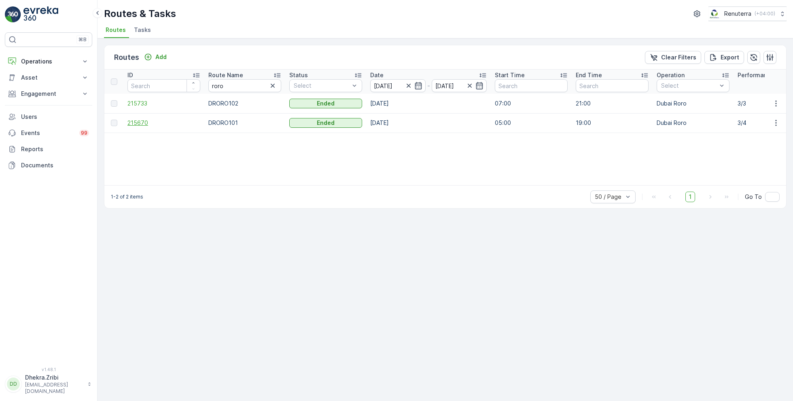
click at [141, 124] on span "215670" at bounding box center [163, 123] width 73 height 8
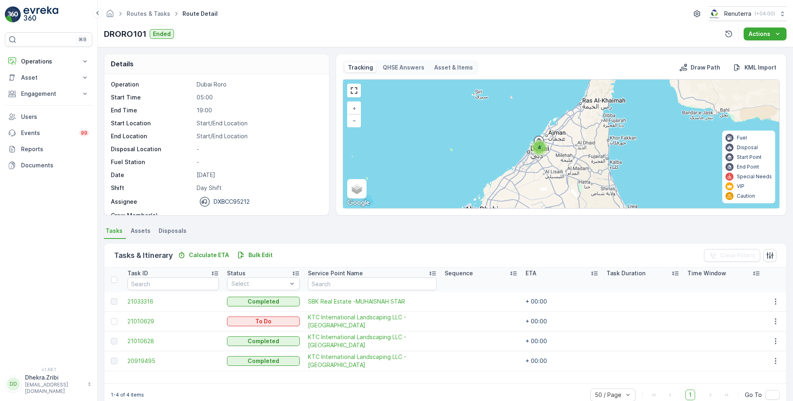
scroll to position [25, 0]
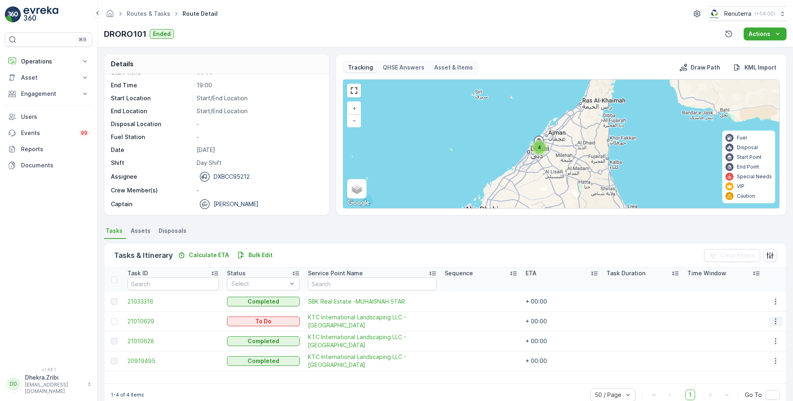
click at [774, 320] on icon "button" at bounding box center [775, 322] width 8 height 8
click at [752, 365] on span "Remove from Route" at bounding box center [762, 367] width 55 height 8
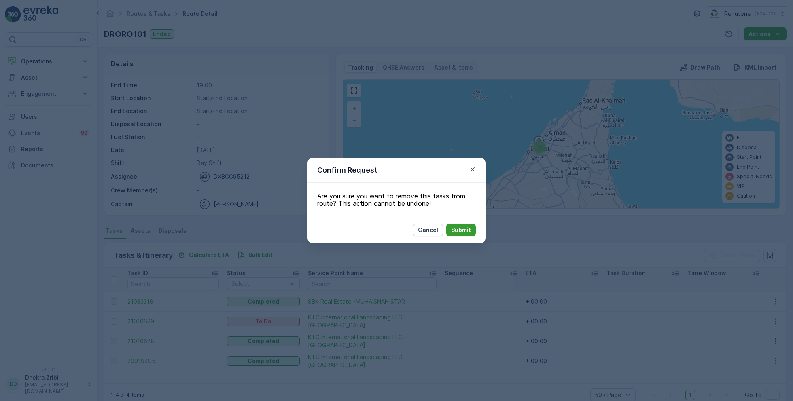
click at [470, 230] on p "Submit" at bounding box center [461, 230] width 20 height 8
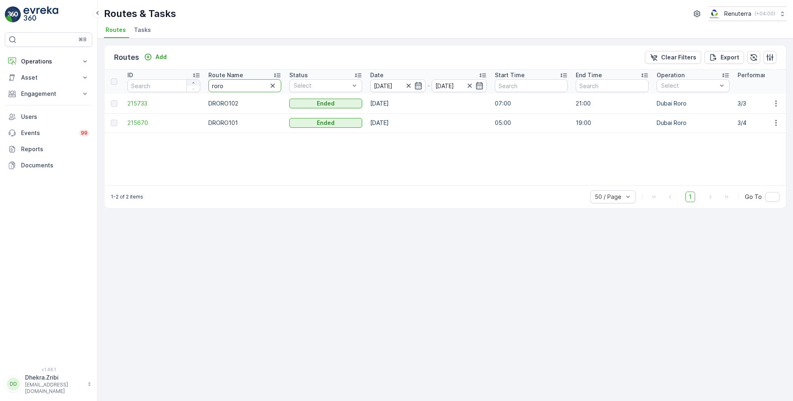
drag, startPoint x: 231, startPoint y: 85, endPoint x: 198, endPoint y: 82, distance: 33.3
type input "med"
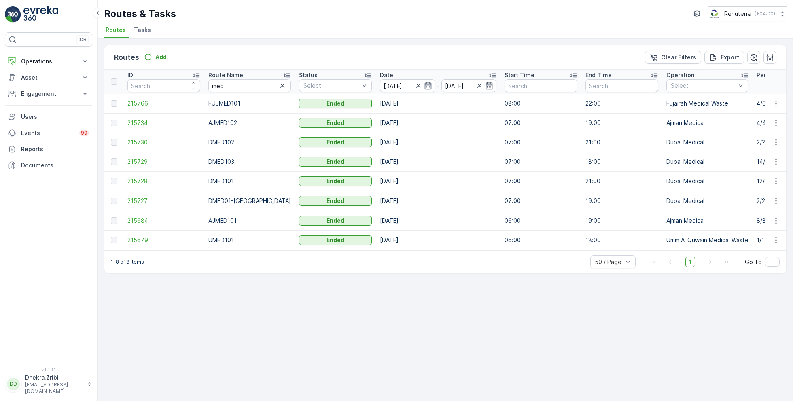
click at [136, 179] on span "215728" at bounding box center [163, 181] width 73 height 8
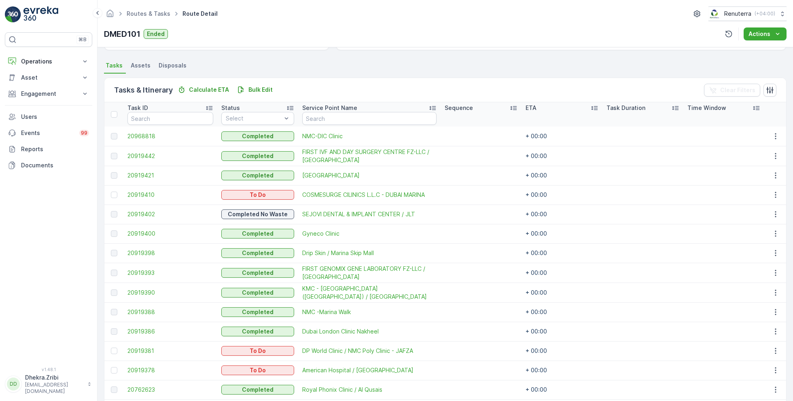
scroll to position [167, 0]
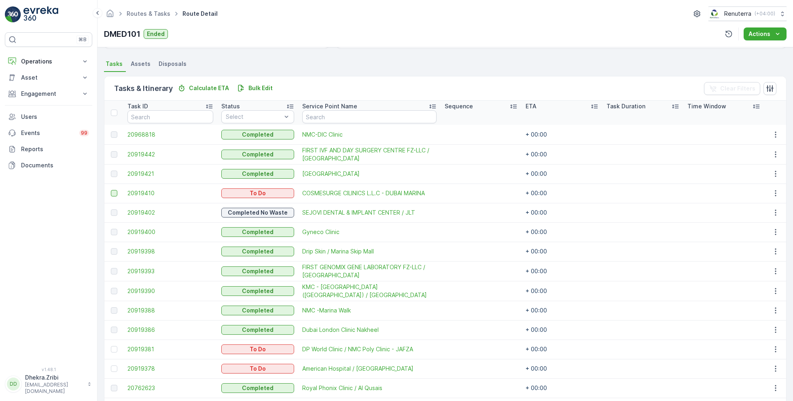
click at [113, 193] on div at bounding box center [114, 193] width 6 height 6
click at [111, 190] on input "checkbox" at bounding box center [111, 190] width 0 height 0
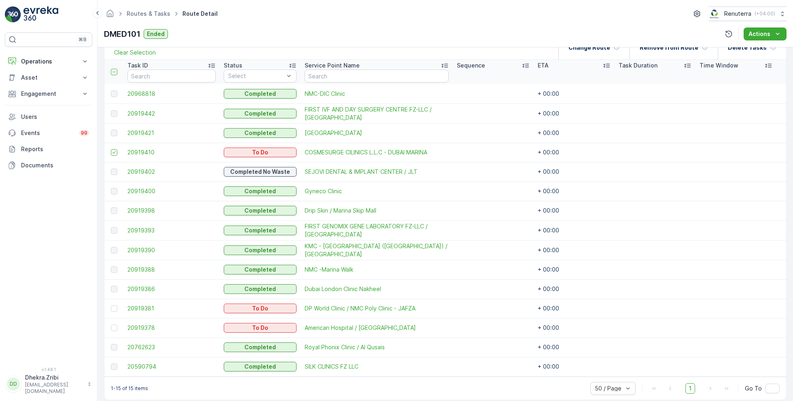
scroll to position [216, 0]
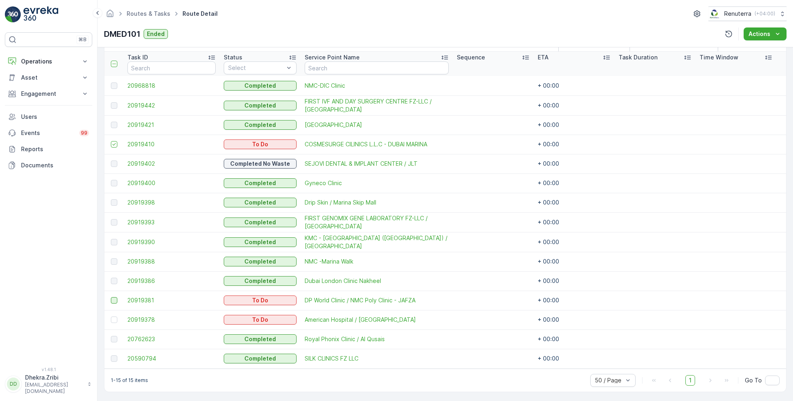
click at [113, 299] on div at bounding box center [114, 300] width 6 height 6
click at [111, 297] on input "checkbox" at bounding box center [111, 297] width 0 height 0
click at [115, 320] on div at bounding box center [114, 320] width 6 height 6
click at [111, 317] on input "checkbox" at bounding box center [111, 317] width 0 height 0
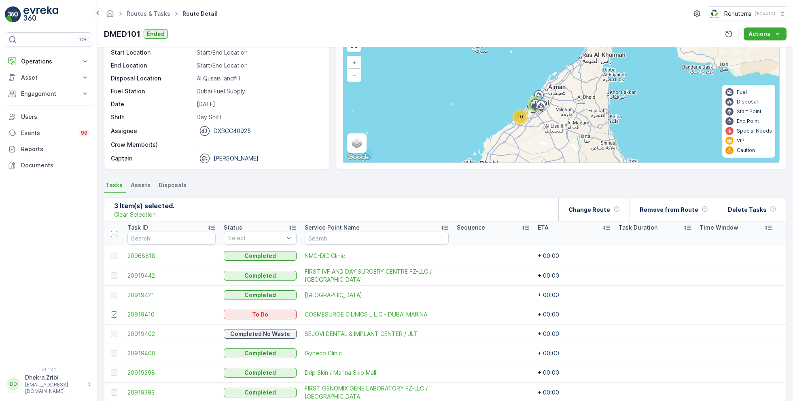
scroll to position [0, 0]
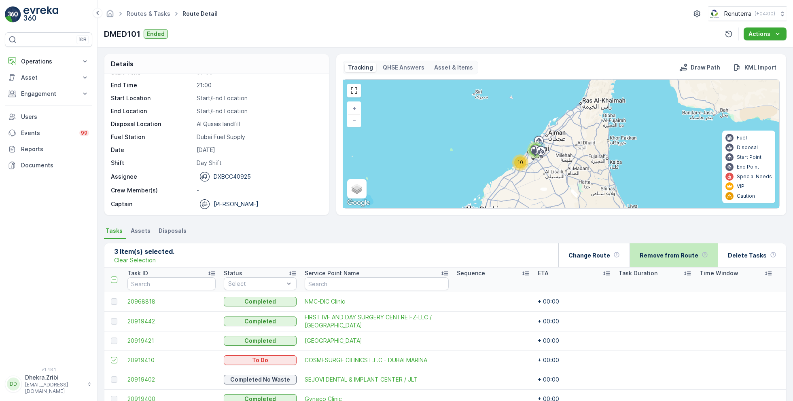
click at [680, 254] on p "Remove from Route" at bounding box center [669, 256] width 59 height 8
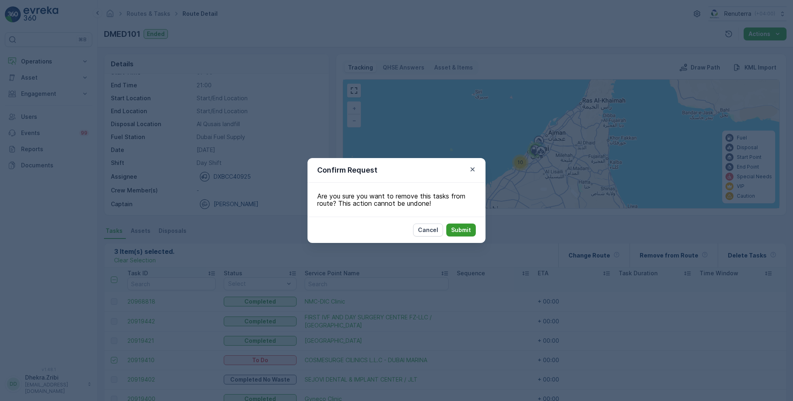
click at [455, 230] on p "Submit" at bounding box center [461, 230] width 20 height 8
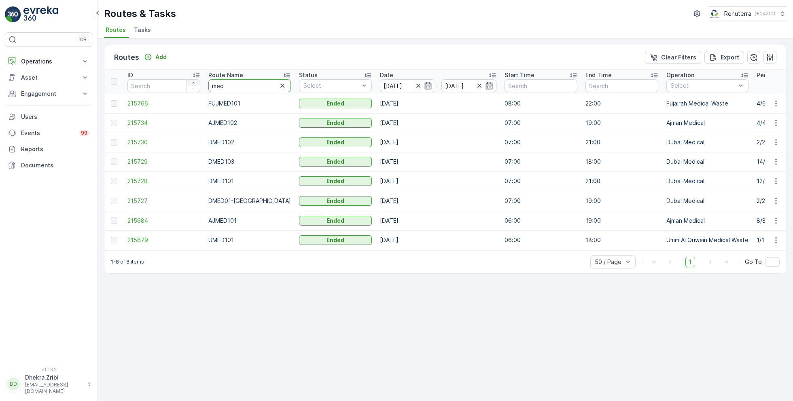
drag, startPoint x: 239, startPoint y: 86, endPoint x: 195, endPoint y: 85, distance: 44.1
type input "rel"
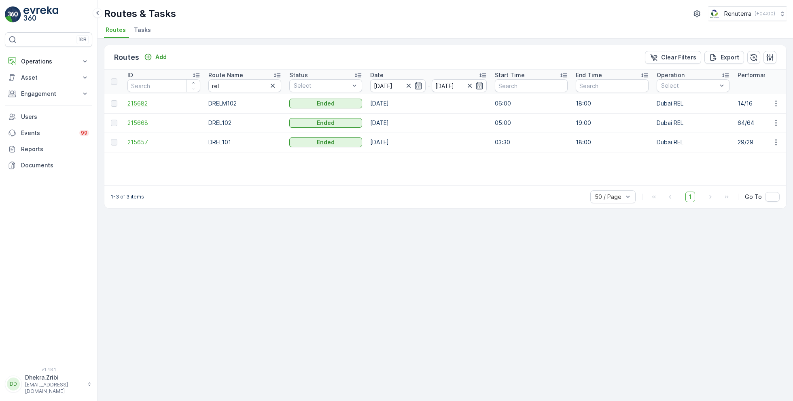
click at [144, 102] on span "215682" at bounding box center [163, 104] width 73 height 8
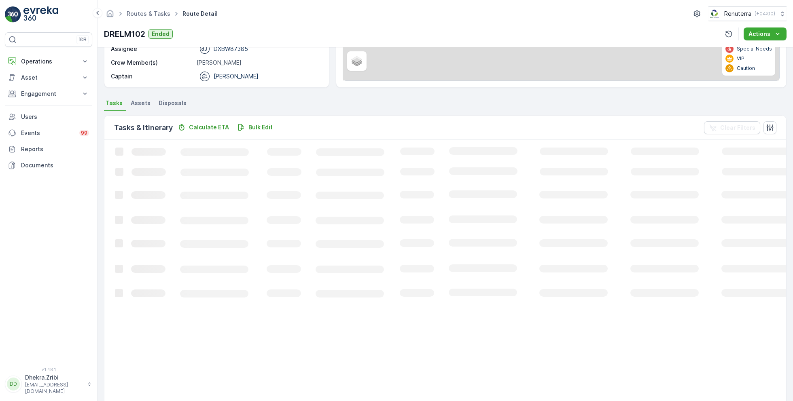
scroll to position [235, 0]
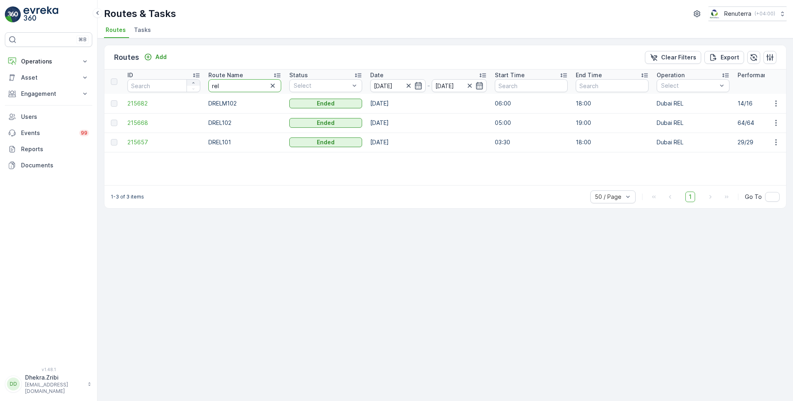
drag, startPoint x: 232, startPoint y: 86, endPoint x: 188, endPoint y: 82, distance: 43.8
type input "rcw"
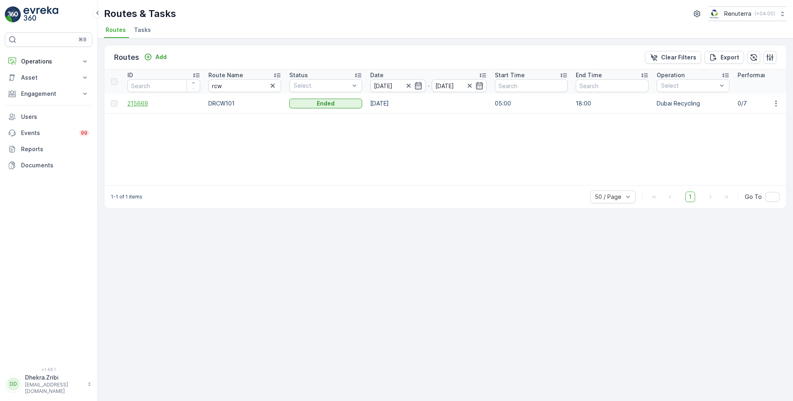
click at [146, 104] on span "215669" at bounding box center [163, 104] width 73 height 8
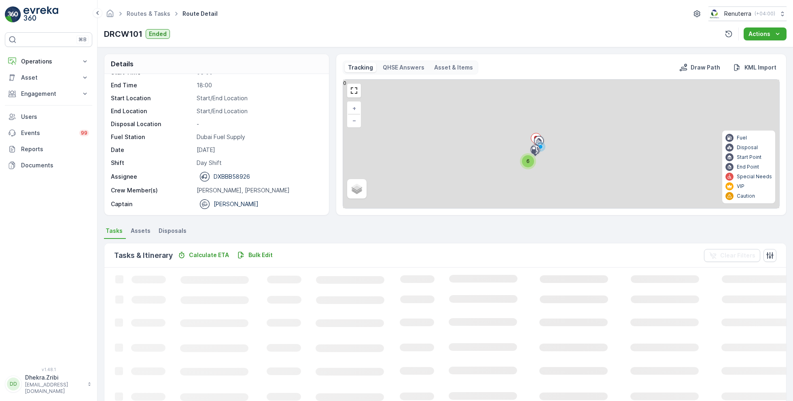
scroll to position [60, 0]
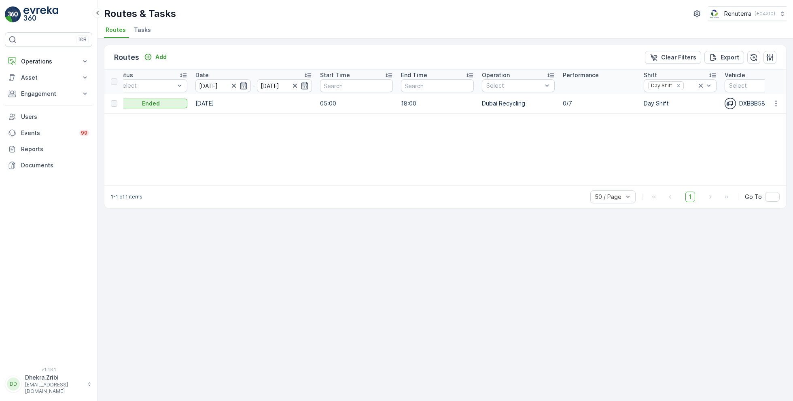
scroll to position [0, 180]
click at [695, 85] on icon at bounding box center [695, 86] width 4 height 4
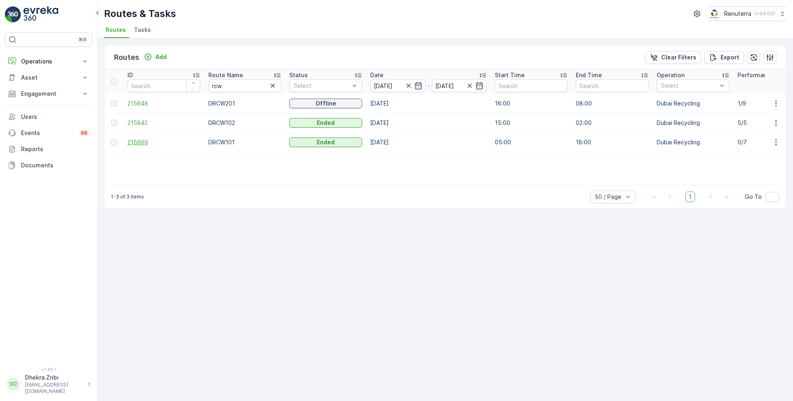
click at [146, 140] on span "215669" at bounding box center [163, 142] width 73 height 8
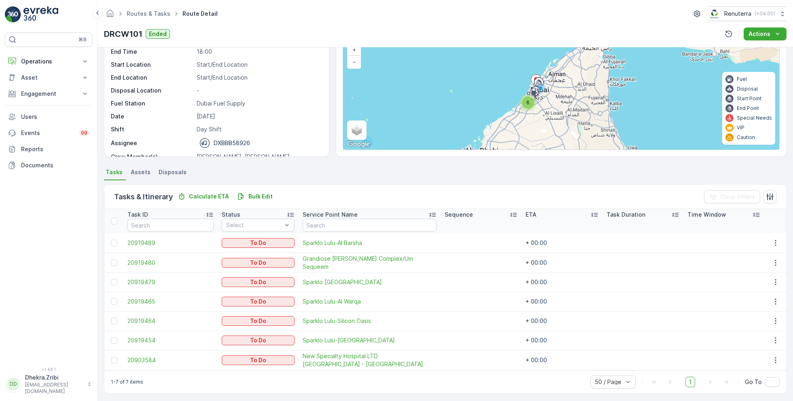
scroll to position [60, 0]
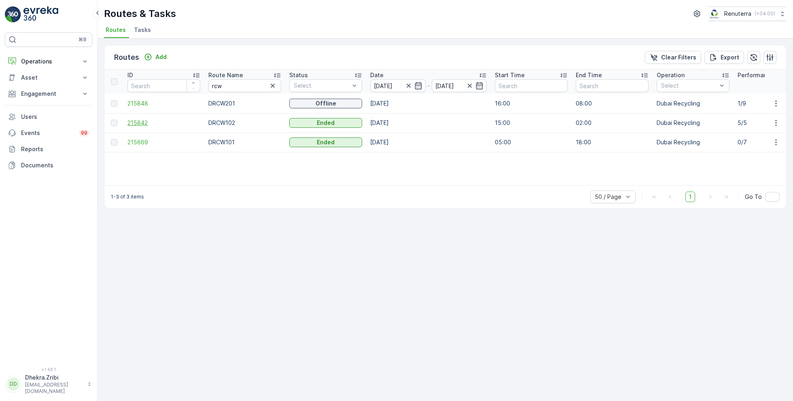
click at [146, 121] on span "215842" at bounding box center [163, 123] width 73 height 8
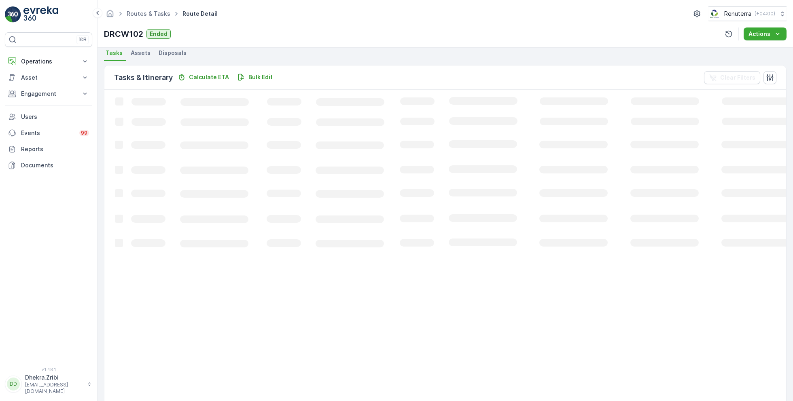
scroll to position [21, 0]
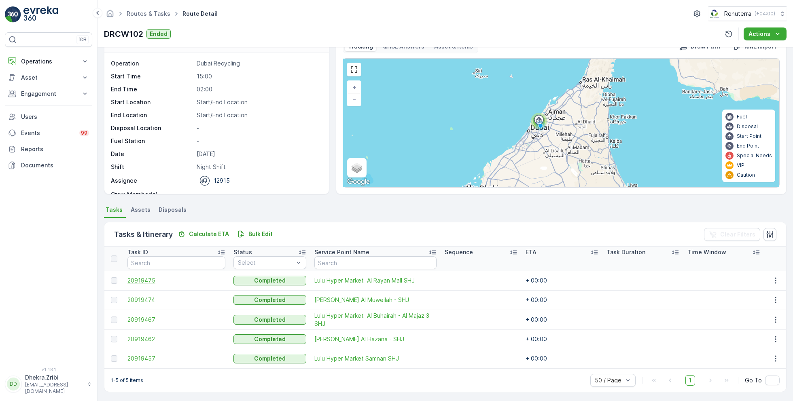
click at [140, 280] on span "20919475" at bounding box center [176, 281] width 98 height 8
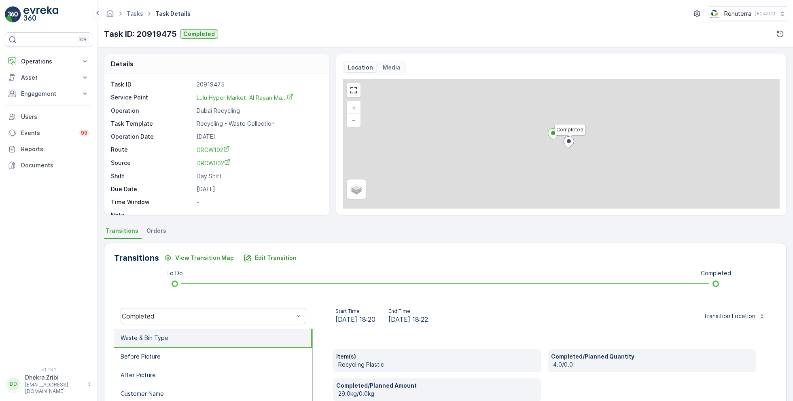
scroll to position [11, 0]
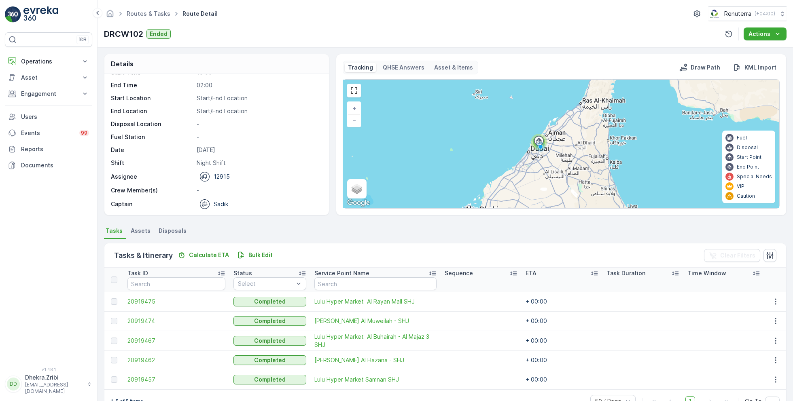
scroll to position [21, 0]
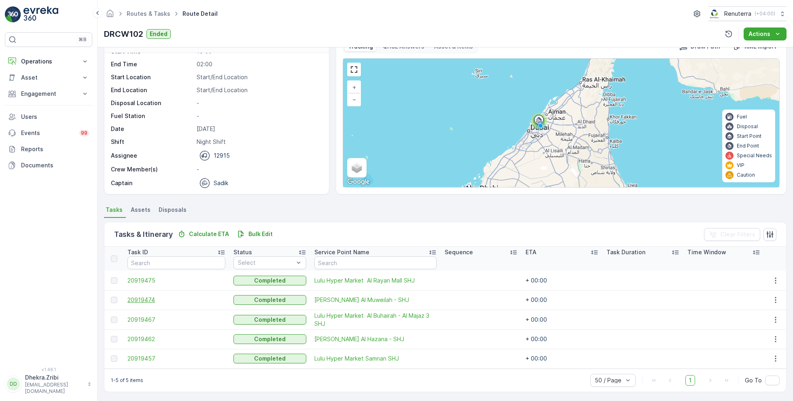
click at [146, 296] on span "20919474" at bounding box center [176, 300] width 98 height 8
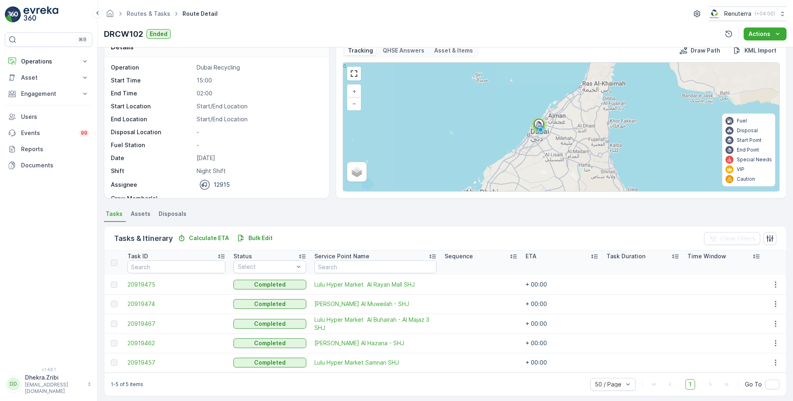
scroll to position [21, 0]
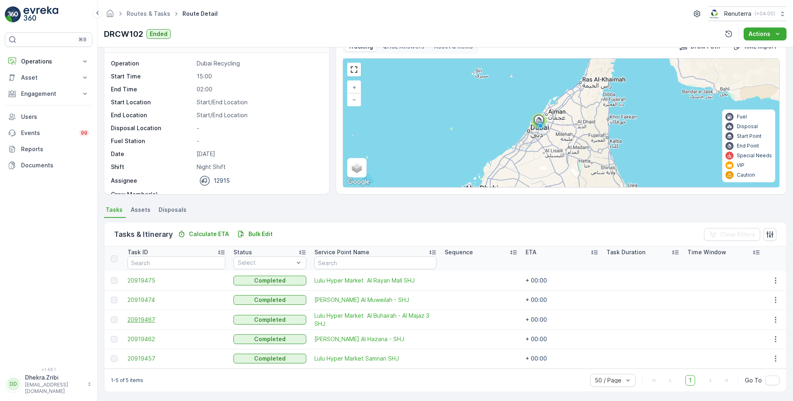
click at [156, 319] on span "20919467" at bounding box center [176, 320] width 98 height 8
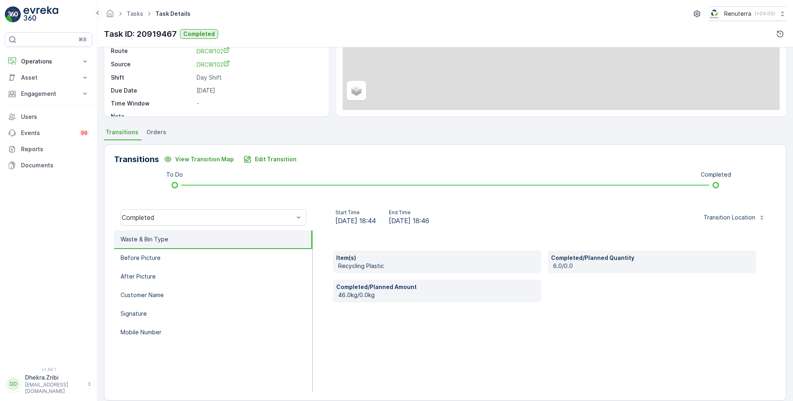
scroll to position [108, 0]
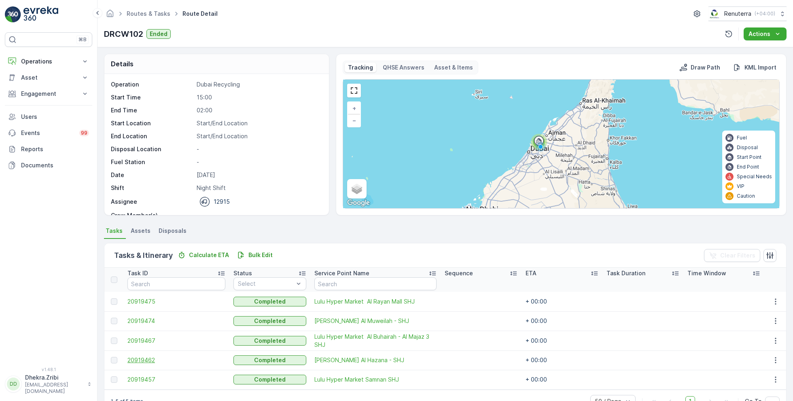
click at [150, 359] on span "20919462" at bounding box center [176, 360] width 98 height 8
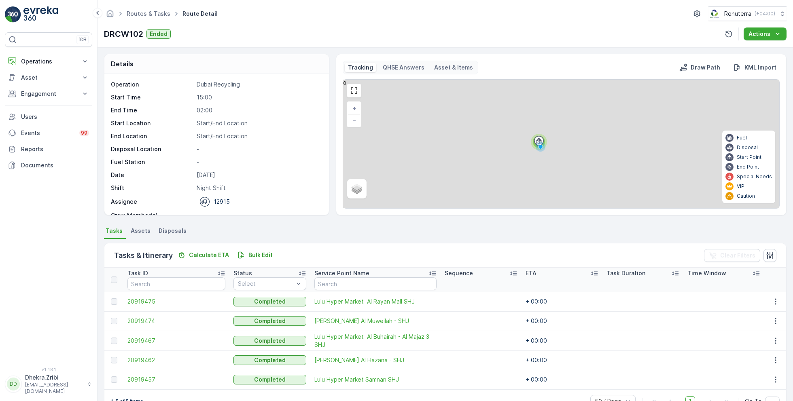
scroll to position [21, 0]
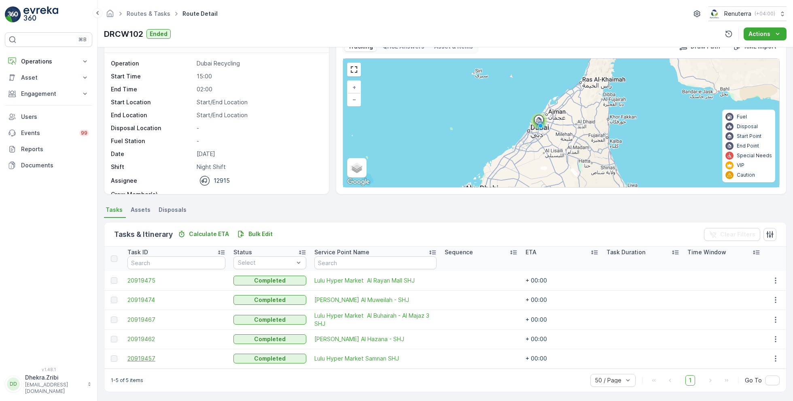
click at [142, 355] on span "20919457" at bounding box center [176, 359] width 98 height 8
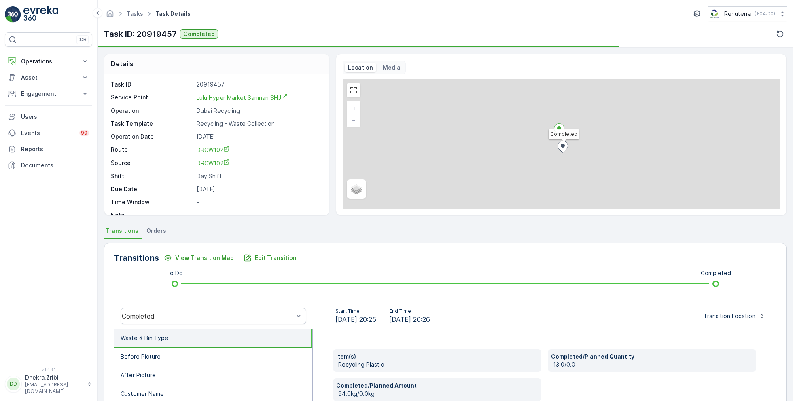
scroll to position [108, 0]
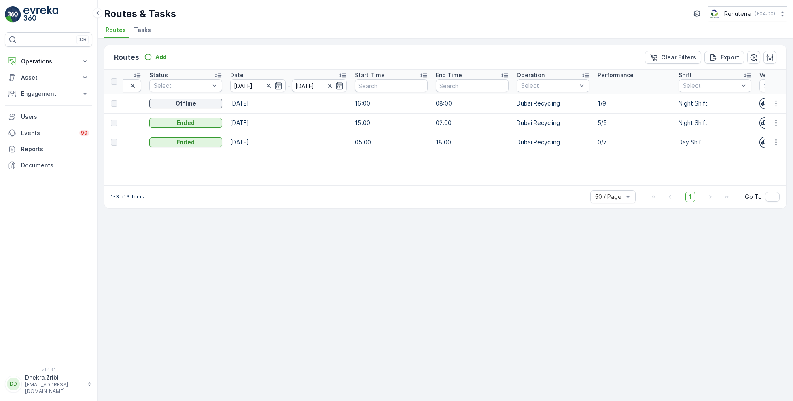
scroll to position [0, 172]
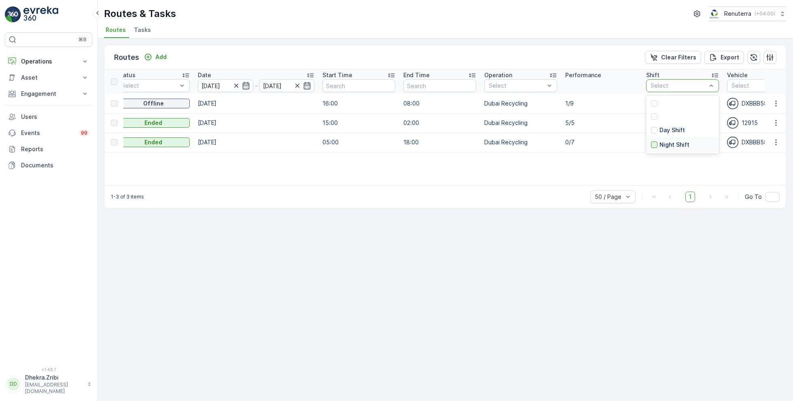
click at [654, 142] on div at bounding box center [654, 145] width 6 height 6
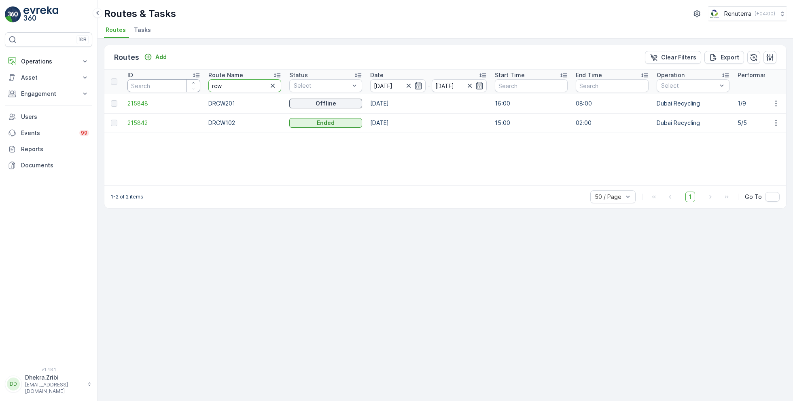
drag, startPoint x: 222, startPoint y: 89, endPoint x: 171, endPoint y: 86, distance: 51.5
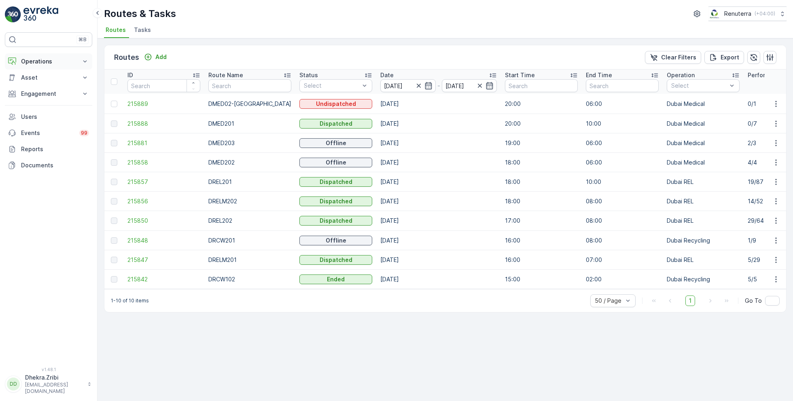
click at [40, 62] on p "Operations" at bounding box center [48, 61] width 55 height 8
click at [42, 97] on p "Routes & Tasks" at bounding box center [42, 98] width 42 height 8
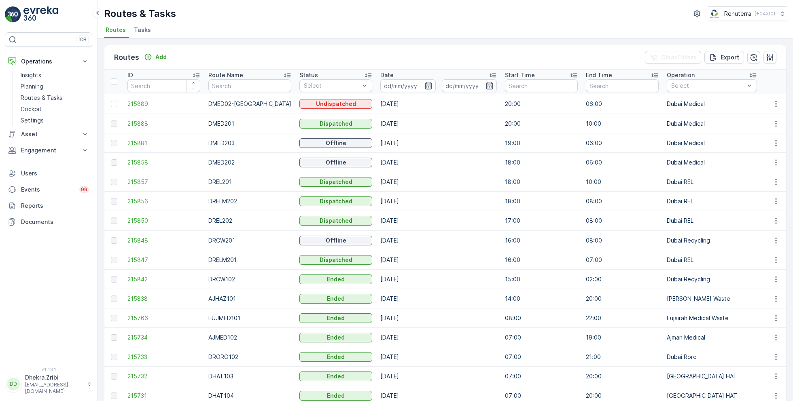
click at [140, 26] on span "Tasks" at bounding box center [142, 30] width 17 height 8
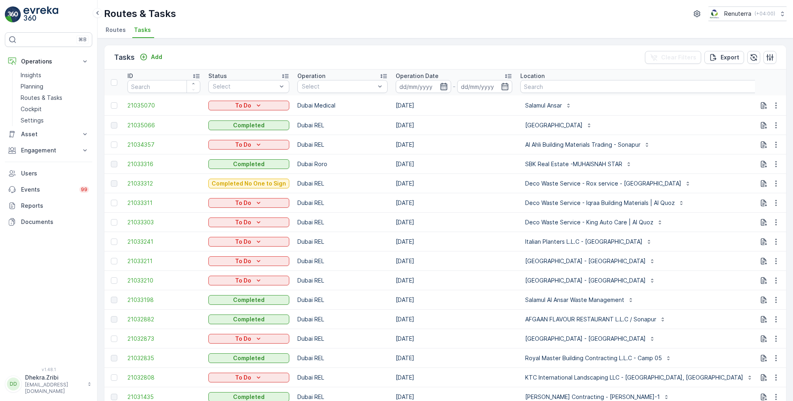
click at [442, 84] on icon "button" at bounding box center [444, 87] width 8 height 8
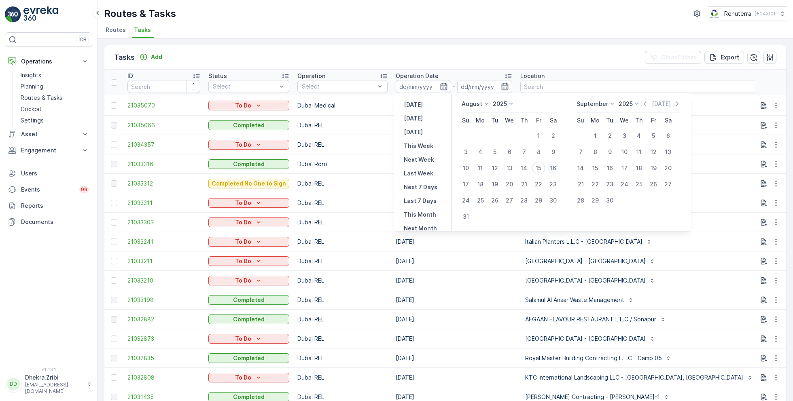
click at [553, 166] on div "16" at bounding box center [552, 168] width 13 height 13
type input "[DATE]"
click at [553, 166] on div "16" at bounding box center [552, 168] width 13 height 13
type input "[DATE]"
click at [418, 33] on ul "Routes Tasks" at bounding box center [442, 31] width 676 height 14
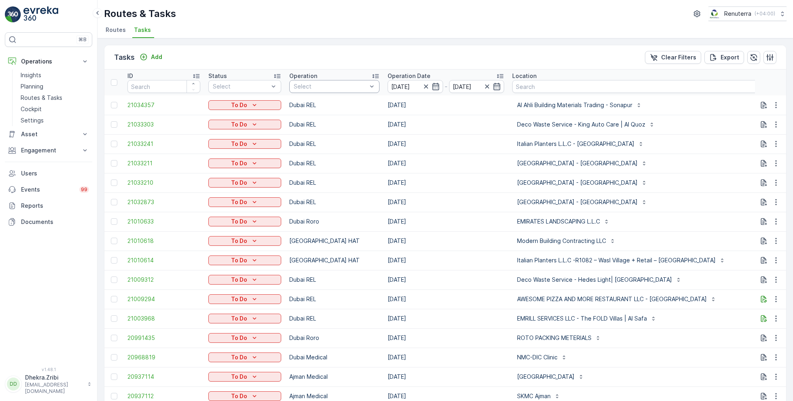
click at [341, 87] on div at bounding box center [330, 86] width 75 height 6
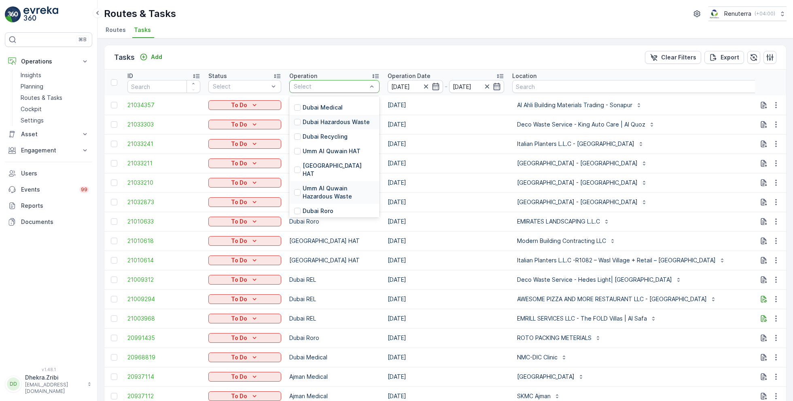
scroll to position [66, 0]
click at [313, 165] on p "[GEOGRAPHIC_DATA] HAT" at bounding box center [339, 168] width 72 height 16
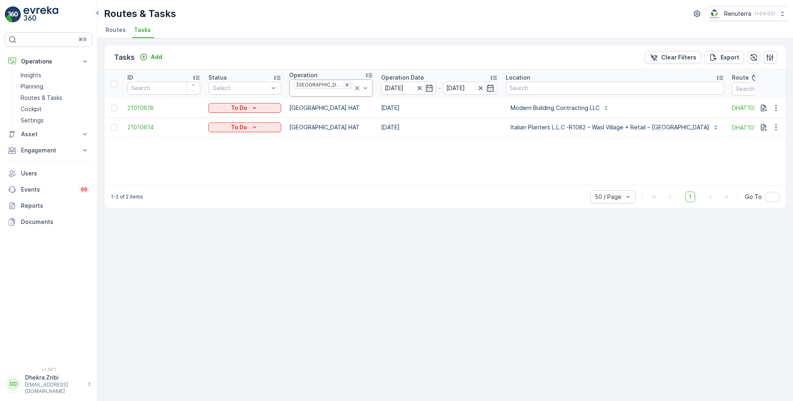
click at [344, 88] on icon "Remove Dubai HAT" at bounding box center [347, 85] width 6 height 6
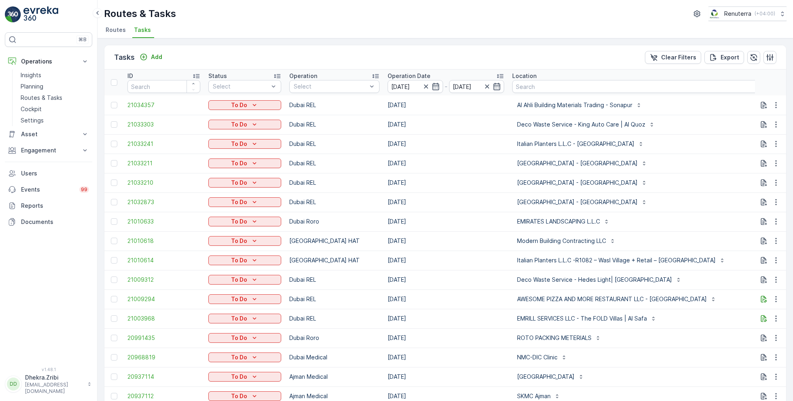
click at [326, 88] on div at bounding box center [330, 86] width 75 height 6
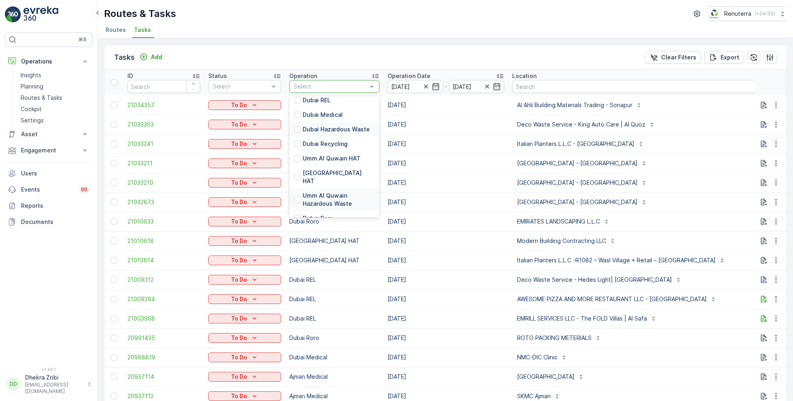
scroll to position [55, 0]
click at [318, 216] on p "Dubai Roro" at bounding box center [318, 220] width 31 height 8
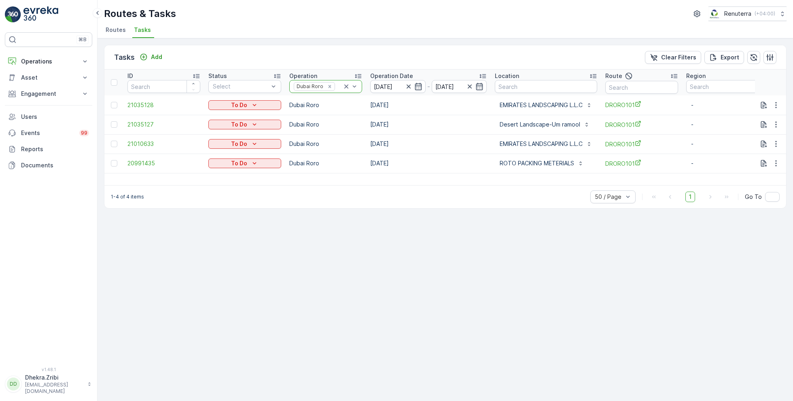
click at [346, 85] on icon at bounding box center [346, 87] width 4 height 4
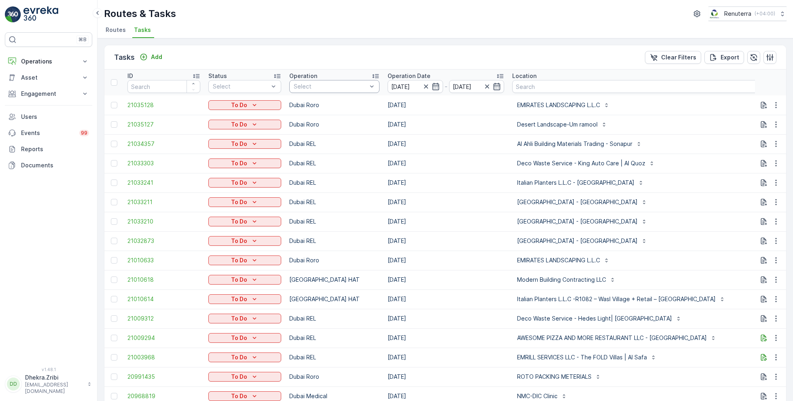
click at [350, 86] on div at bounding box center [330, 86] width 75 height 6
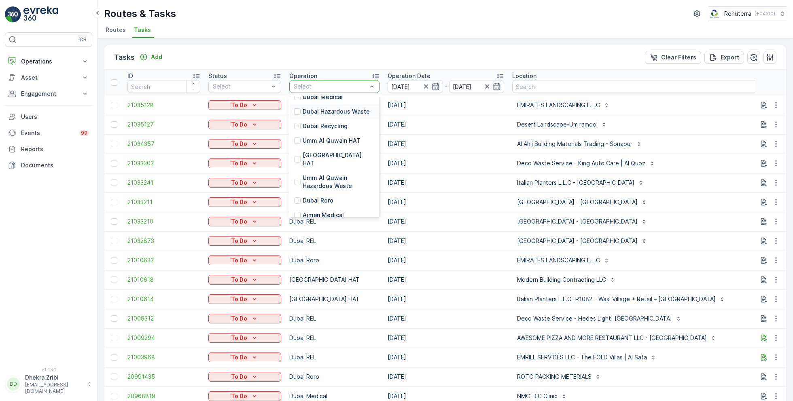
scroll to position [76, 0]
click at [326, 155] on p "[GEOGRAPHIC_DATA] HAT" at bounding box center [339, 158] width 72 height 16
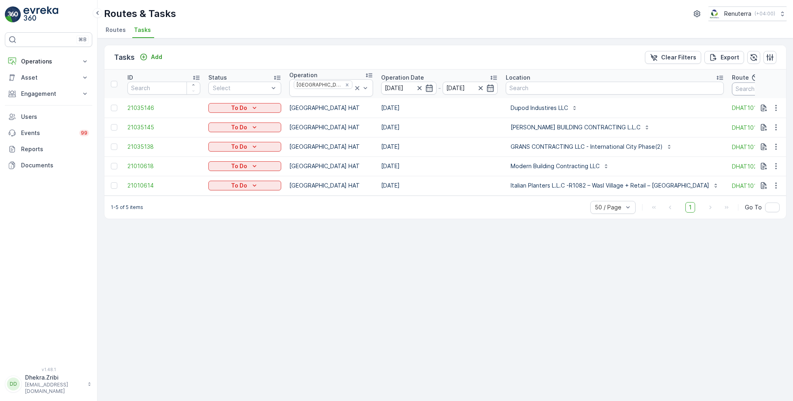
click at [732, 87] on input "text" at bounding box center [768, 89] width 73 height 13
type input "101"
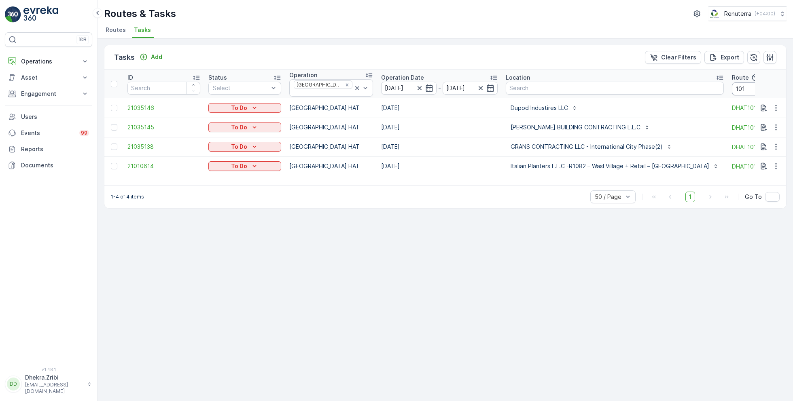
click at [732, 87] on input "101" at bounding box center [768, 89] width 73 height 13
type input "102"
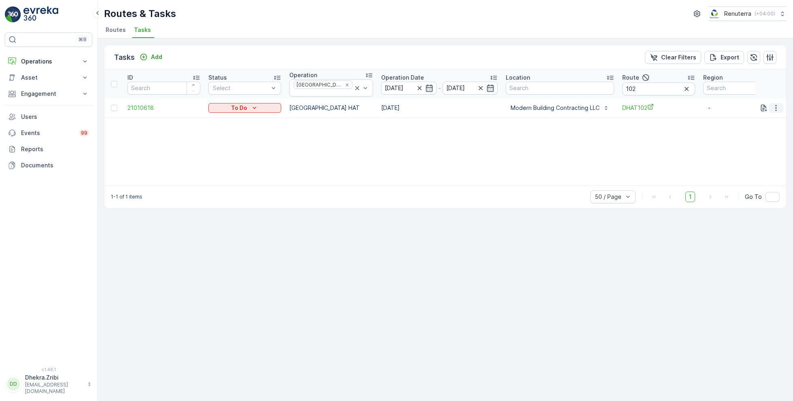
click at [773, 104] on icon "button" at bounding box center [776, 108] width 8 height 8
click at [757, 140] on span "Change Route" at bounding box center [754, 140] width 39 height 8
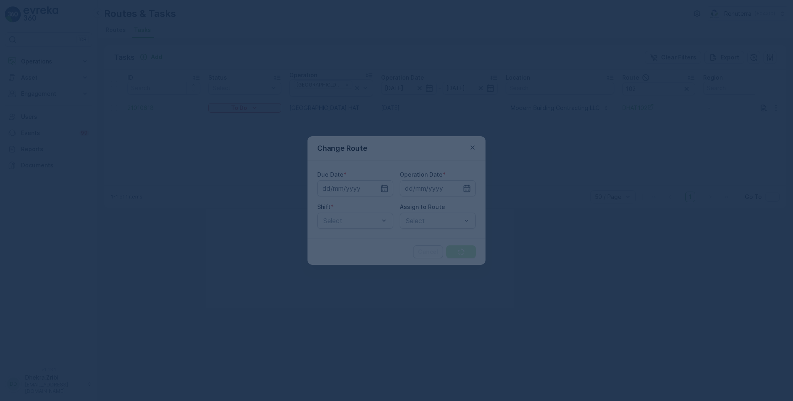
type input "[DATE]"
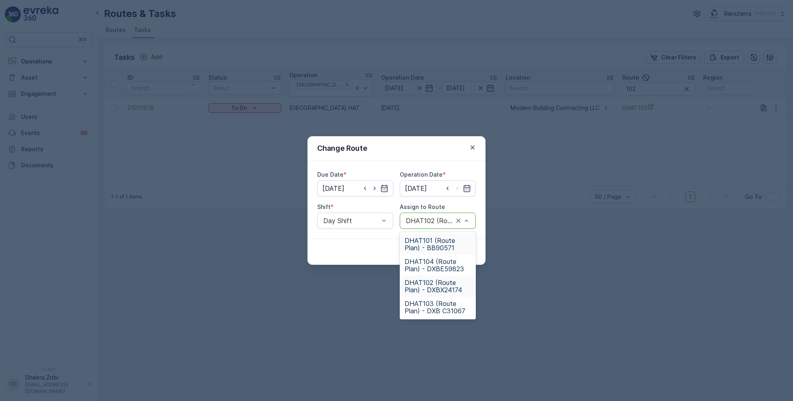
click at [431, 217] on div at bounding box center [429, 220] width 49 height 7
click at [436, 258] on span "DHAT104 (Route Plan) - DXBE59823" at bounding box center [437, 265] width 66 height 15
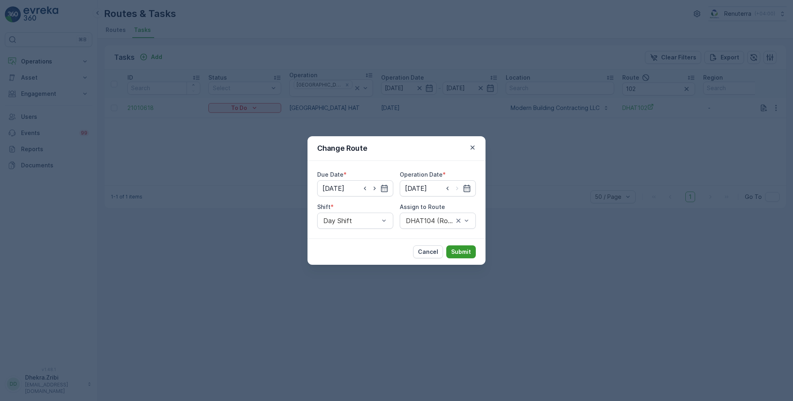
click at [465, 253] on p "Submit" at bounding box center [461, 252] width 20 height 8
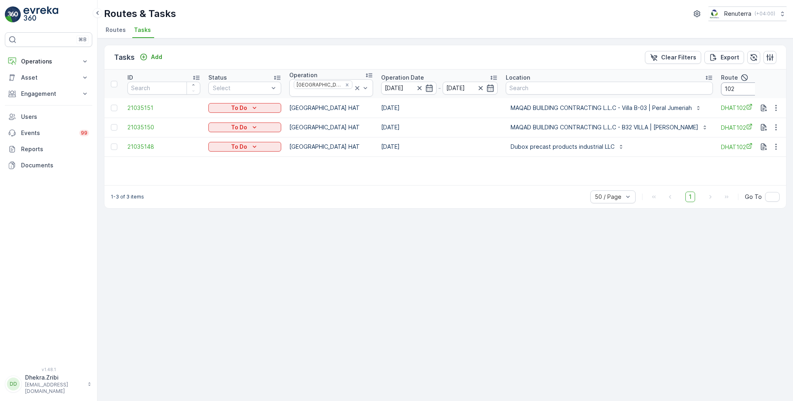
click at [728, 90] on input "102" at bounding box center [757, 89] width 73 height 13
type input "103"
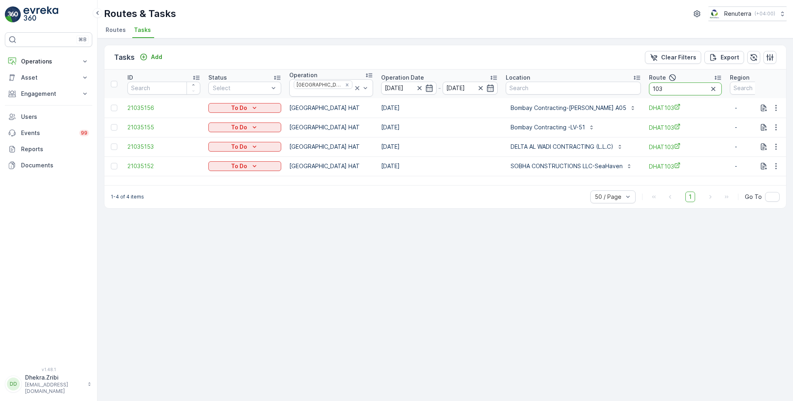
click at [671, 87] on input "103" at bounding box center [685, 89] width 73 height 13
type input "104"
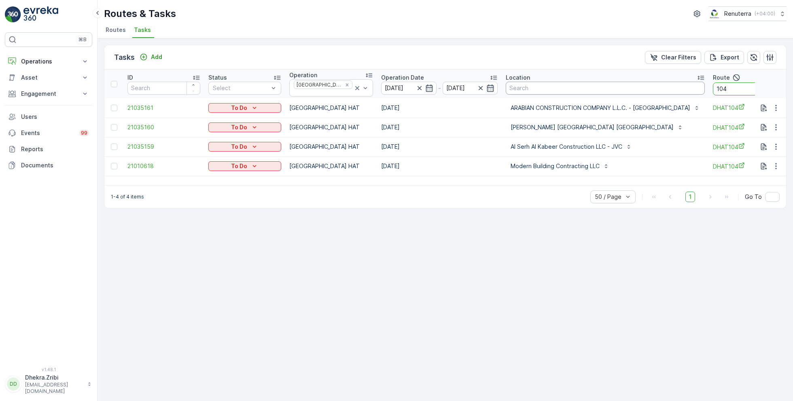
drag, startPoint x: 748, startPoint y: 88, endPoint x: 661, endPoint y: 83, distance: 87.2
click at [661, 84] on tr "ID Status Select Operation Dubai HAT Operation Date [DATE] - [DATE] Location Ro…" at bounding box center [503, 84] width 798 height 29
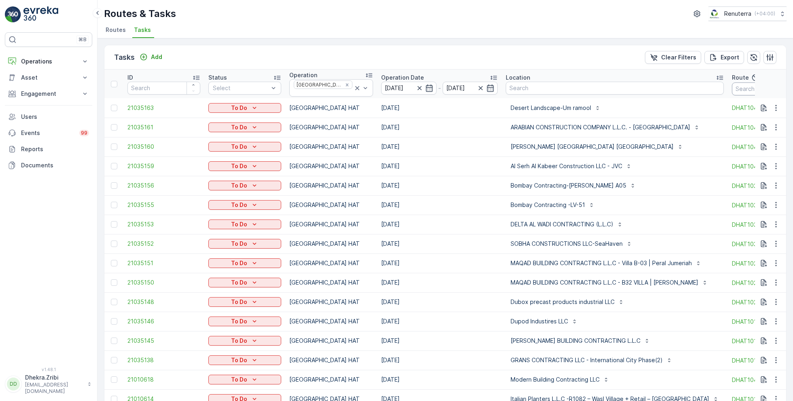
click at [737, 85] on input "text" at bounding box center [768, 89] width 73 height 13
type input "101"
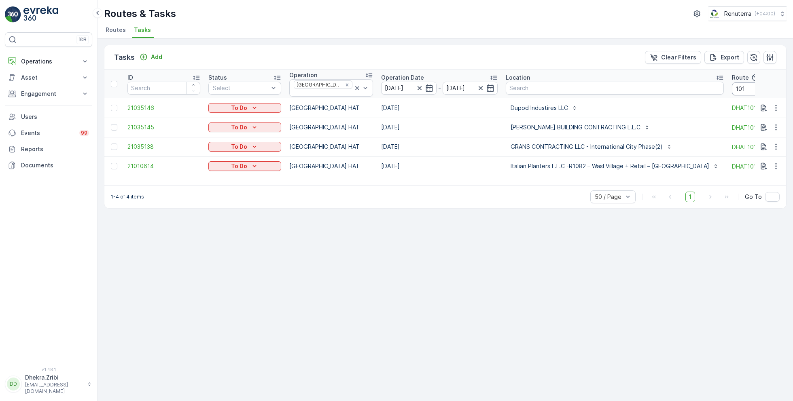
click at [732, 83] on input "101" at bounding box center [768, 89] width 73 height 13
click at [732, 91] on input "101" at bounding box center [768, 89] width 73 height 13
type input "102"
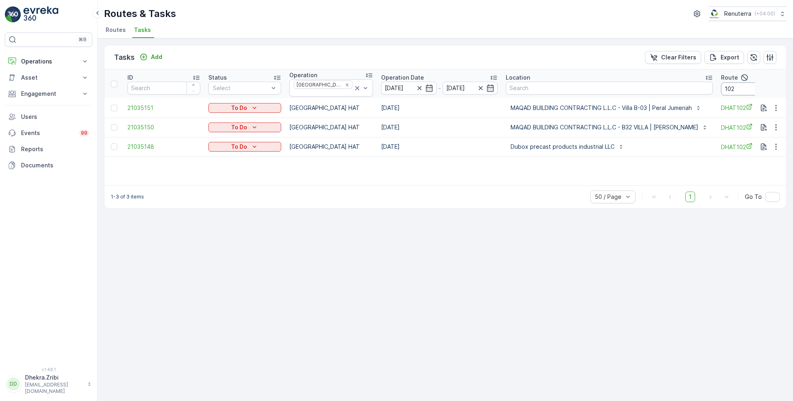
click at [725, 87] on input "102" at bounding box center [757, 89] width 73 height 13
type input "103"
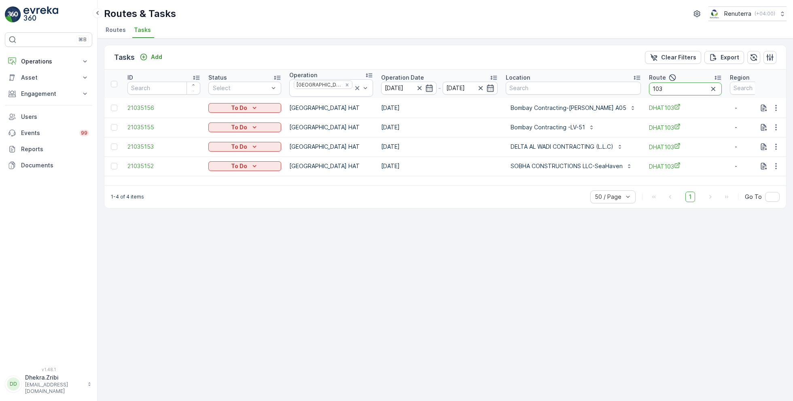
click at [670, 89] on input "103" at bounding box center [685, 89] width 73 height 13
type input "104"
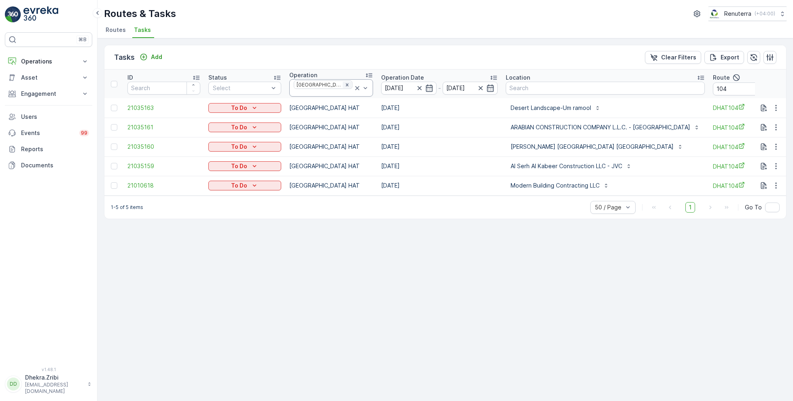
click at [344, 87] on icon "Remove Dubai HAT" at bounding box center [347, 85] width 6 height 6
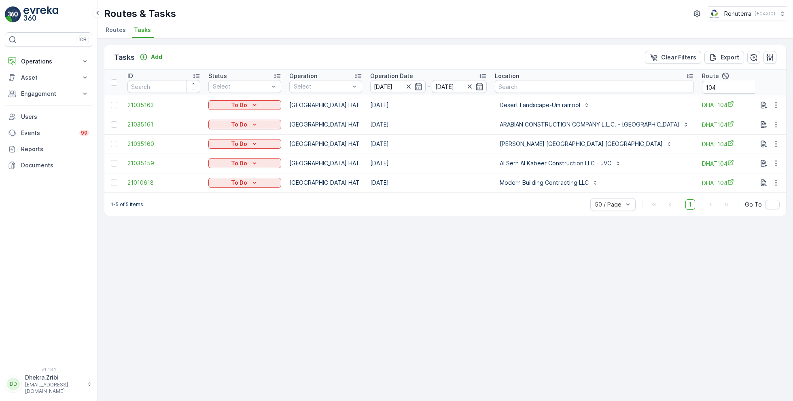
click at [329, 87] on div at bounding box center [321, 86] width 57 height 6
click at [315, 139] on div "[GEOGRAPHIC_DATA] HAT" at bounding box center [325, 139] width 73 height 23
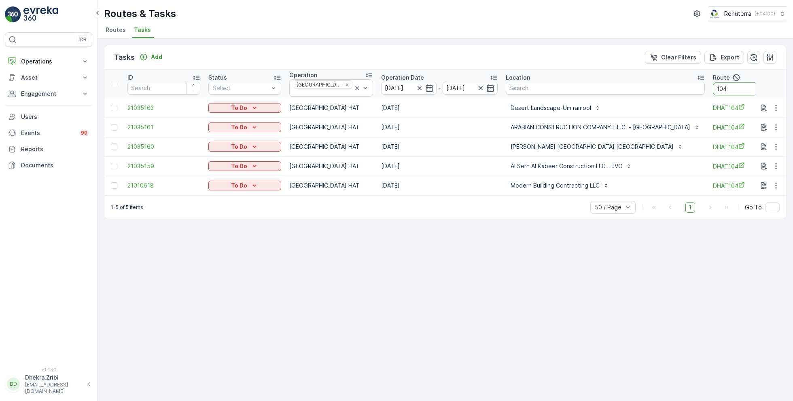
drag, startPoint x: 750, startPoint y: 87, endPoint x: 677, endPoint y: 84, distance: 72.9
click at [677, 84] on tr "ID Status Select Operation Dubai HAT Operation Date [DATE] - [DATE] Location Ro…" at bounding box center [503, 84] width 798 height 29
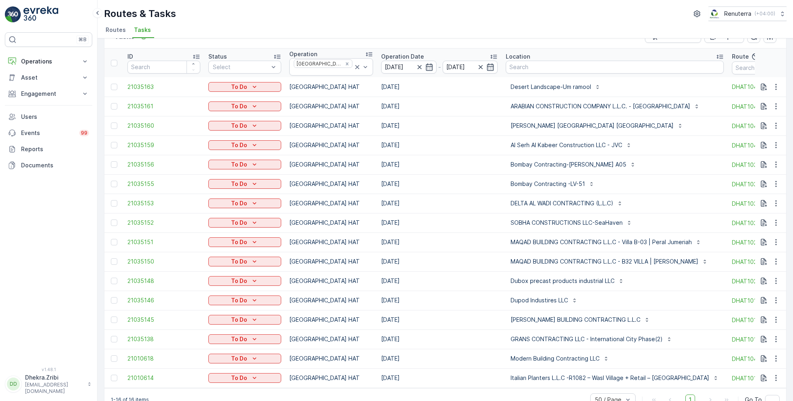
scroll to position [24, 0]
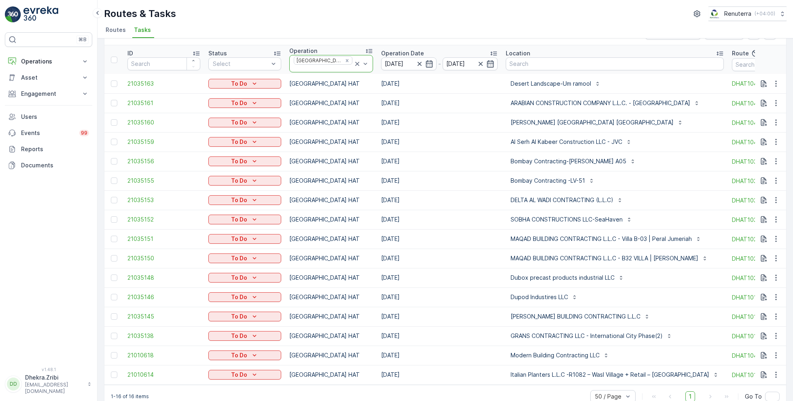
click at [353, 61] on icon at bounding box center [357, 64] width 8 height 8
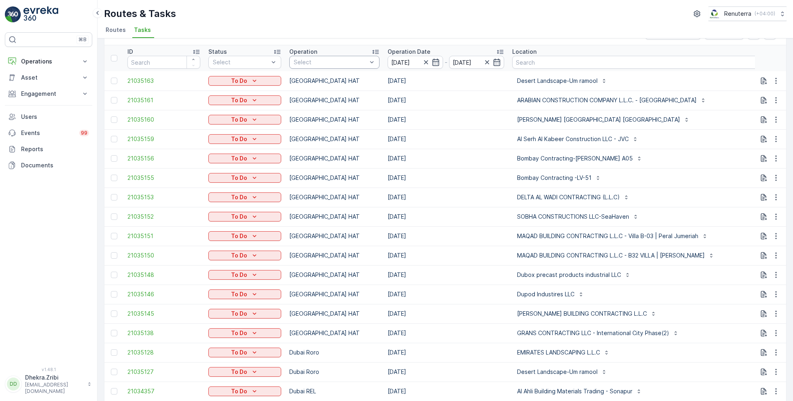
click at [324, 63] on div at bounding box center [330, 62] width 75 height 6
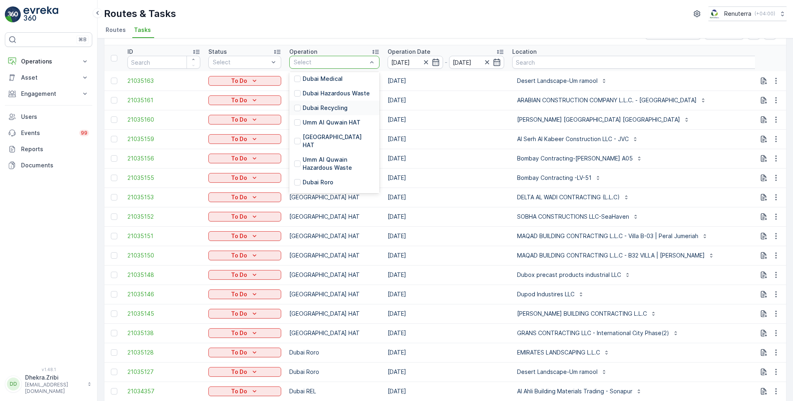
scroll to position [71, 0]
click at [313, 176] on p "Dubai Roro" at bounding box center [318, 180] width 31 height 8
